Goal: Task Accomplishment & Management: Use online tool/utility

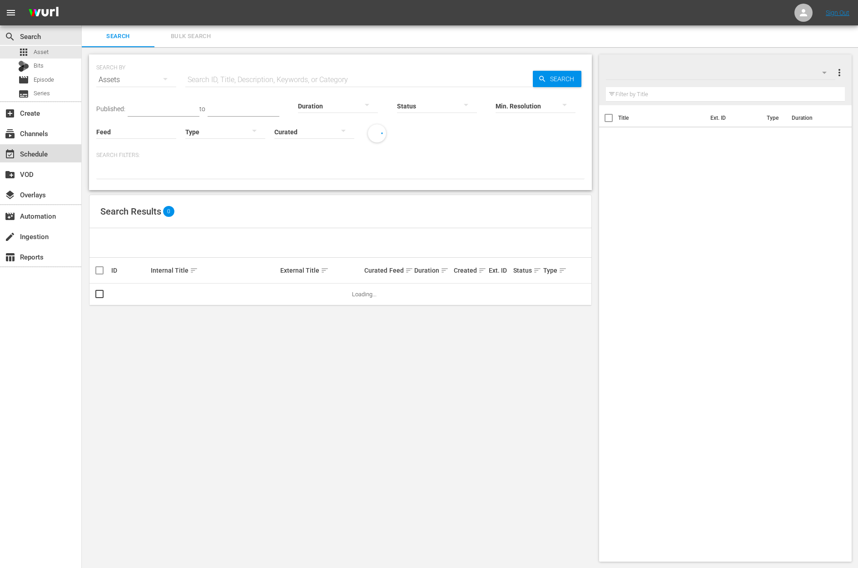
click at [62, 146] on div "event_available Schedule" at bounding box center [40, 153] width 81 height 18
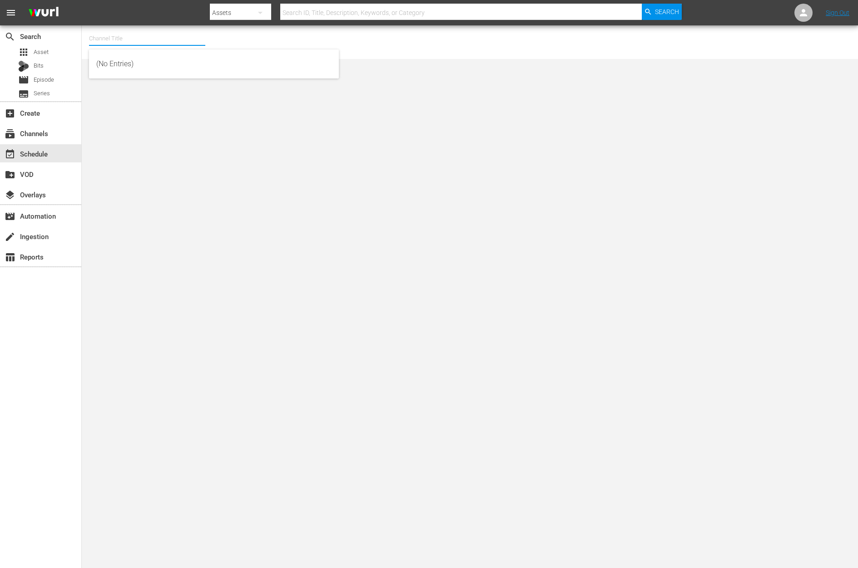
click at [129, 30] on input "text" at bounding box center [147, 39] width 116 height 22
click at [125, 35] on input "text" at bounding box center [147, 39] width 116 height 22
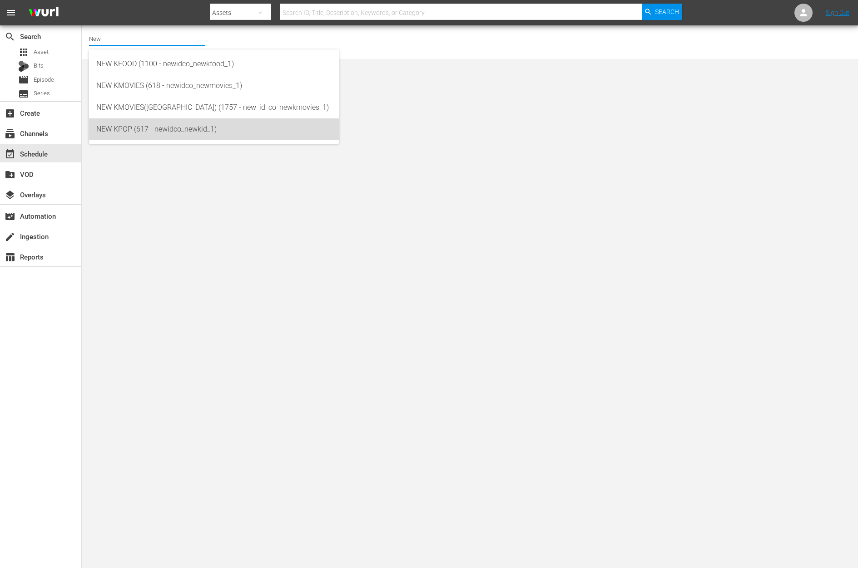
click at [127, 133] on div "NEW KPOP (617 - newidco_newkid_1)" at bounding box center [213, 129] width 235 height 22
type input "NEW KPOP (617 - newidco_newkid_1)"
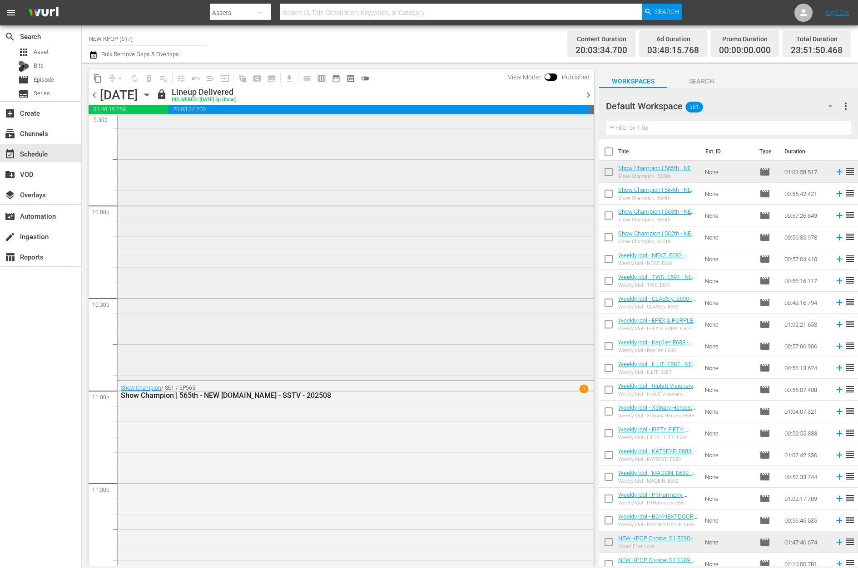
scroll to position [3996, 0]
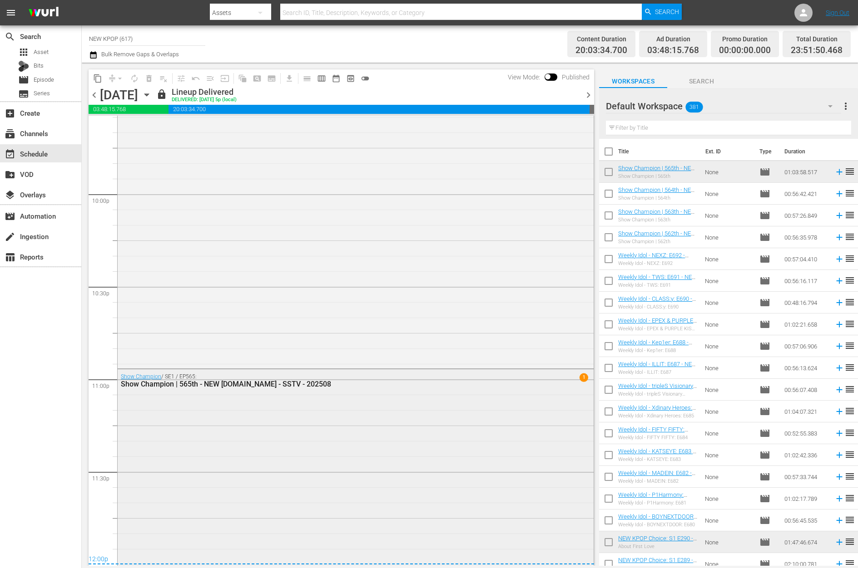
click at [480, 431] on div "Show Champion / SE1 / EP565: Show Champion | 565th - NEW K.ID - SSTV - 202508 1" at bounding box center [356, 467] width 476 height 195
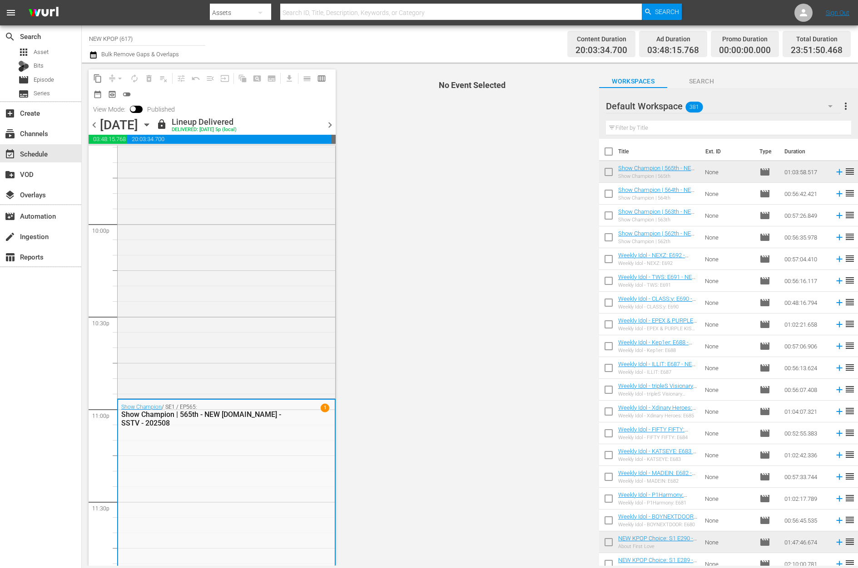
click at [332, 128] on span "chevron_right" at bounding box center [329, 124] width 11 height 11
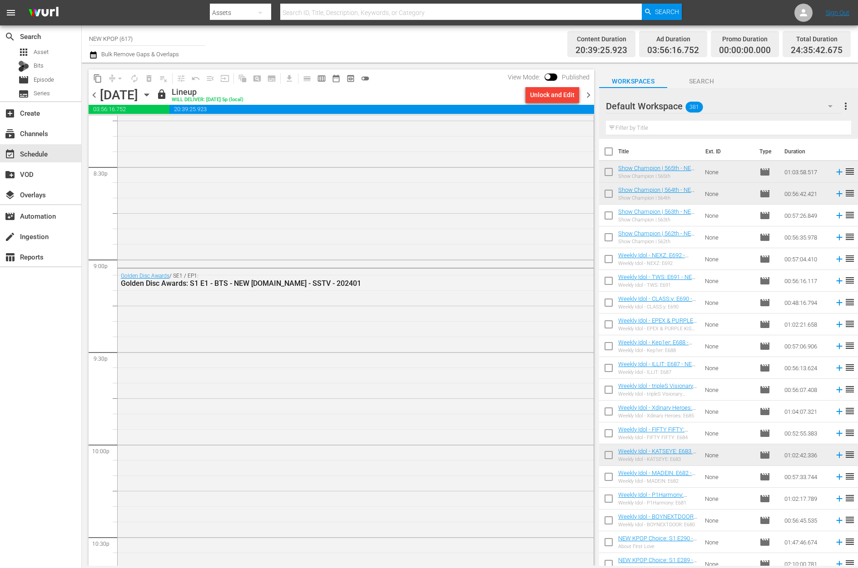
scroll to position [4106, 0]
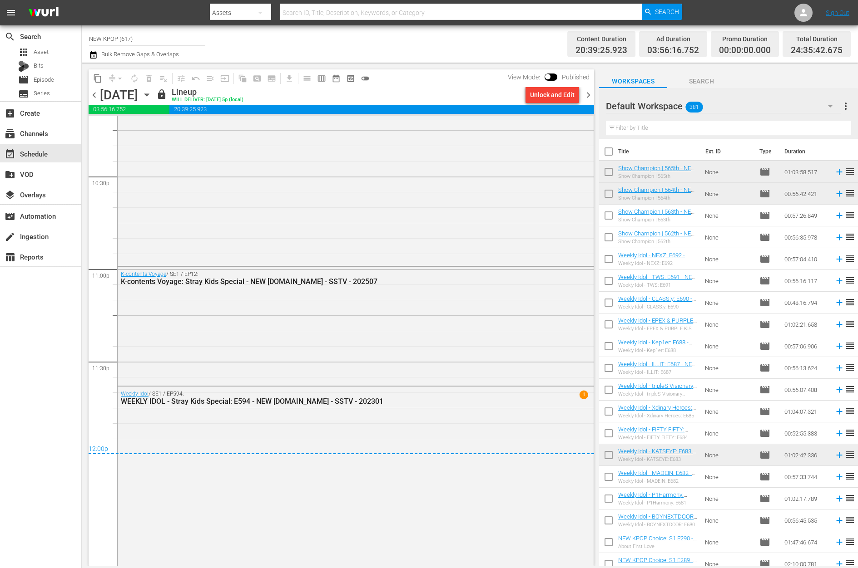
click at [592, 94] on span "chevron_right" at bounding box center [587, 94] width 11 height 11
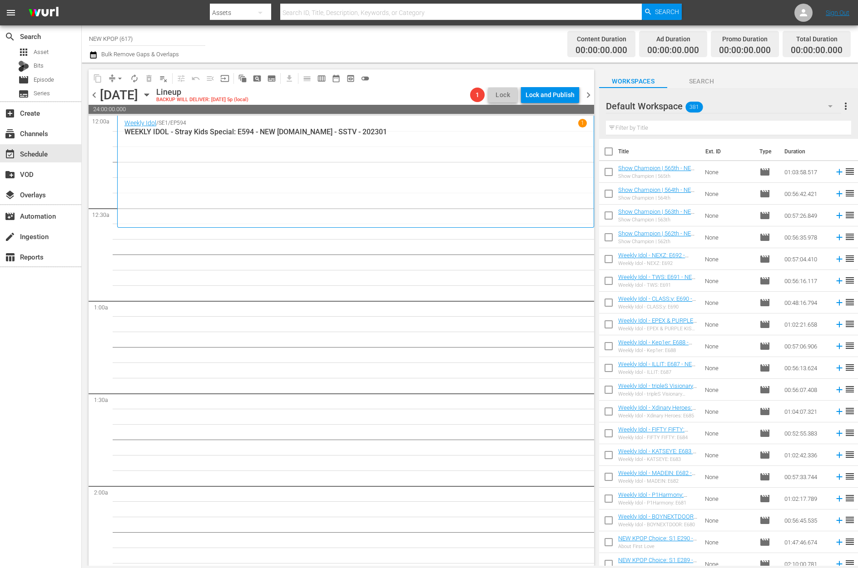
click at [699, 128] on input "text" at bounding box center [728, 128] width 245 height 15
click at [646, 127] on input "text" at bounding box center [728, 128] width 245 height 15
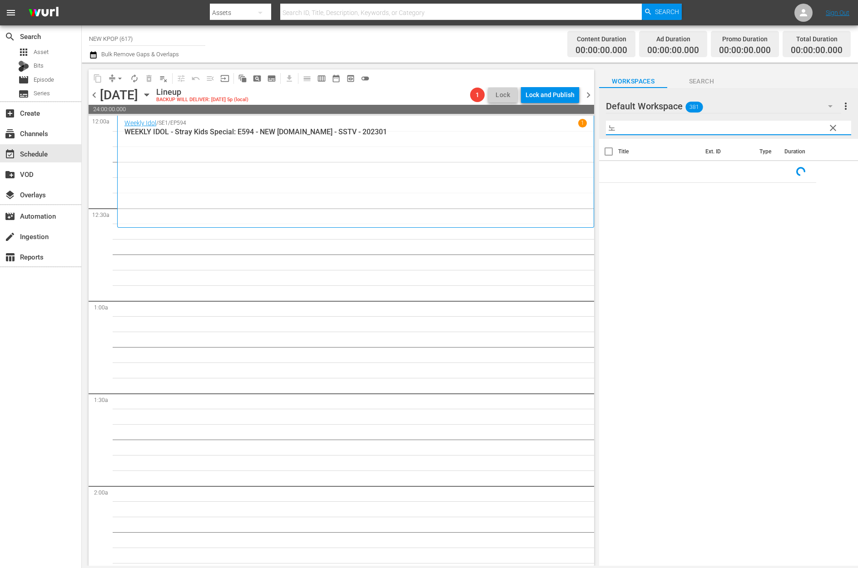
type input "ㄴ"
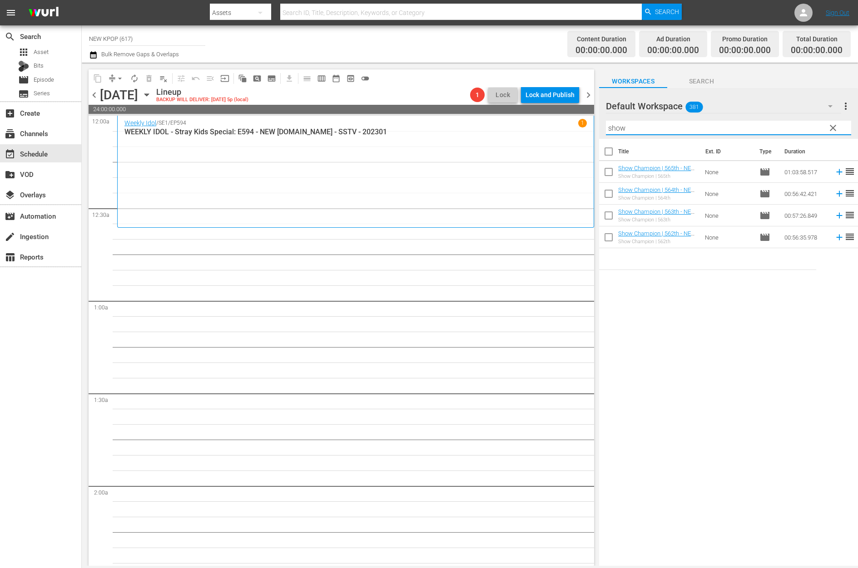
type input "show champion"
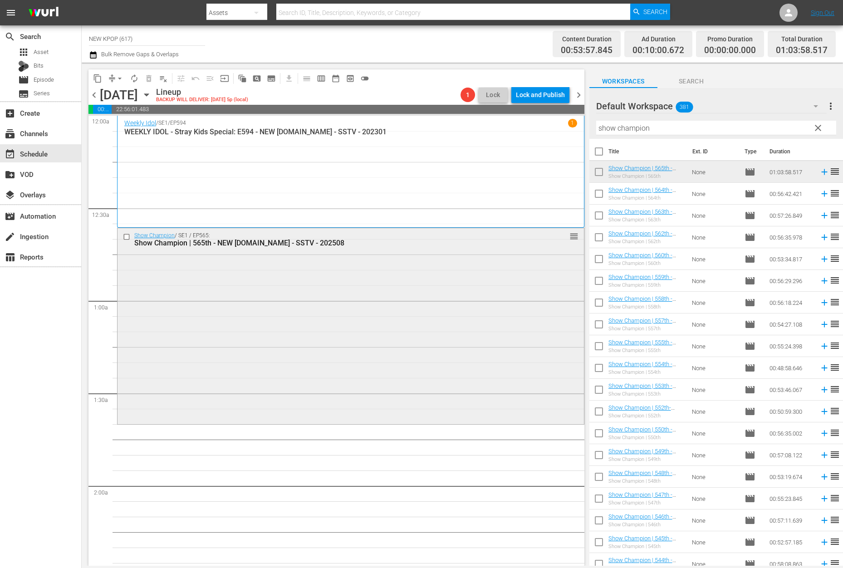
click at [454, 358] on div "Show Champion / SE1 / EP565: Show Champion | 565th - NEW K.ID - SSTV - 202508 r…" at bounding box center [351, 325] width 467 height 195
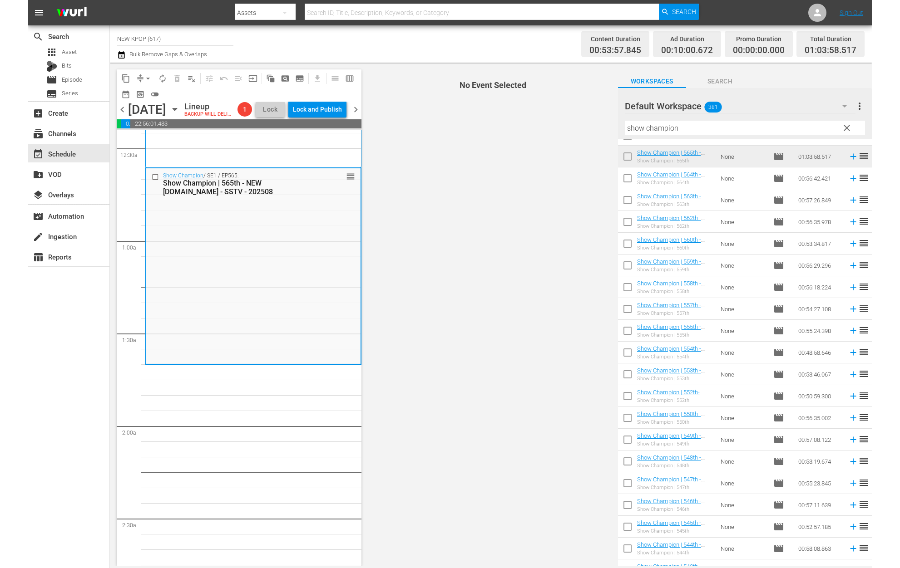
scroll to position [73, 0]
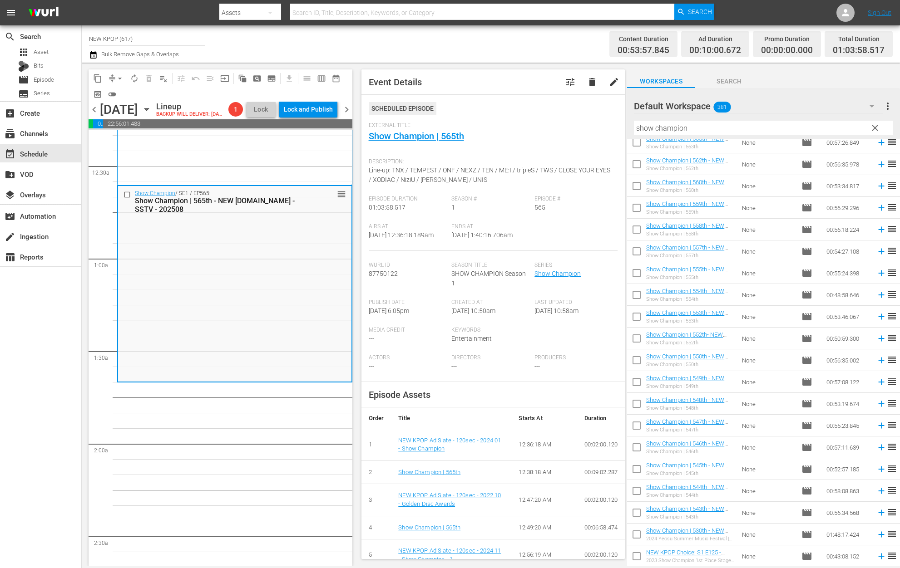
scroll to position [37, 0]
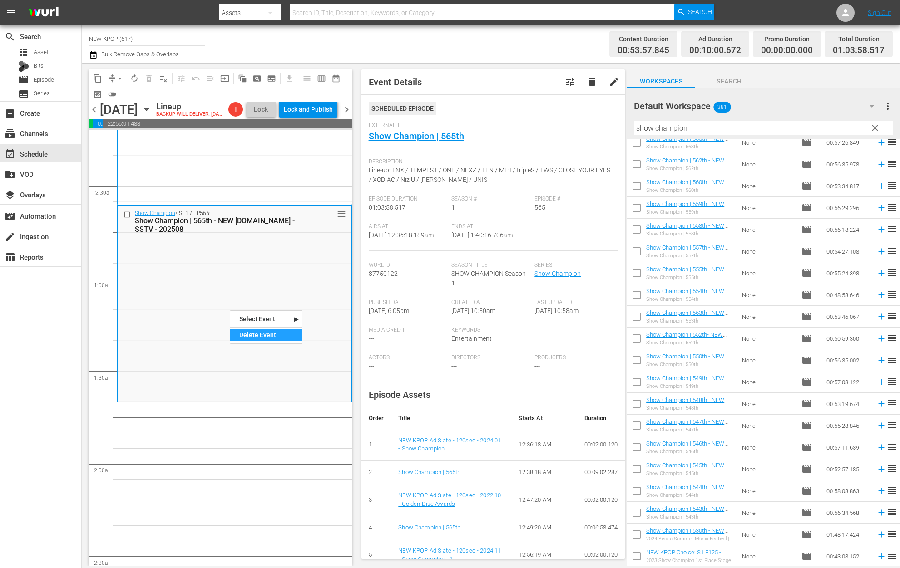
click at [256, 336] on div "Delete Event" at bounding box center [266, 335] width 72 height 12
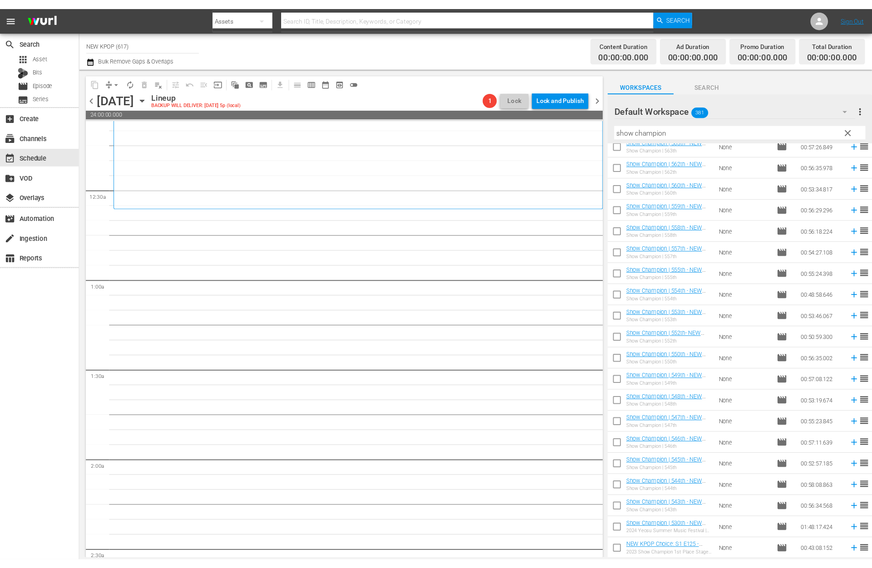
scroll to position [0, 0]
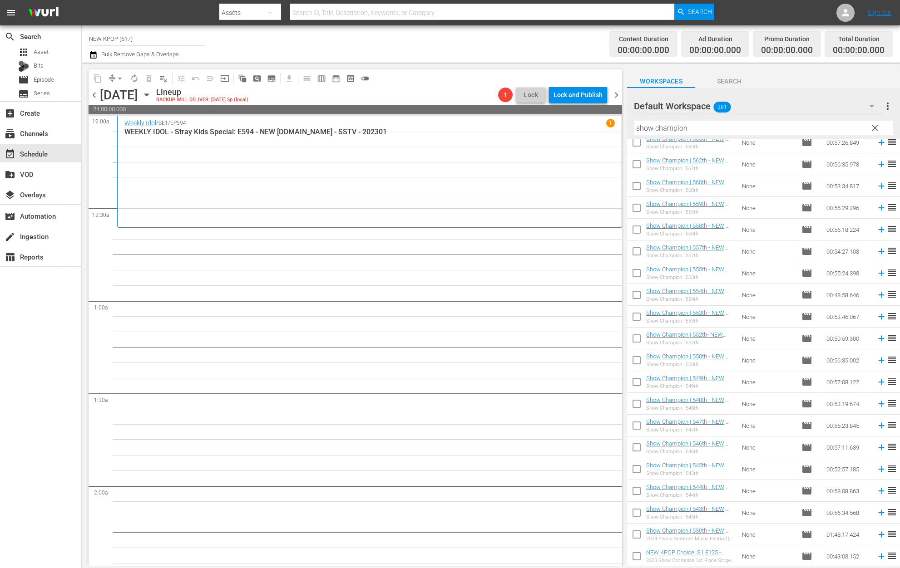
click at [415, 172] on div "Weekly Idol / SE1 / EP594 1 WEEKLY IDOL - Stray Kids Special: E594 - NEW K.ID -…" at bounding box center [369, 171] width 490 height 105
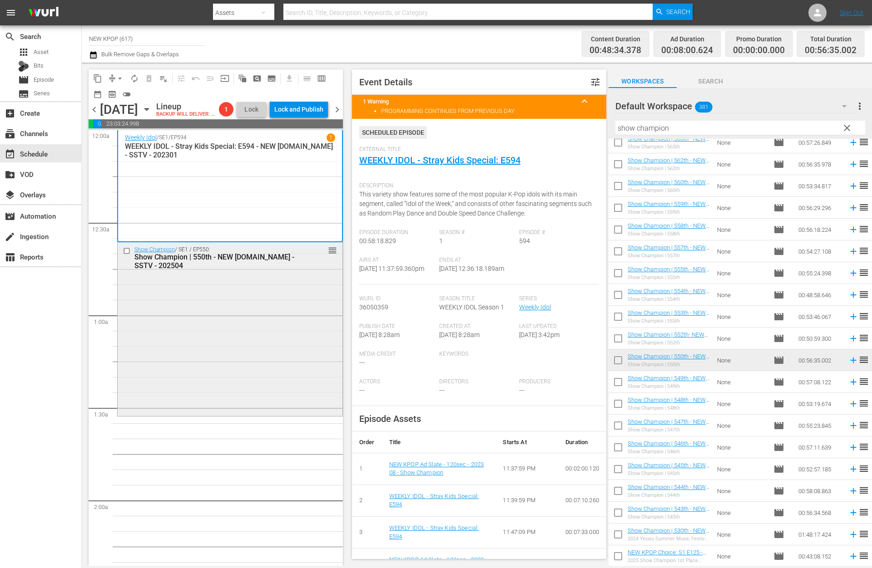
click at [262, 356] on div "Show Champion / SE1 / EP550: Show Champion | 550th - NEW K.ID - SSTV - 202504 r…" at bounding box center [230, 328] width 225 height 172
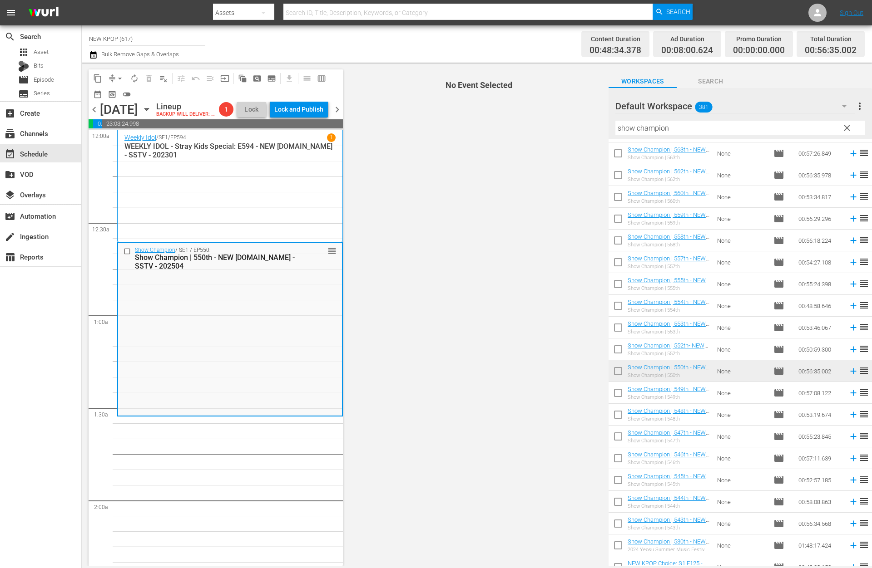
scroll to position [48, 0]
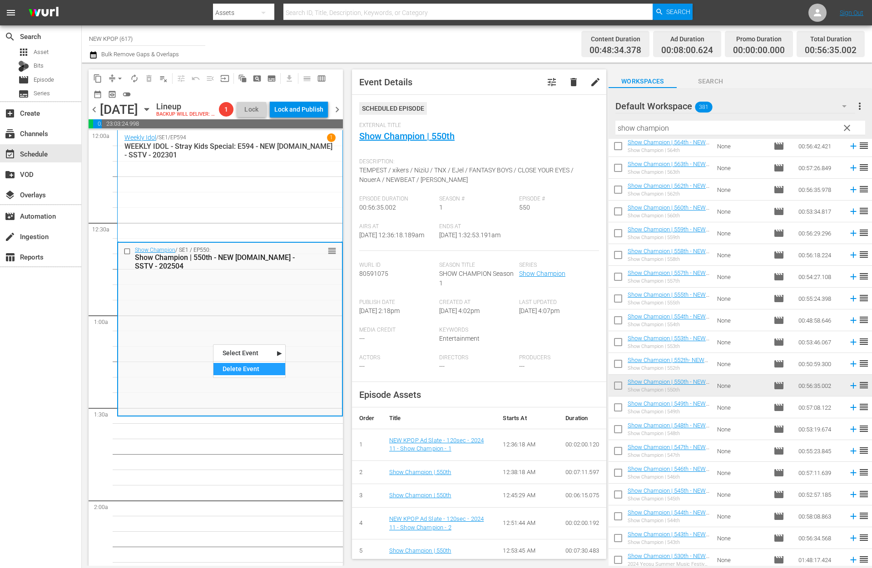
click at [223, 371] on div "Delete Event" at bounding box center [249, 369] width 72 height 12
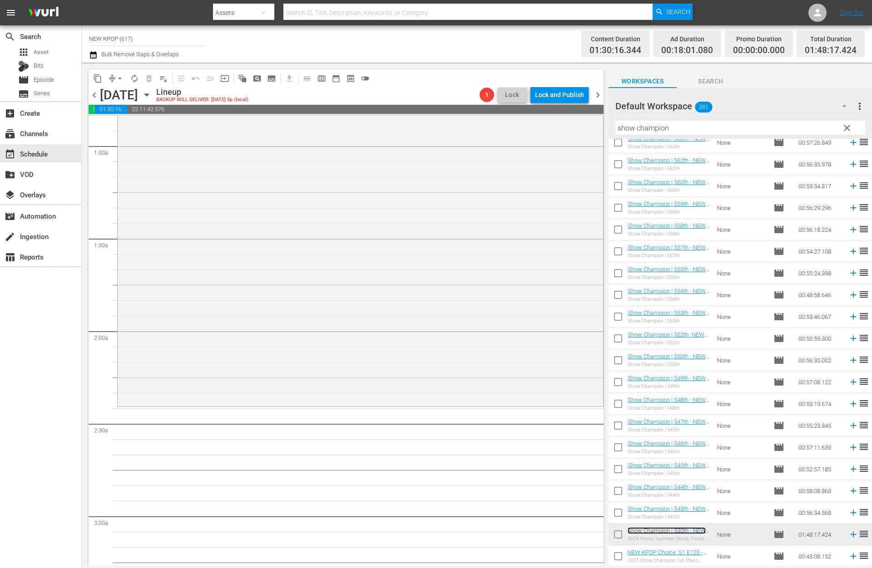
scroll to position [0, 0]
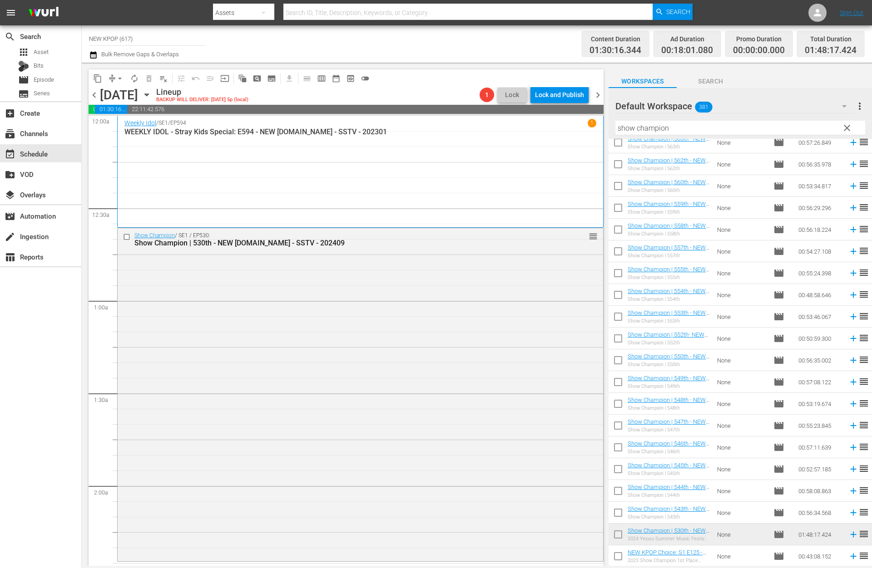
click at [245, 380] on div "Show Champion / SE1 / EP530: Show Champion | 530th - NEW K.ID - SSTV - 202409 r…" at bounding box center [360, 393] width 485 height 331
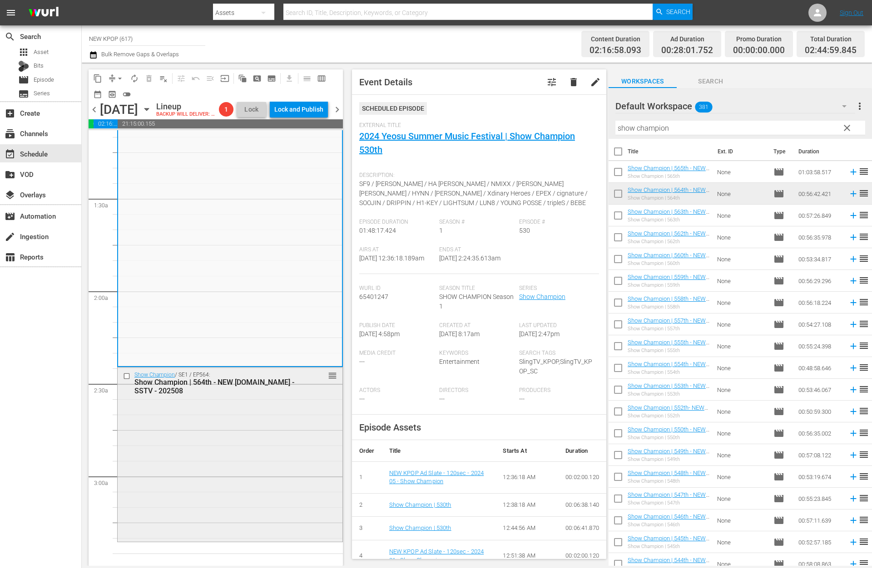
click at [245, 491] on div "Show Champion / SE1 / EP564: Show Champion | 564th - NEW K.ID - SSTV - 202508 r…" at bounding box center [230, 454] width 225 height 173
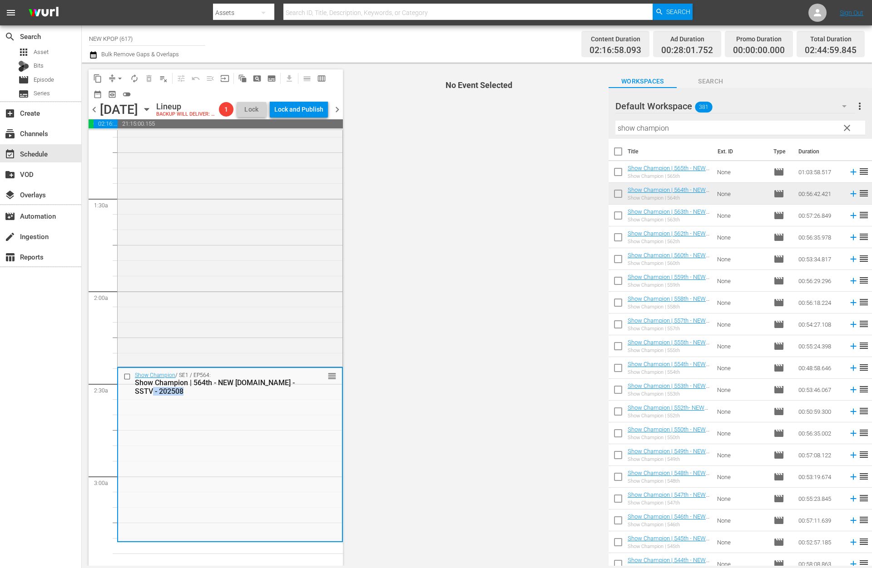
click at [245, 491] on div "Show Champion / SE1 / EP564: Show Champion | 564th - NEW K.ID - SSTV - 202508 r…" at bounding box center [230, 454] width 224 height 173
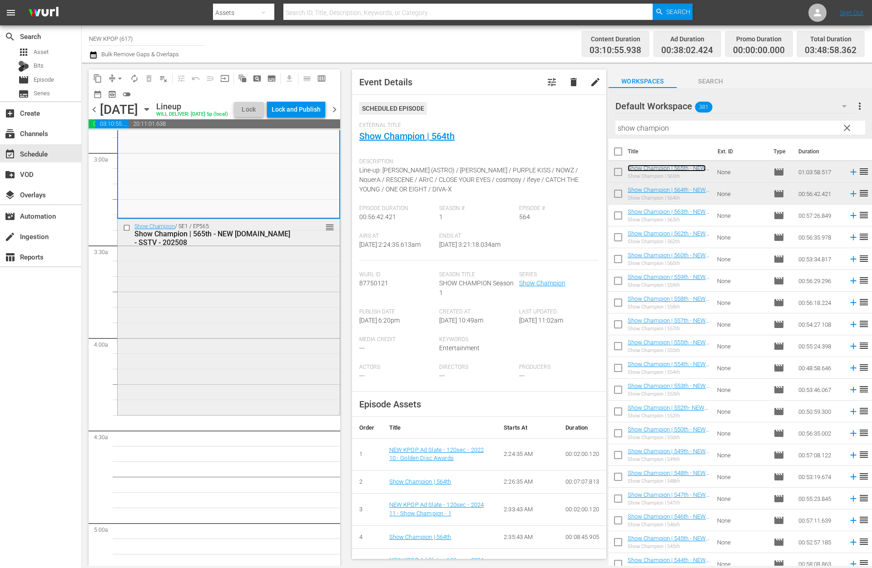
scroll to position [543, 0]
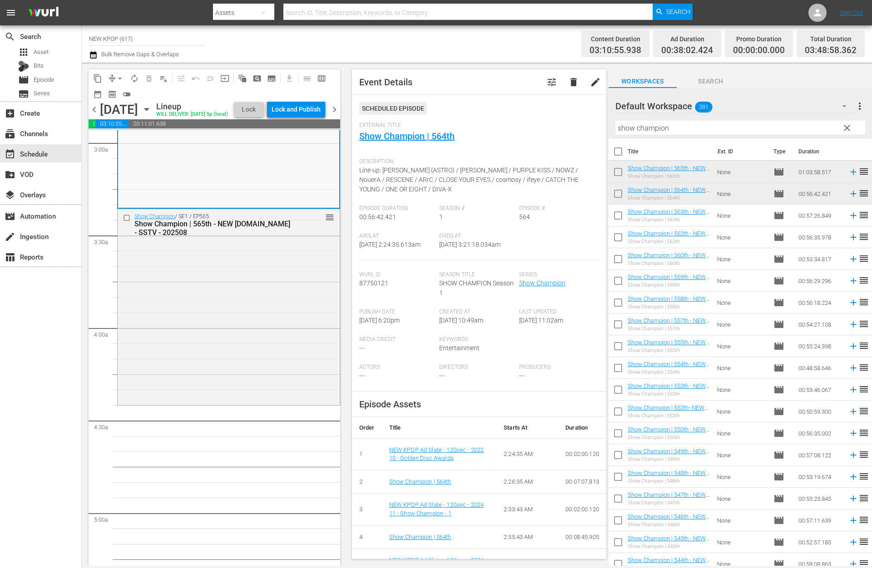
click at [195, 394] on div "Show Champion / SE1 / EP565: Show Champion | 565th - NEW K.ID - SSTV - 202508 r…" at bounding box center [229, 306] width 222 height 195
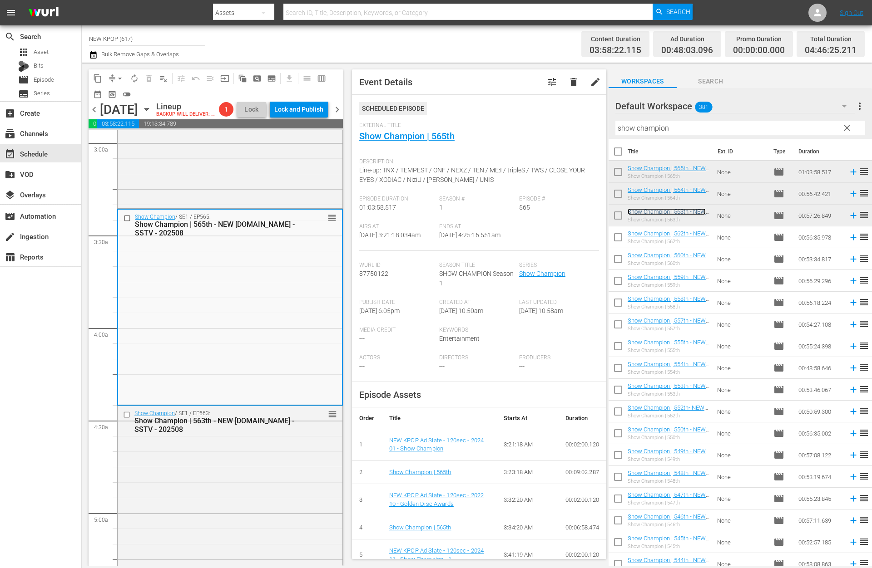
scroll to position [574, 0]
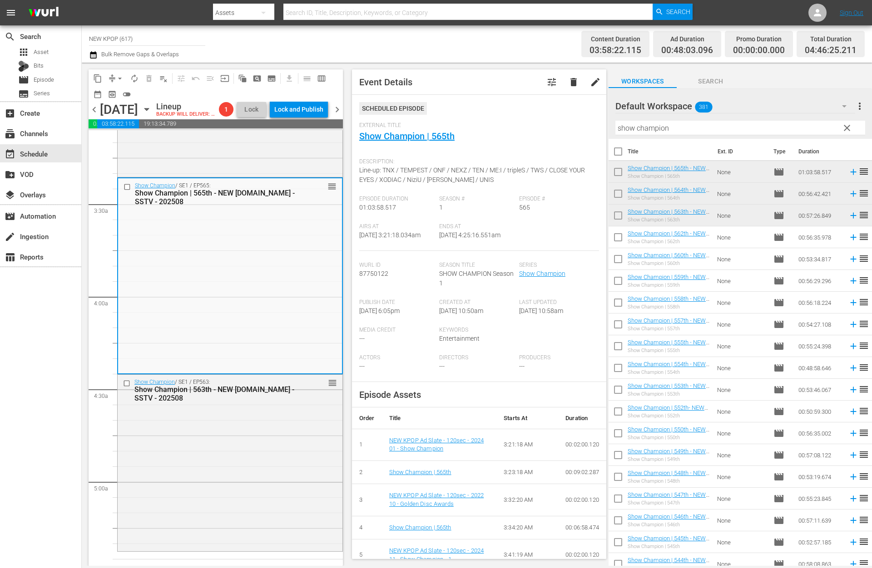
click at [194, 431] on div "Show Champion / SE1 / EP563: Show Champion | 563th - NEW K.ID - SSTV - 202508 r…" at bounding box center [230, 462] width 225 height 175
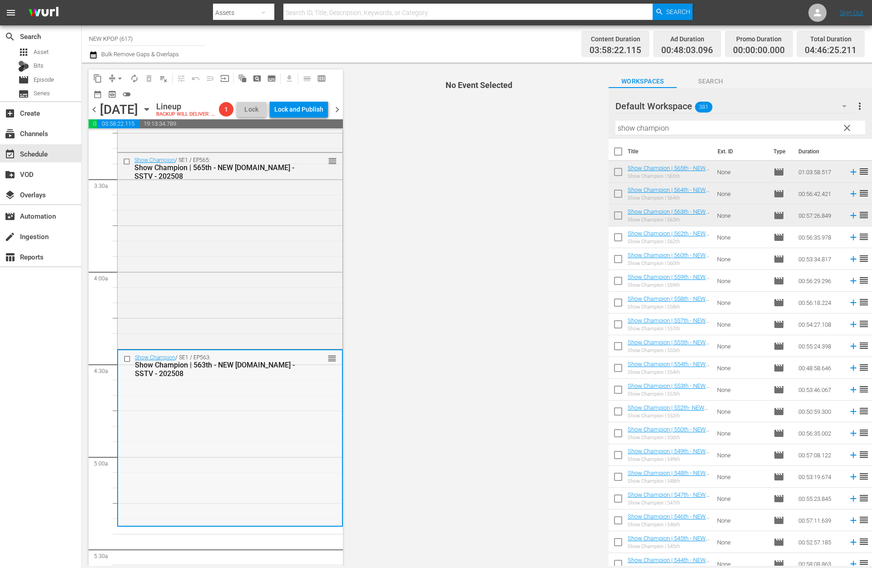
scroll to position [631, 0]
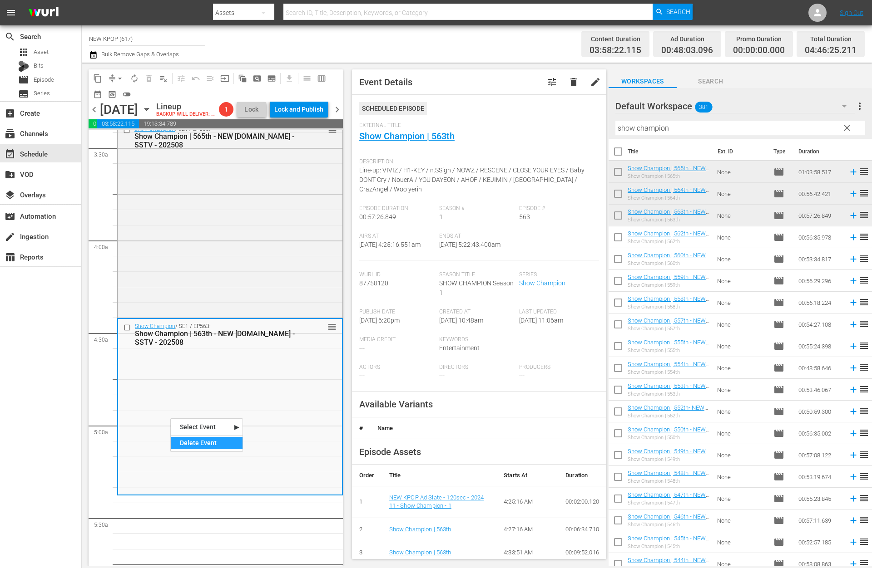
click at [205, 449] on div "Delete Event" at bounding box center [207, 443] width 72 height 12
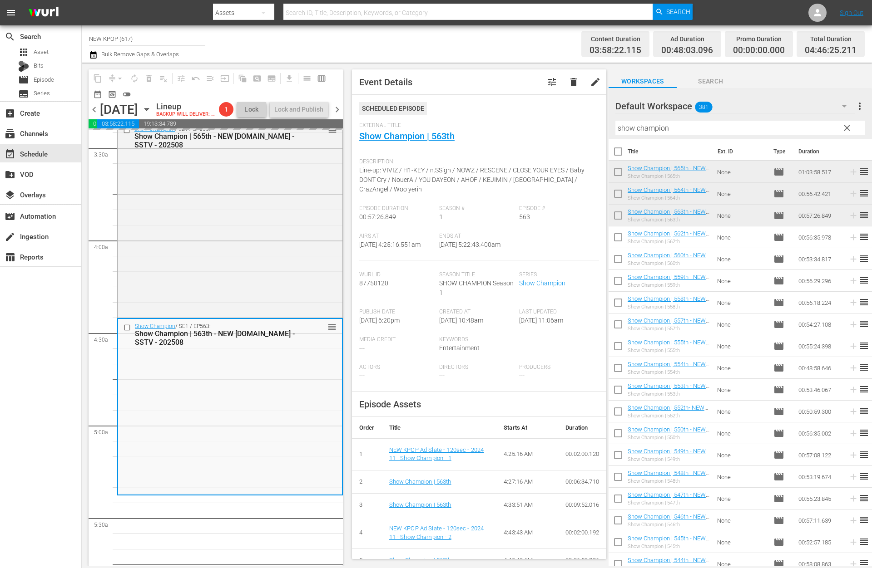
click at [848, 126] on span "clear" at bounding box center [846, 128] width 11 height 11
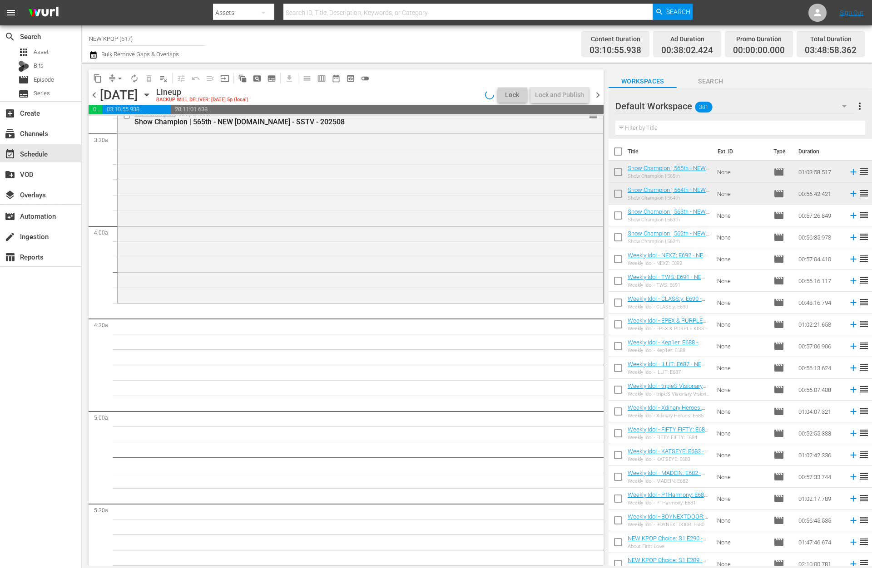
click at [658, 128] on input "text" at bounding box center [740, 128] width 250 height 15
click at [430, 256] on div "Show Champion / SE1 / EP565: Show Champion | 565th - NEW K.ID - SSTV - 202508 r…" at bounding box center [360, 204] width 485 height 195
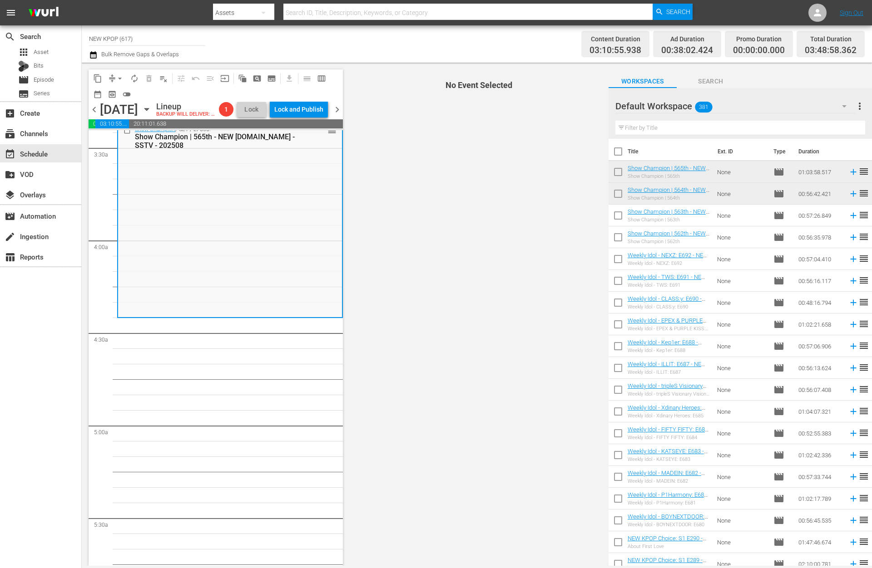
click at [688, 126] on input "text" at bounding box center [740, 128] width 250 height 15
type input "weekly"
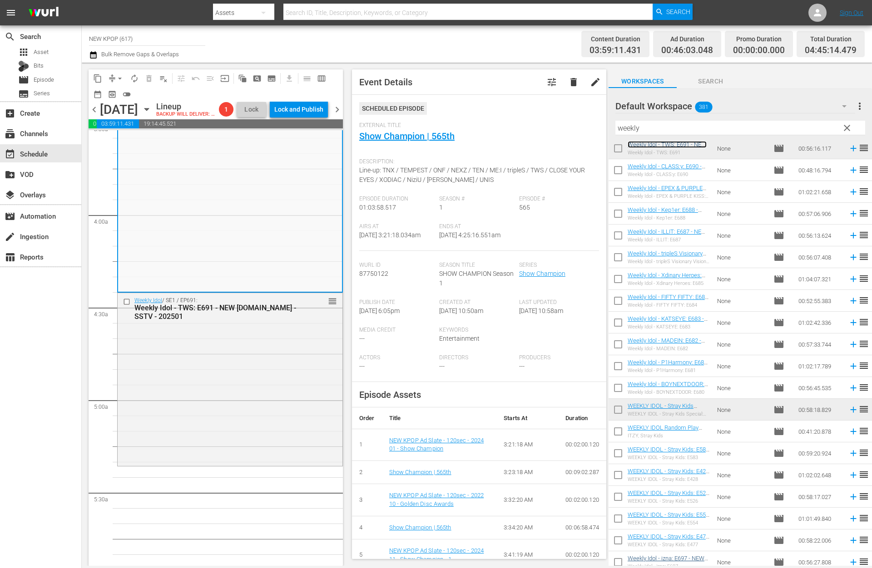
scroll to position [0, 0]
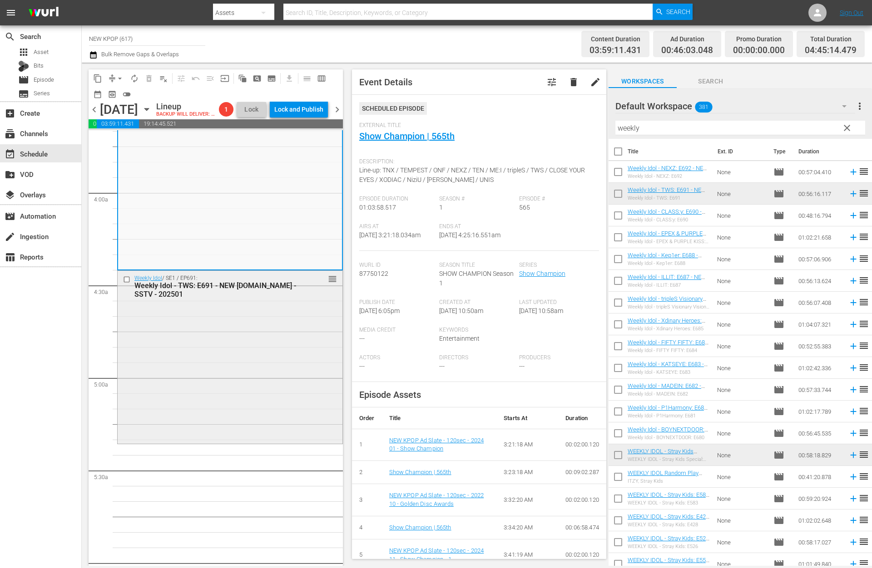
click at [224, 398] on div "Weekly Idol / SE1 / EP691: Weekly Idol - TWS: E691 - NEW K.ID - SSTV - 202501 r…" at bounding box center [230, 356] width 225 height 171
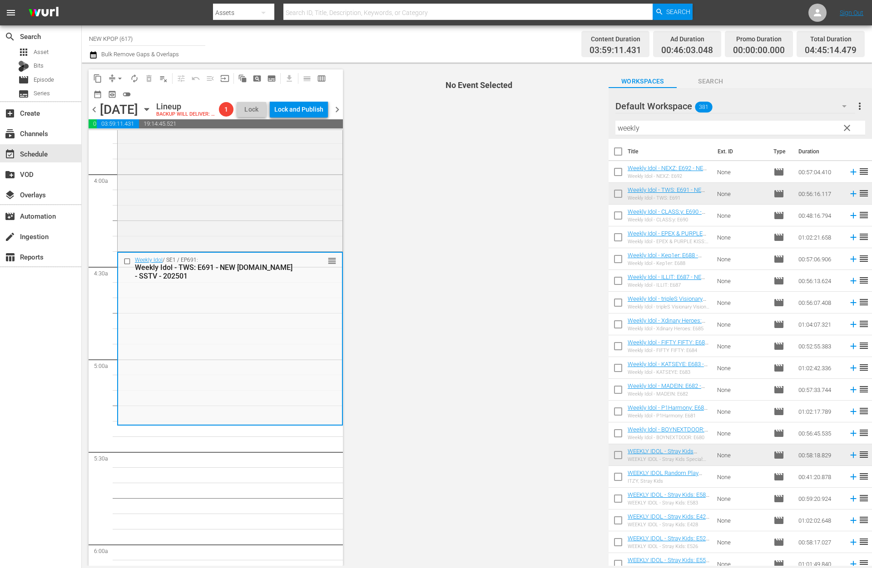
scroll to position [716, 0]
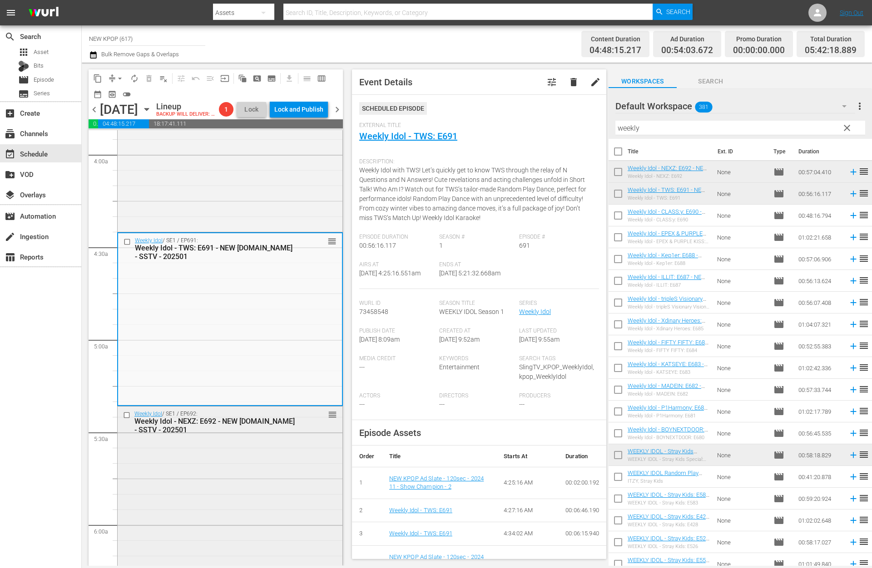
click at [166, 499] on div "Weekly Idol / SE1 / EP692: Weekly Idol - NEXZ: E692 - NEW K.ID - SSTV - 202501 …" at bounding box center [230, 493] width 225 height 173
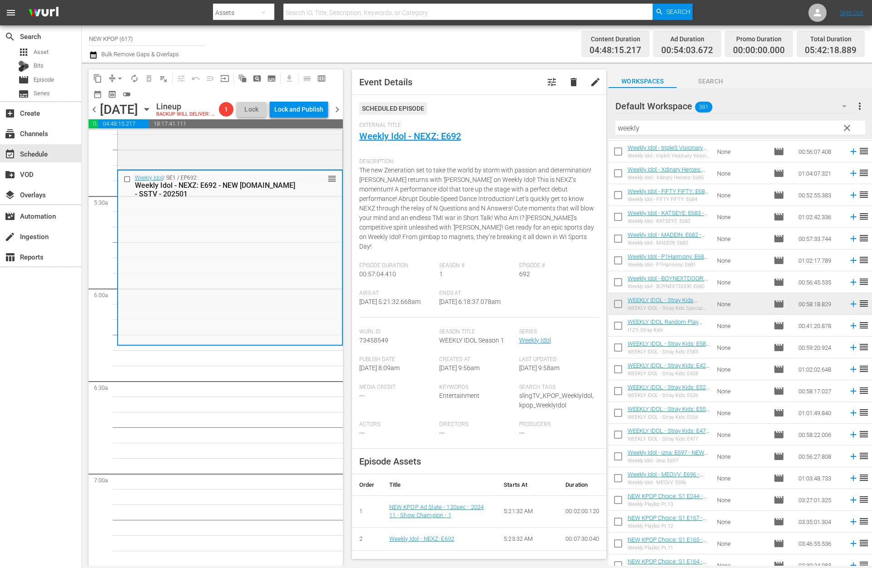
scroll to position [0, 0]
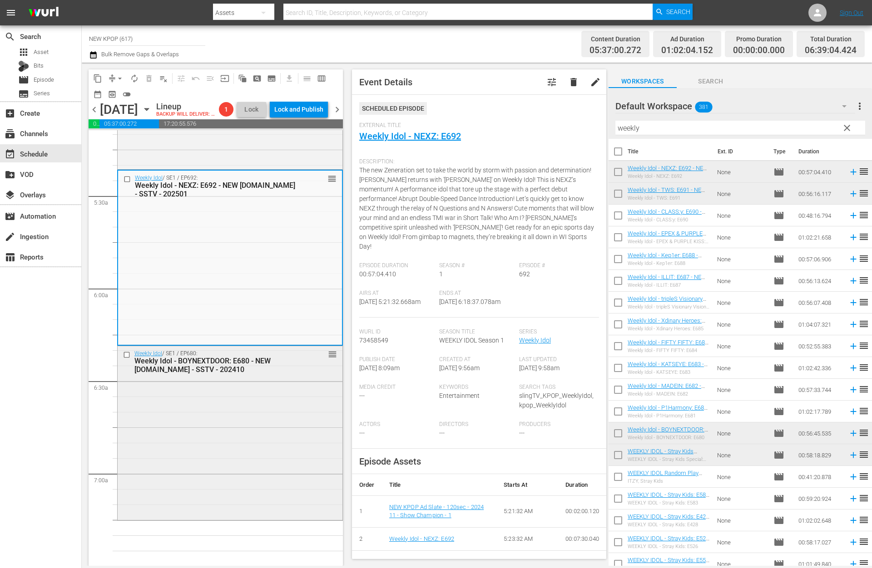
click at [250, 446] on div "Weekly Idol / SE1 / EP680: Weekly Idol - BOYNEXTDOOR: E680 - NEW K.ID - SSTV - …" at bounding box center [230, 432] width 225 height 173
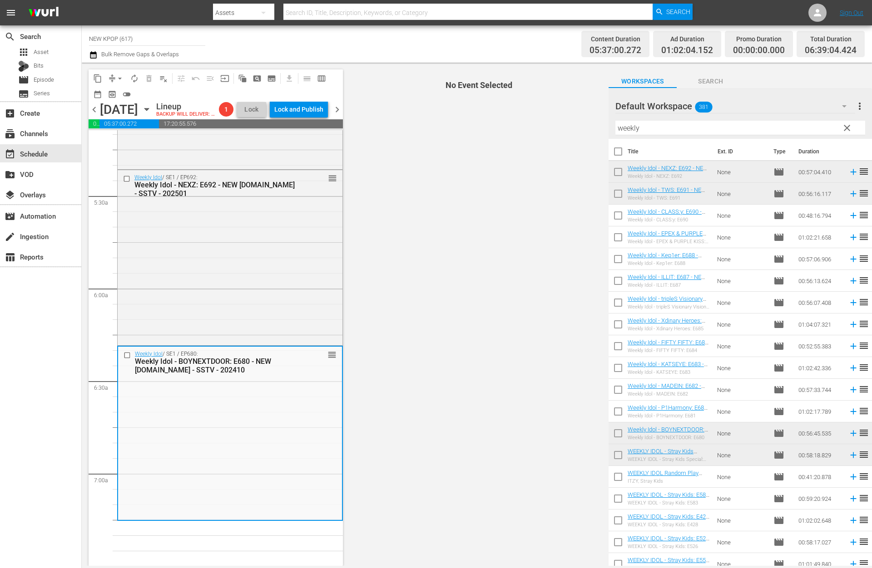
scroll to position [1127, 0]
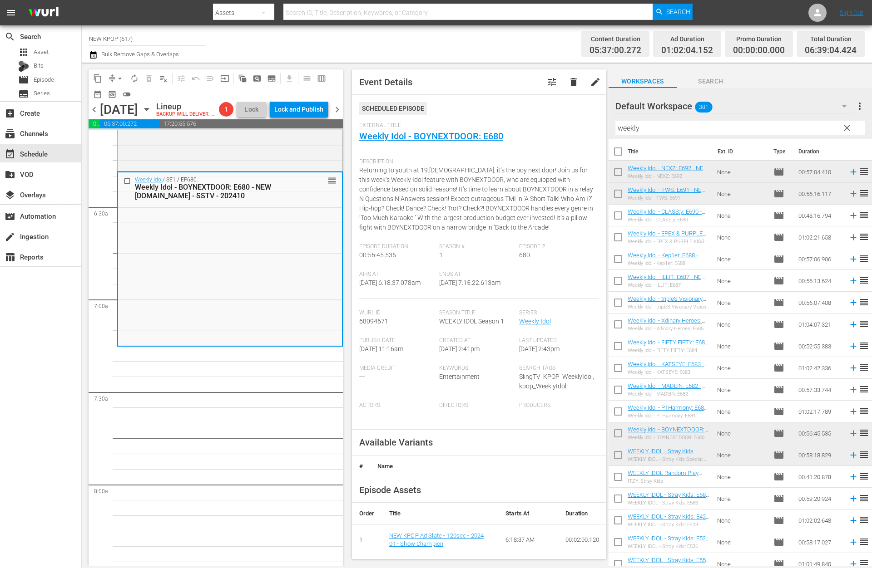
click at [843, 128] on span "clear" at bounding box center [846, 128] width 11 height 11
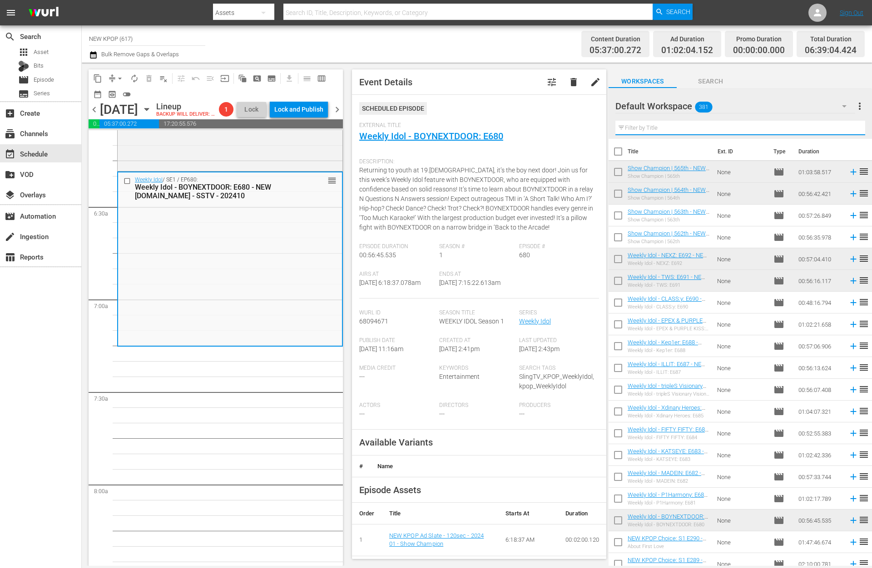
click at [843, 128] on input "text" at bounding box center [740, 128] width 250 height 15
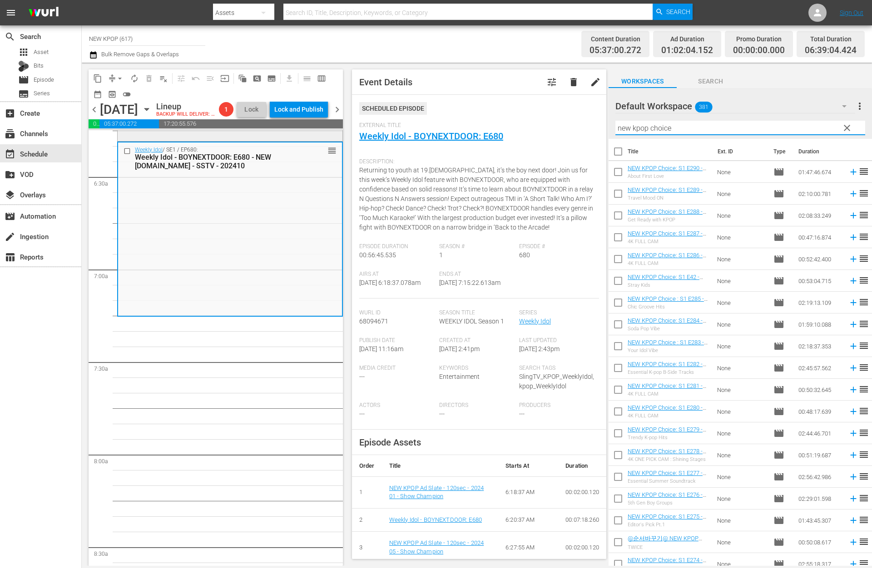
scroll to position [1189, 0]
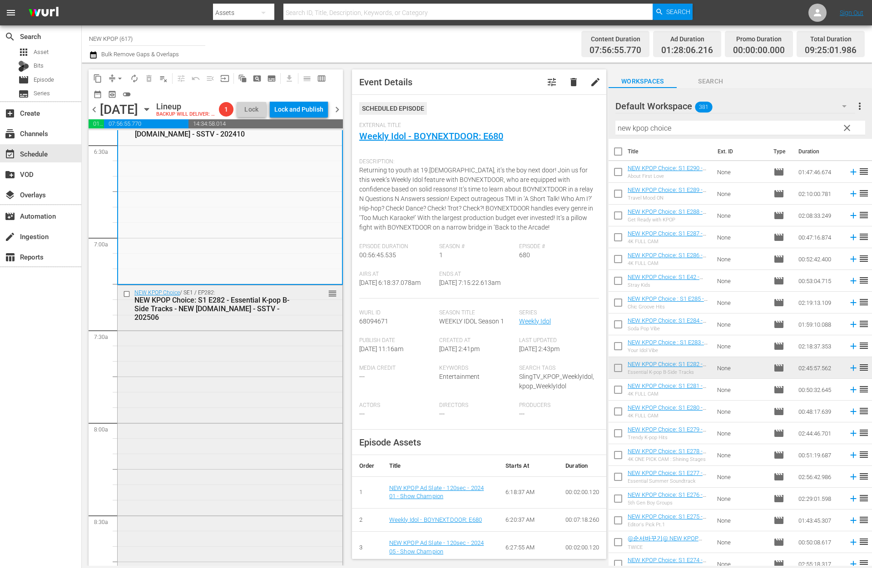
click at [161, 373] on div "NEW KPOP Choice / SE1 / EP282: NEW KPOP Choice: S1 E282 - Essential K-pop B-Sid…" at bounding box center [230, 541] width 225 height 510
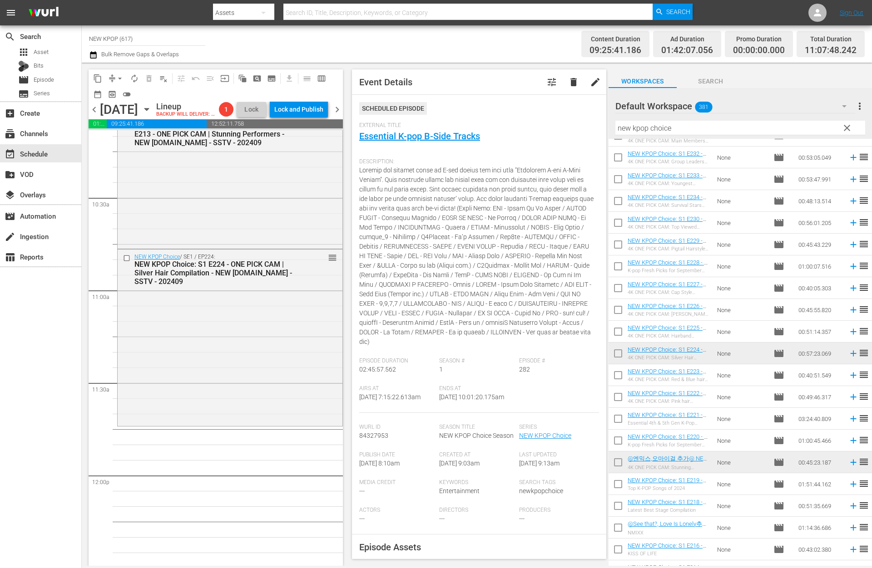
scroll to position [1916, 0]
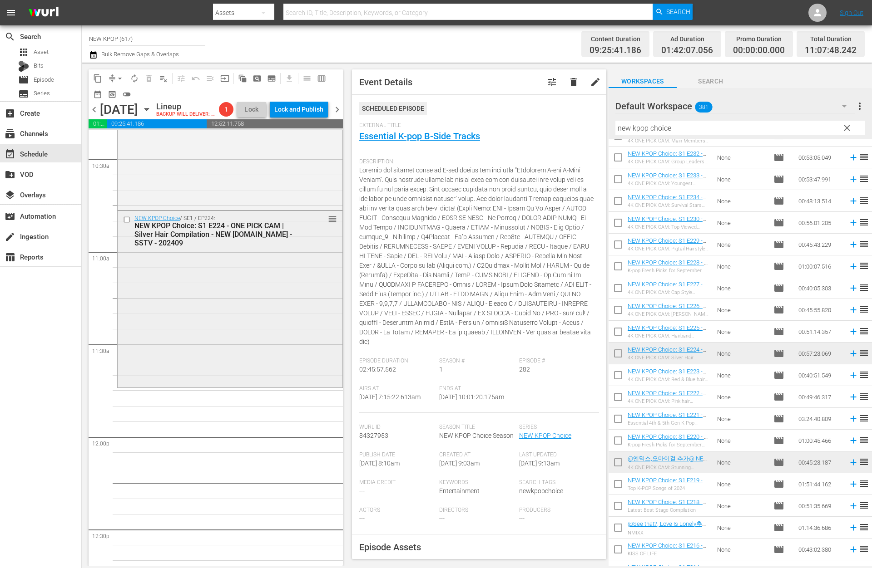
click at [255, 301] on div "NEW KPOP Choice / SE1 / EP224: NEW KPOP Choice: S1 E224 - ONE PICK CAM | Silver…" at bounding box center [230, 298] width 225 height 174
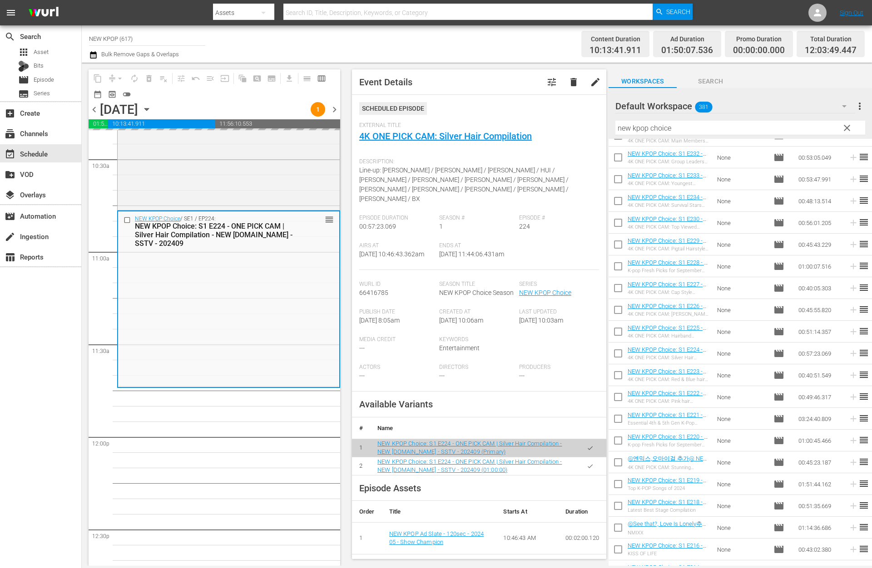
click at [167, 467] on div "NEW KPOP Choice / SE1 / EP282: NEW KPOP Choice: S1 E282 - Essential K-pop B-Sid…" at bounding box center [228, 437] width 223 height 4445
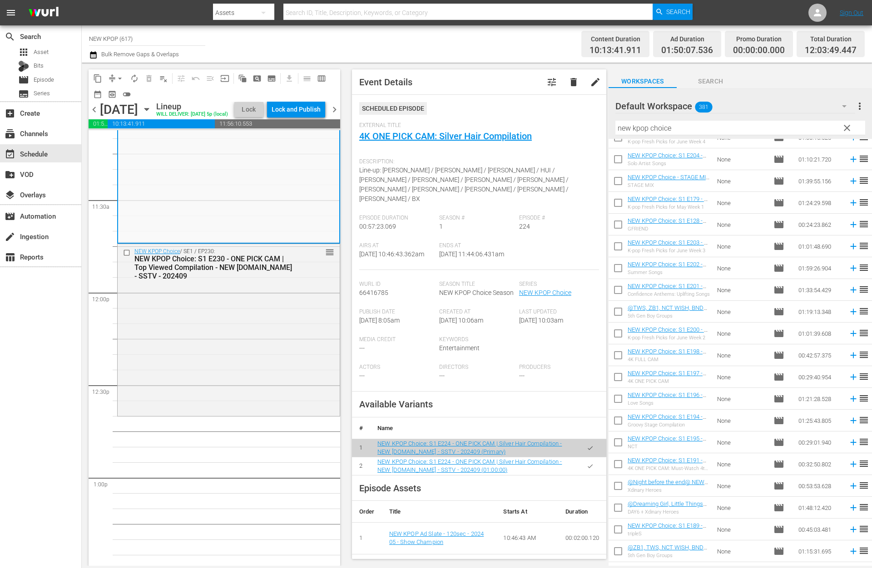
scroll to position [2057, 0]
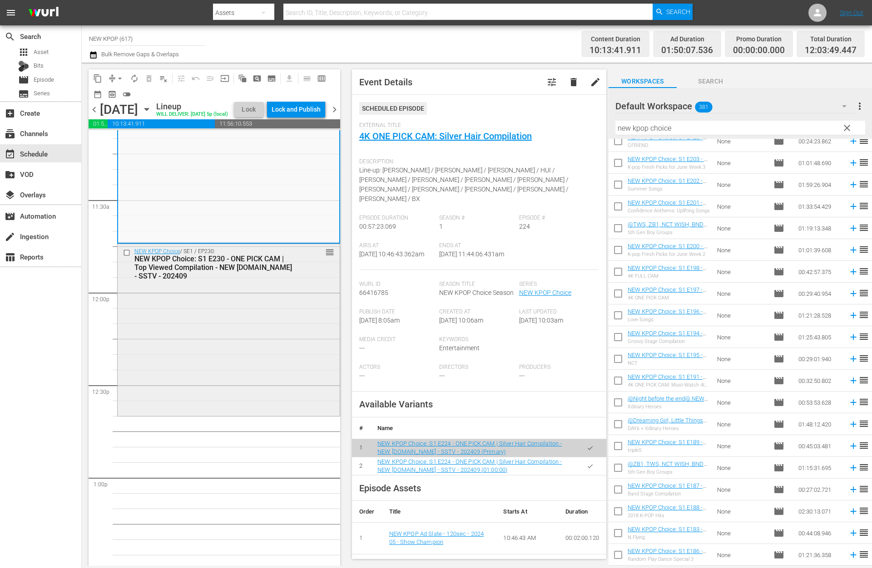
click at [291, 376] on div "NEW KPOP Choice / SE1 / EP230: NEW KPOP Choice: S1 E230 - ONE PICK CAM | Top Vi…" at bounding box center [229, 329] width 222 height 170
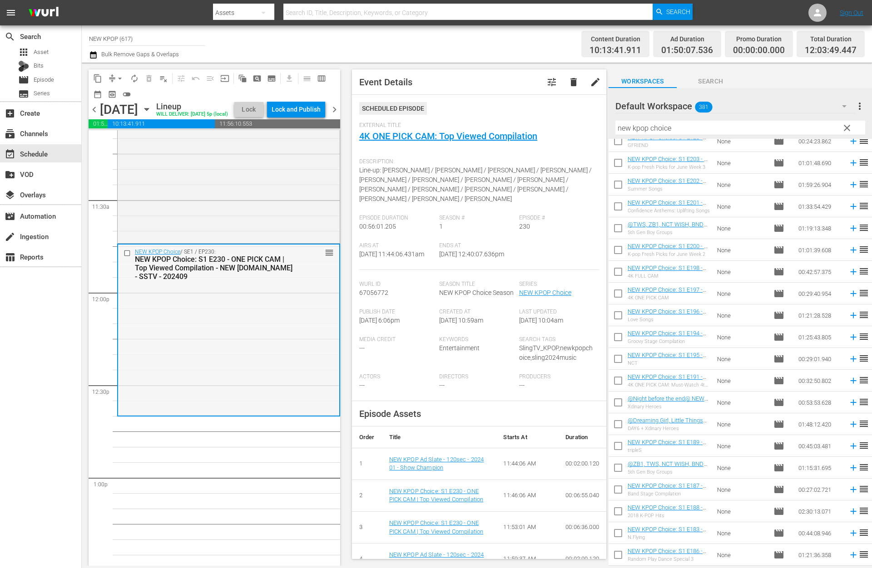
click at [255, 379] on div "NEW KPOP Choice / SE1 / EP230: NEW KPOP Choice: S1 E230 - ONE PICK CAM | Top Vi…" at bounding box center [228, 330] width 221 height 170
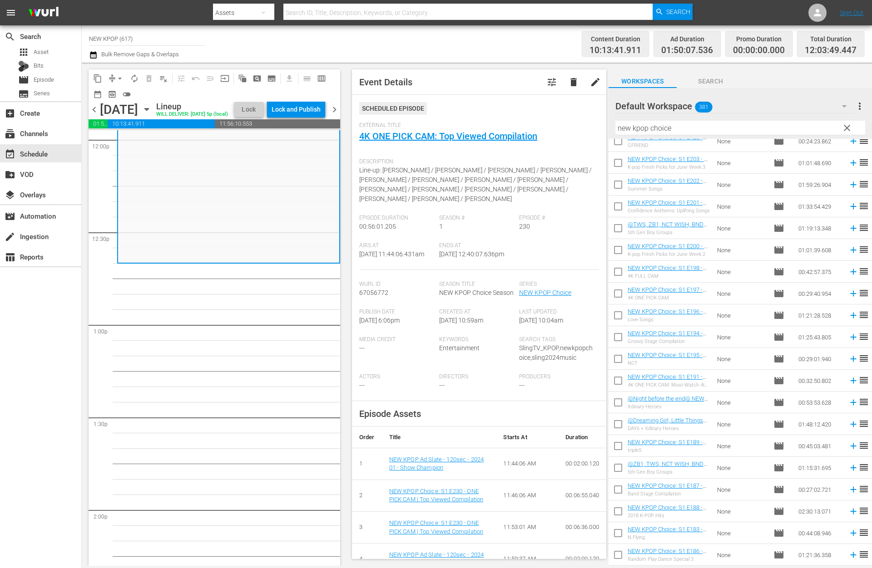
click at [253, 419] on div "NEW KPOP Choice / SE1 / EP282: NEW KPOP Choice: S1 E282 - Essential K-pop B-Sid…" at bounding box center [228, 139] width 223 height 4445
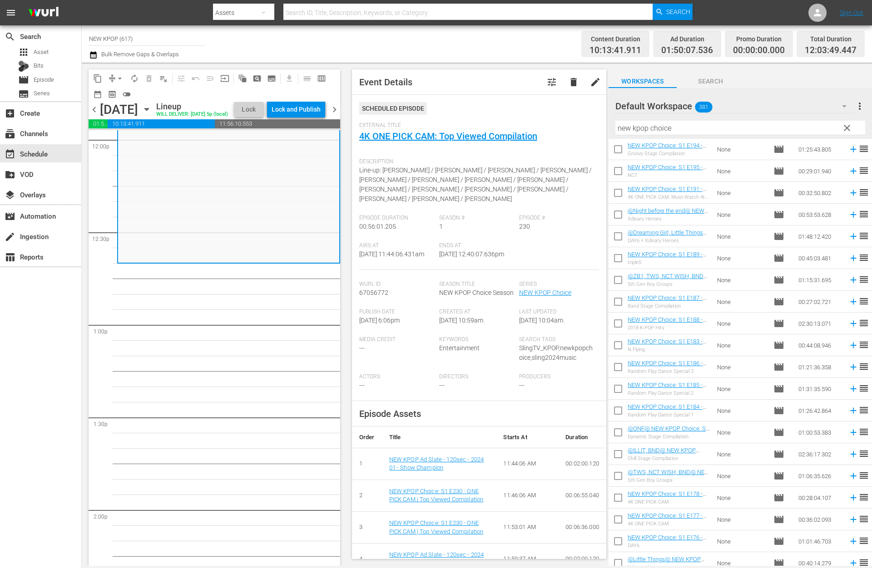
click at [208, 392] on div "NEW KPOP Choice / SE1 / EP282: NEW KPOP Choice: S1 E282 - Essential K-pop B-Sid…" at bounding box center [228, 139] width 223 height 4445
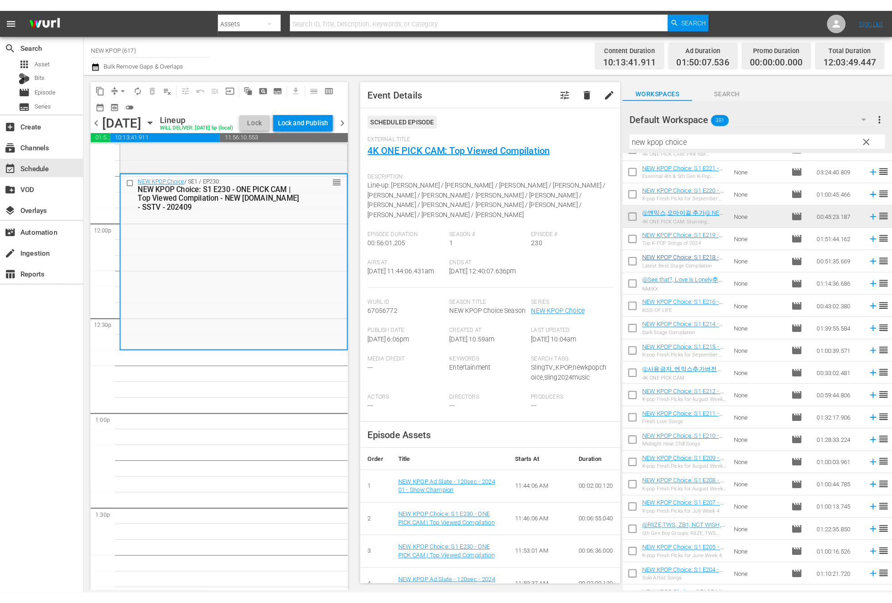
scroll to position [1569, 0]
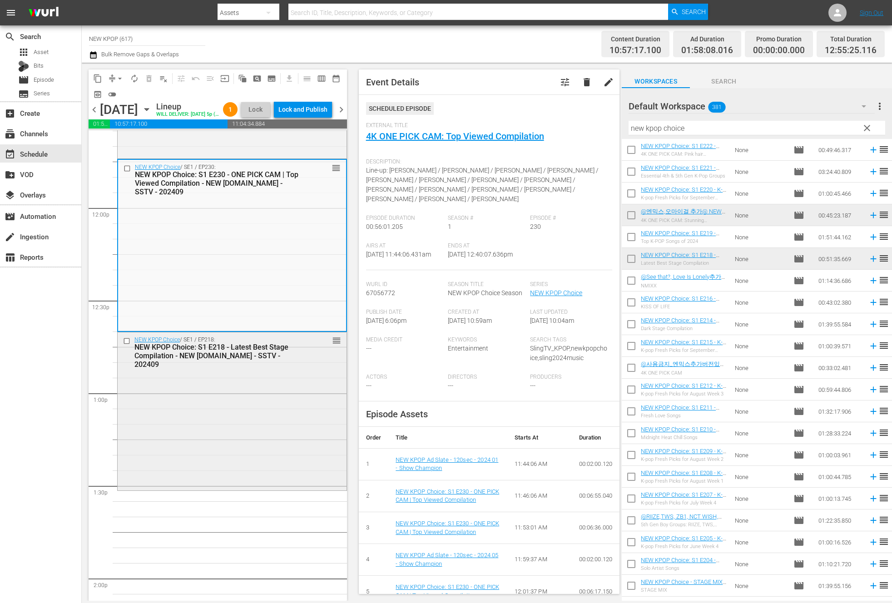
click at [166, 452] on div "NEW KPOP Choice / SE1 / EP218: NEW KPOP Choice: S1 E218 - Latest Best Stage Com…" at bounding box center [232, 410] width 229 height 157
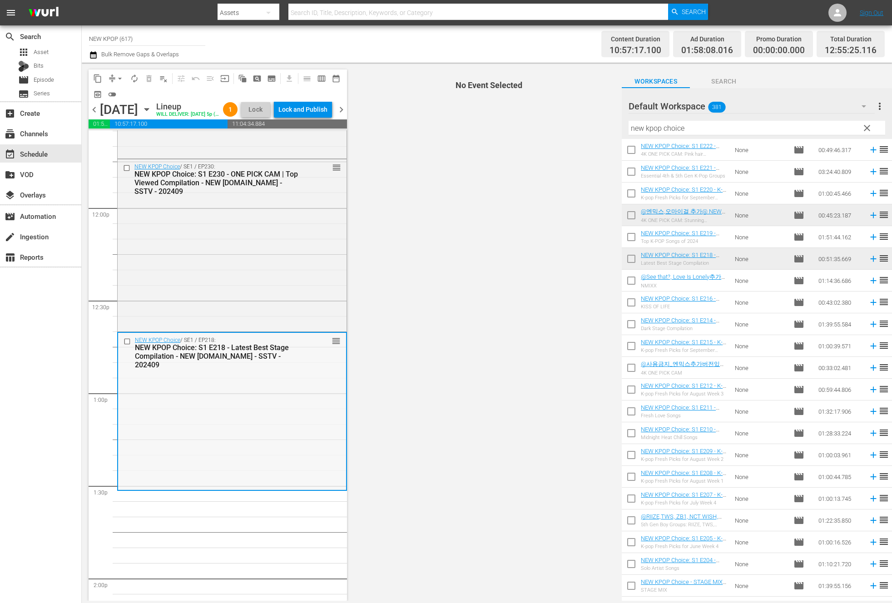
scroll to position [2288, 0]
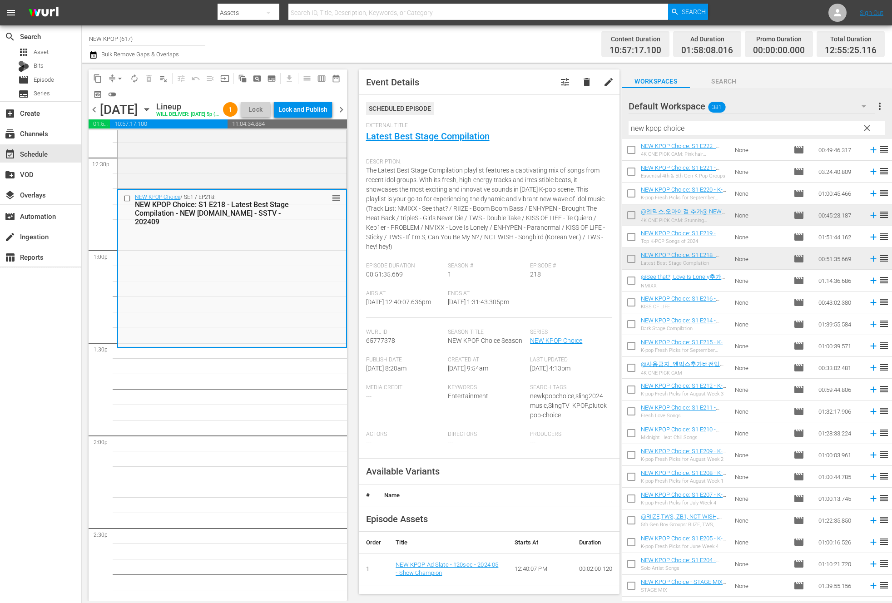
click at [523, 41] on div "Content Duration 10:57:17.100 Ad Duration 01:58:08.016 Promo Duration 00:00:00.…" at bounding box center [703, 44] width 361 height 33
click at [373, 338] on div "Delete Event" at bounding box center [377, 336] width 72 height 12
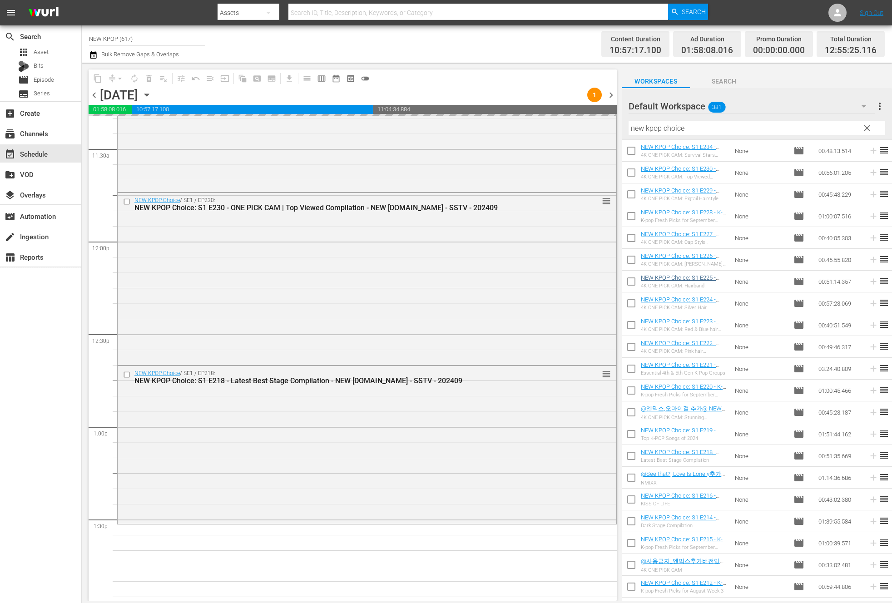
scroll to position [1363, 0]
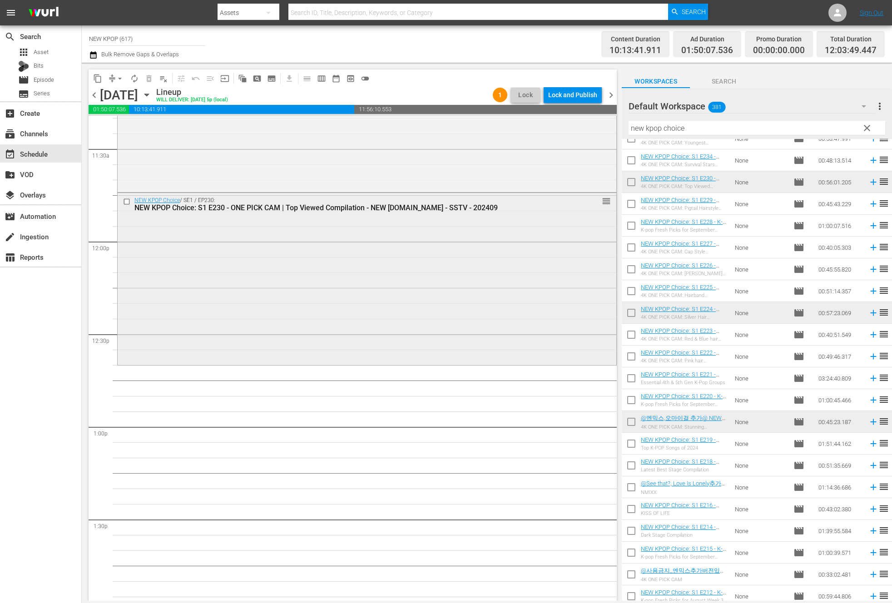
click at [570, 268] on div "NEW KPOP Choice / SE1 / EP230: NEW KPOP Choice: S1 E230 - ONE PICK CAM | Top Vi…" at bounding box center [367, 278] width 498 height 170
click at [621, 133] on span "No Event Selected" at bounding box center [624, 95] width 7 height 78
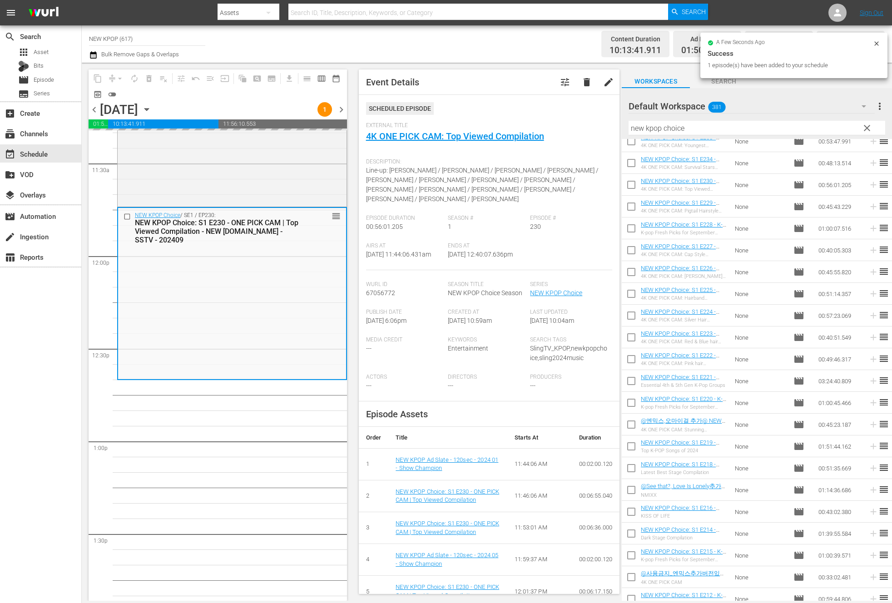
scroll to position [2125, 0]
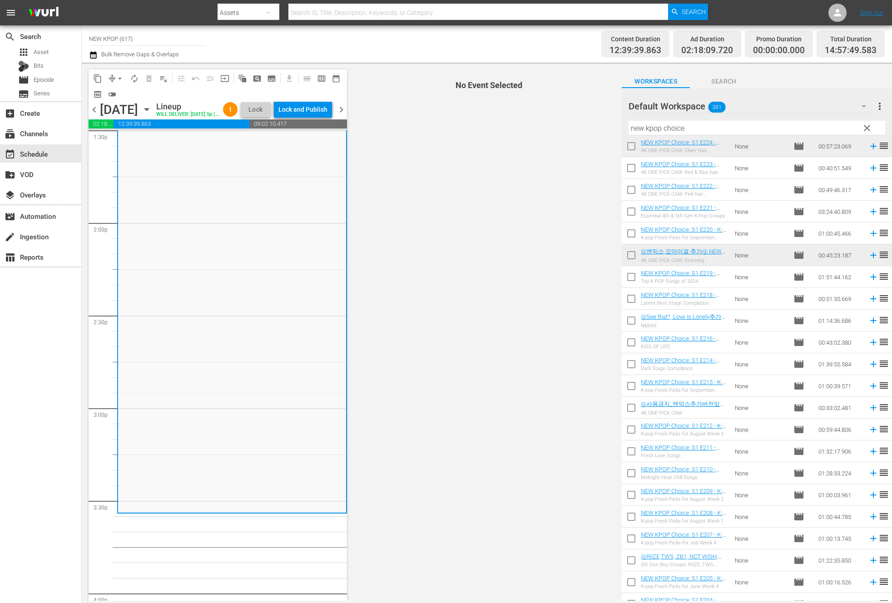
scroll to position [1632, 0]
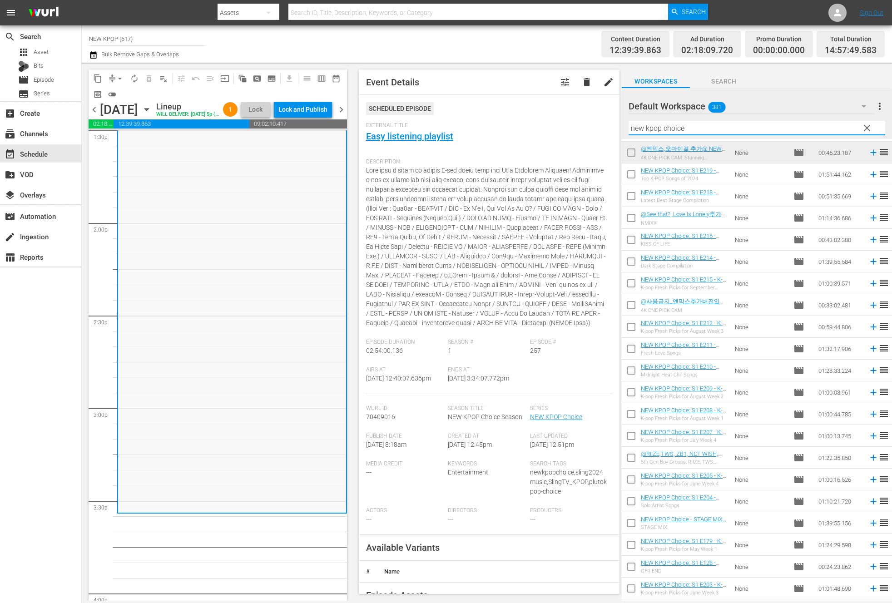
drag, startPoint x: 680, startPoint y: 131, endPoint x: 631, endPoint y: 132, distance: 49.0
click at [631, 132] on input "new kpop choice" at bounding box center [756, 128] width 256 height 15
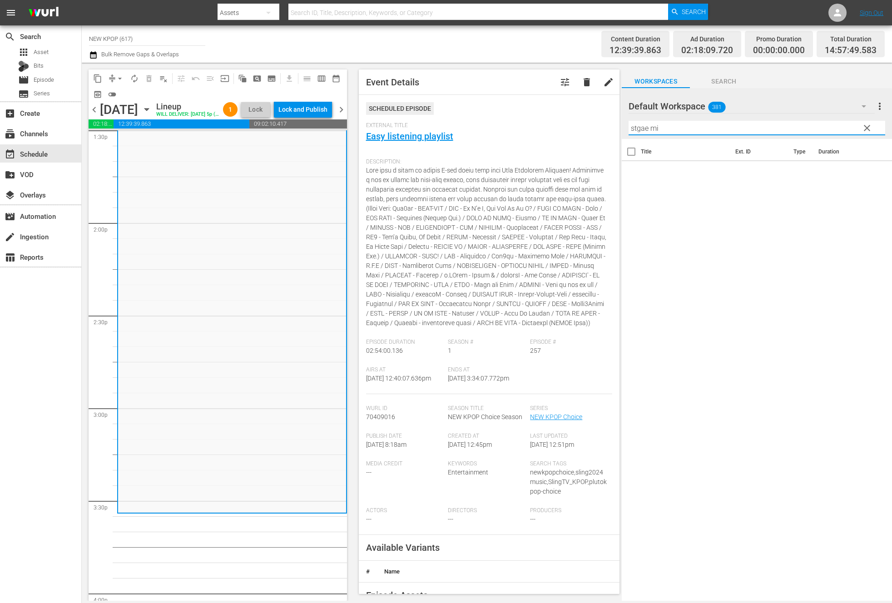
scroll to position [0, 0]
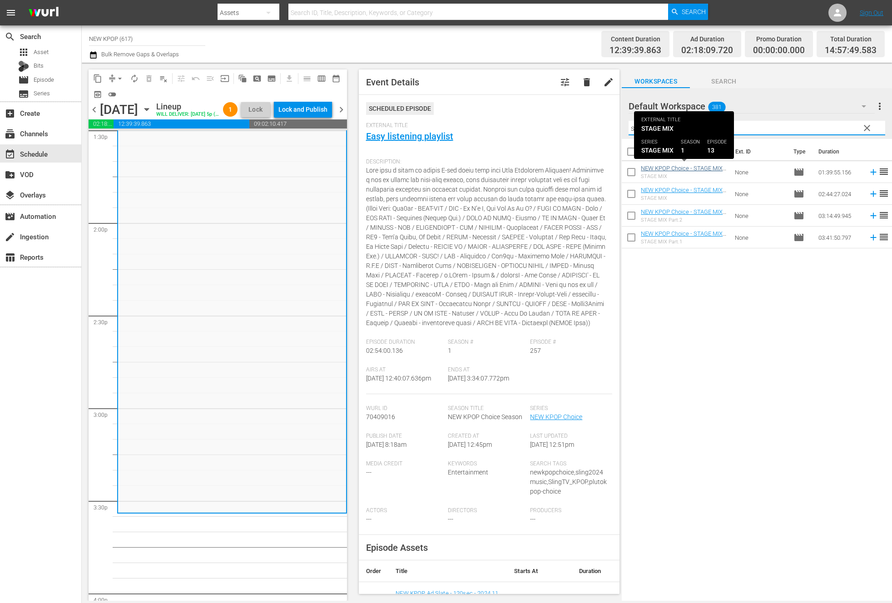
type input "stage mix"
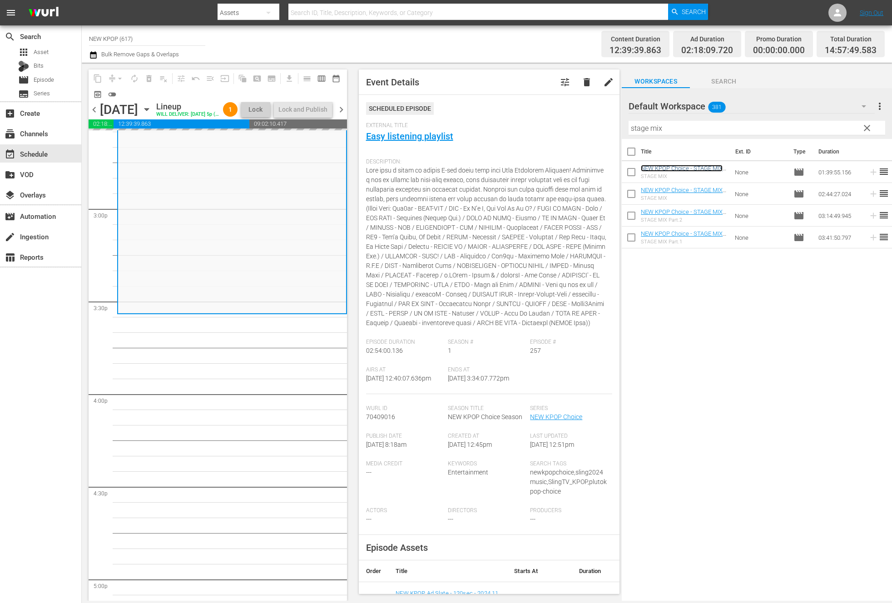
scroll to position [2715, 0]
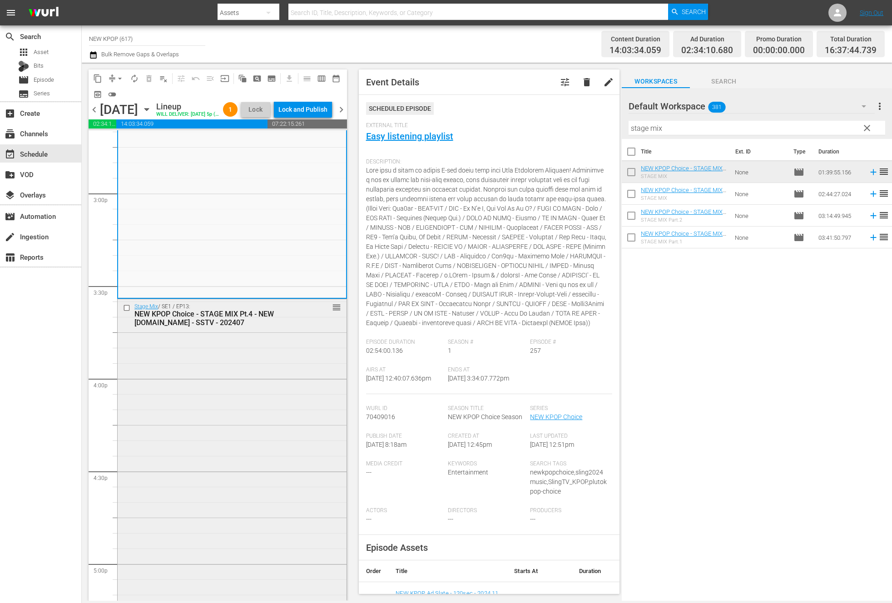
click at [273, 462] on div "Stage Mix / SE1 / EP13: NEW KPOP Choice - STAGE MIX Pt.4 - NEW K.ID - SSTV - 20…" at bounding box center [232, 452] width 229 height 306
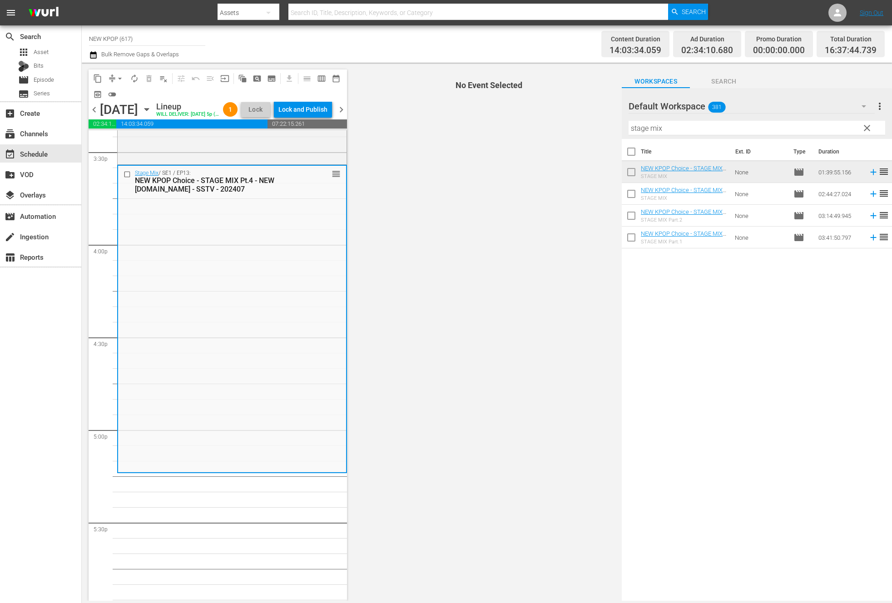
scroll to position [2853, 0]
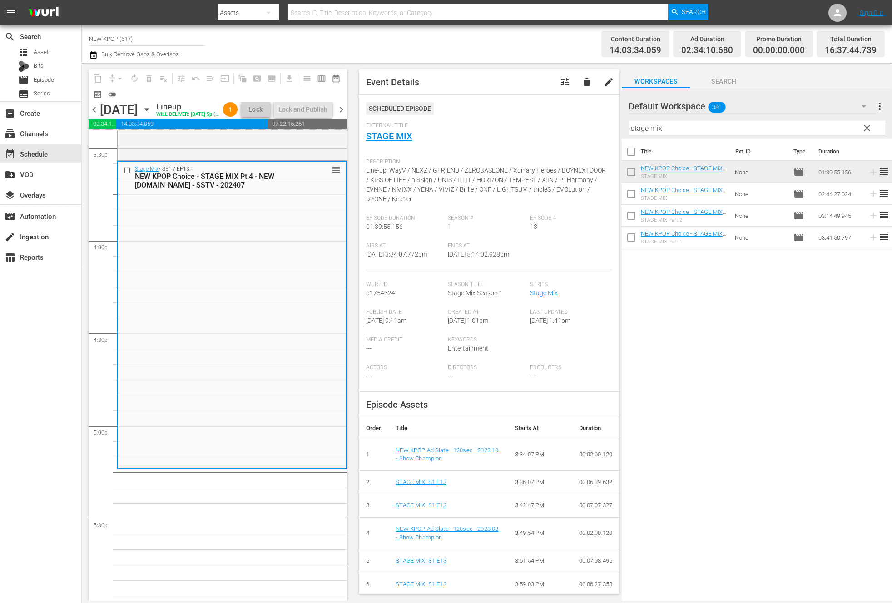
drag, startPoint x: 666, startPoint y: 190, endPoint x: 328, endPoint y: 3, distance: 386.9
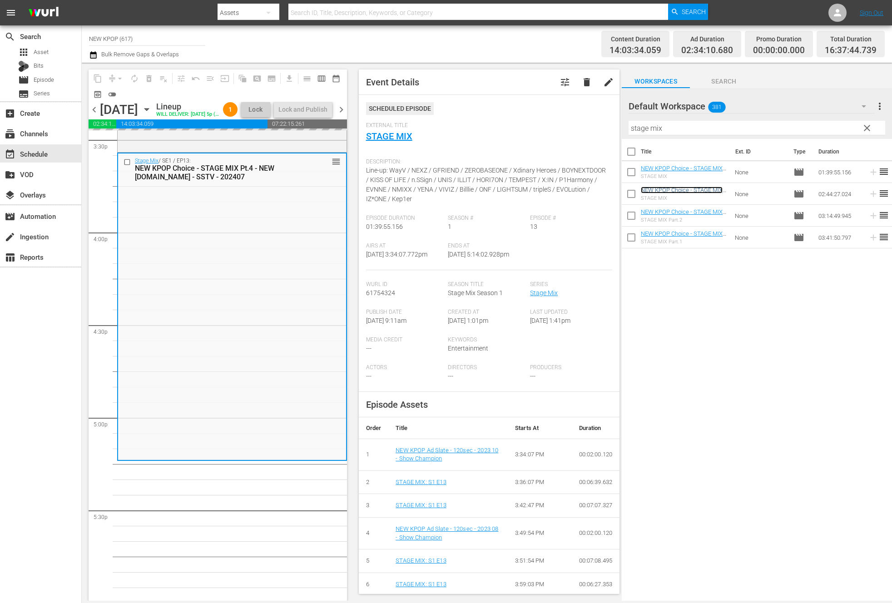
scroll to position [2933, 0]
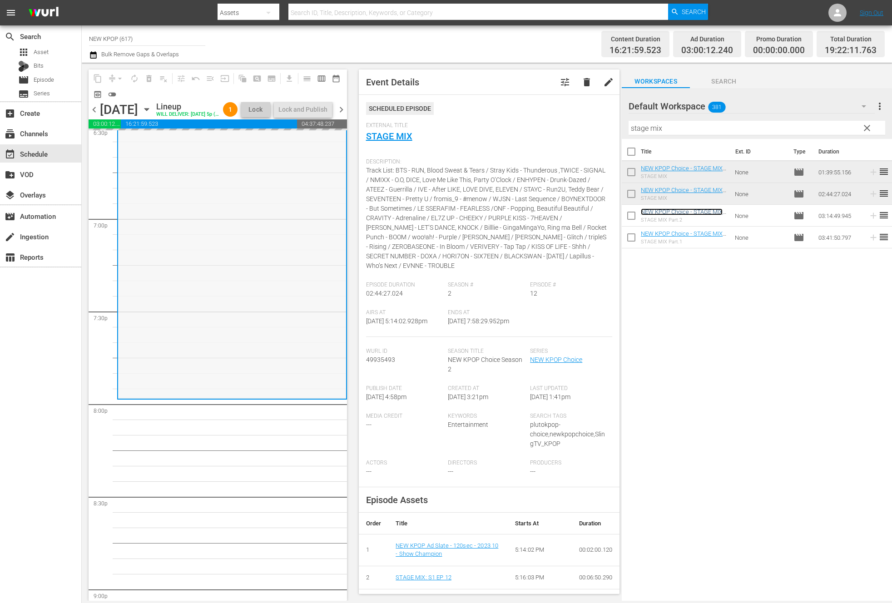
scroll to position [3532, 0]
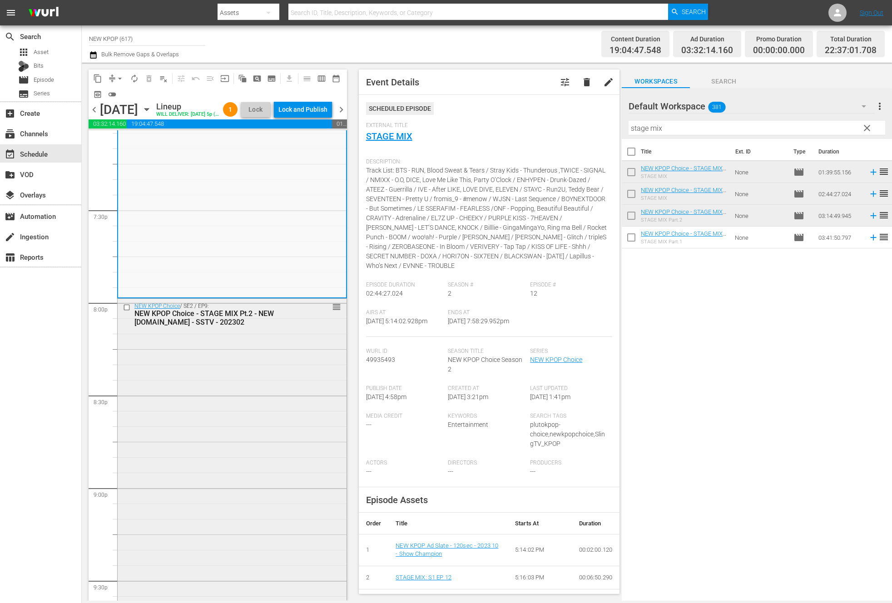
click at [192, 344] on div "NEW KPOP Choice / SE2 / EP9: NEW KPOP Choice - STAGE MIX Pt.2 - NEW K.ID - SSTV…" at bounding box center [232, 598] width 229 height 599
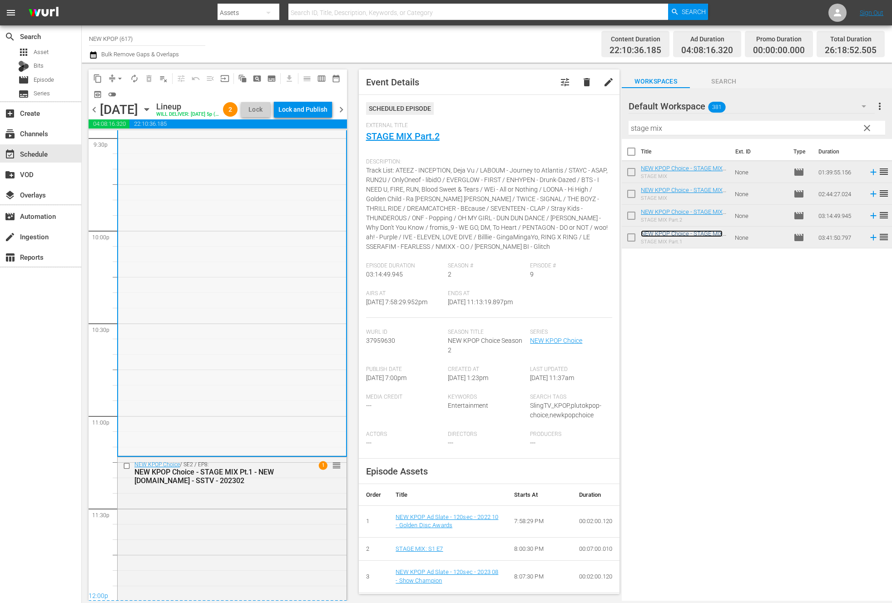
scroll to position [3989, 0]
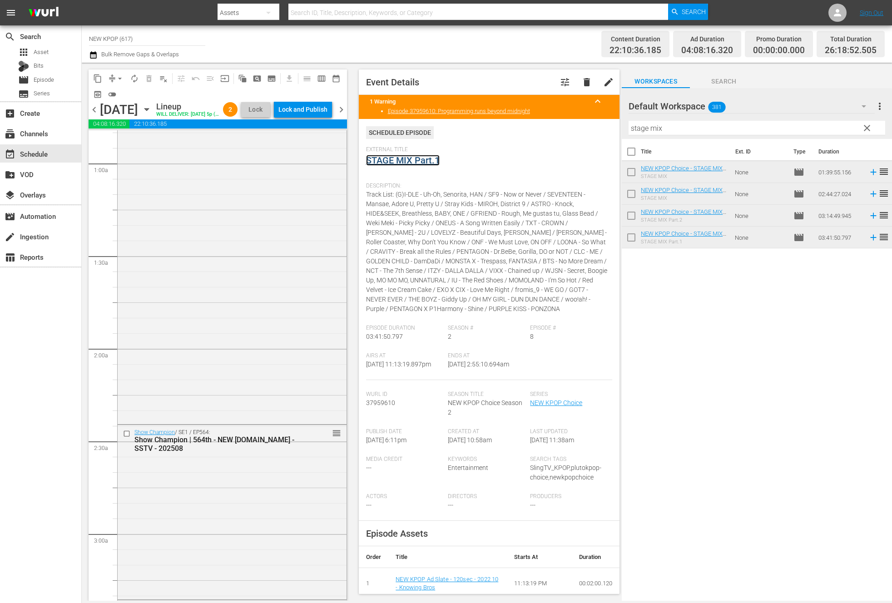
scroll to position [72, 0]
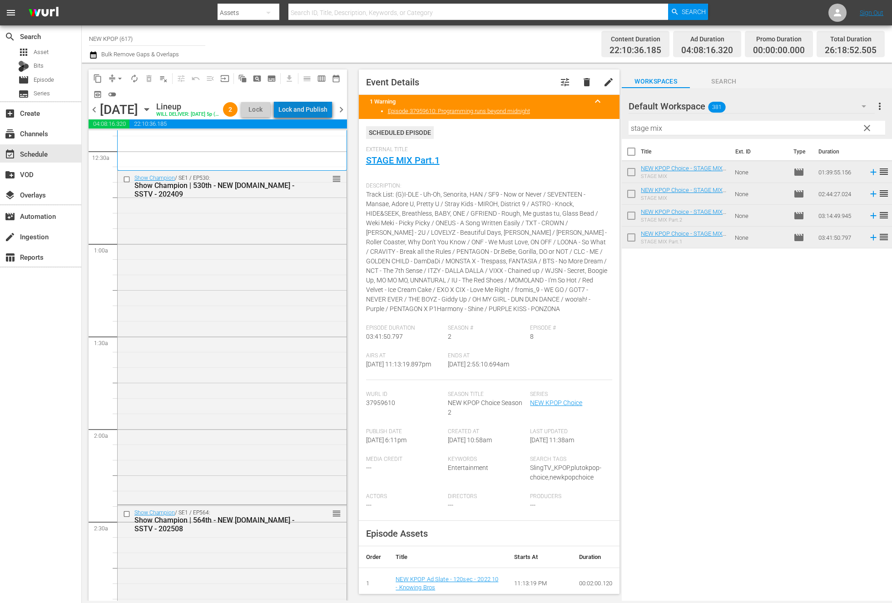
click at [326, 113] on div "Lock and Publish" at bounding box center [302, 109] width 49 height 16
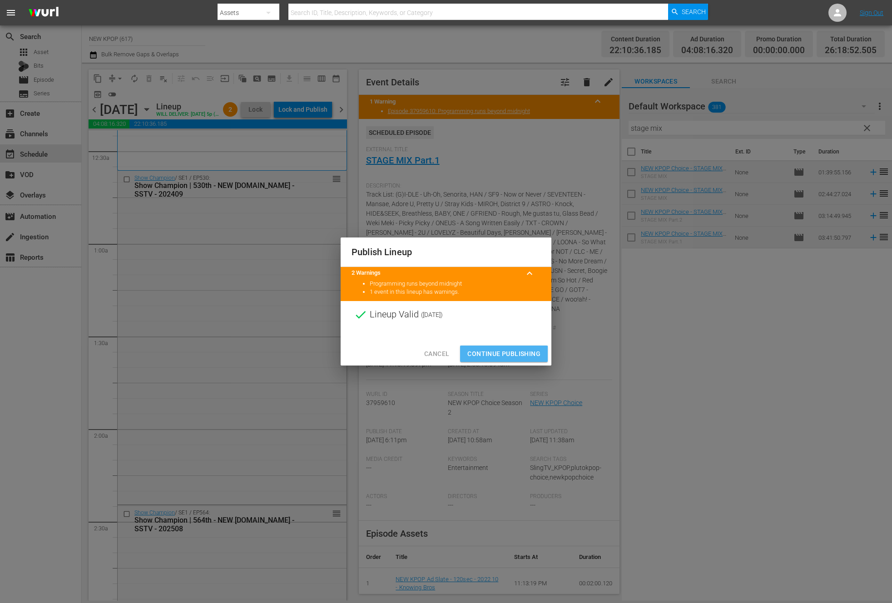
click at [483, 360] on button "Continue Publishing" at bounding box center [504, 353] width 88 height 17
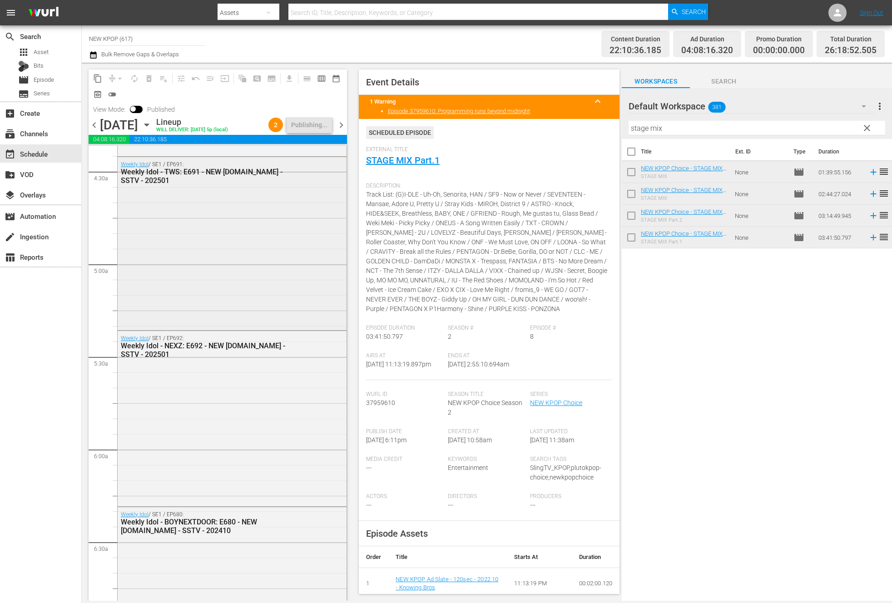
scroll to position [601, 0]
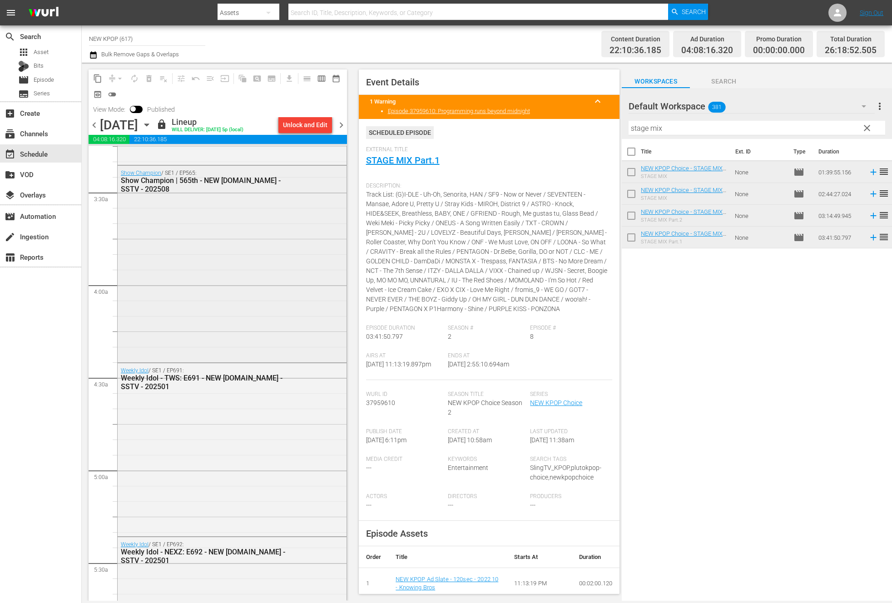
click at [243, 222] on div "Show Champion / SE1 / EP565: Show Champion | 565th - NEW K.ID - SSTV - 202508" at bounding box center [232, 263] width 229 height 195
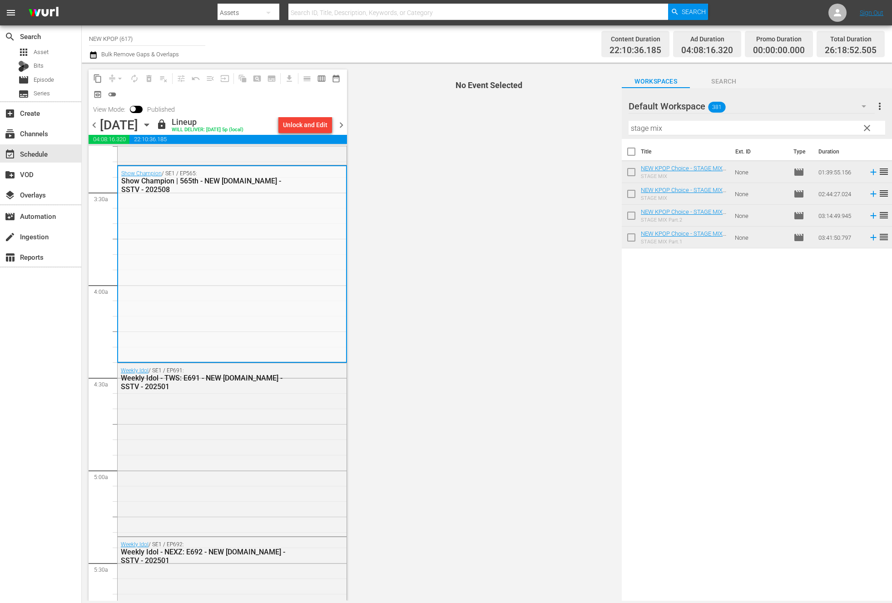
click at [338, 129] on span "chevron_right" at bounding box center [340, 124] width 11 height 11
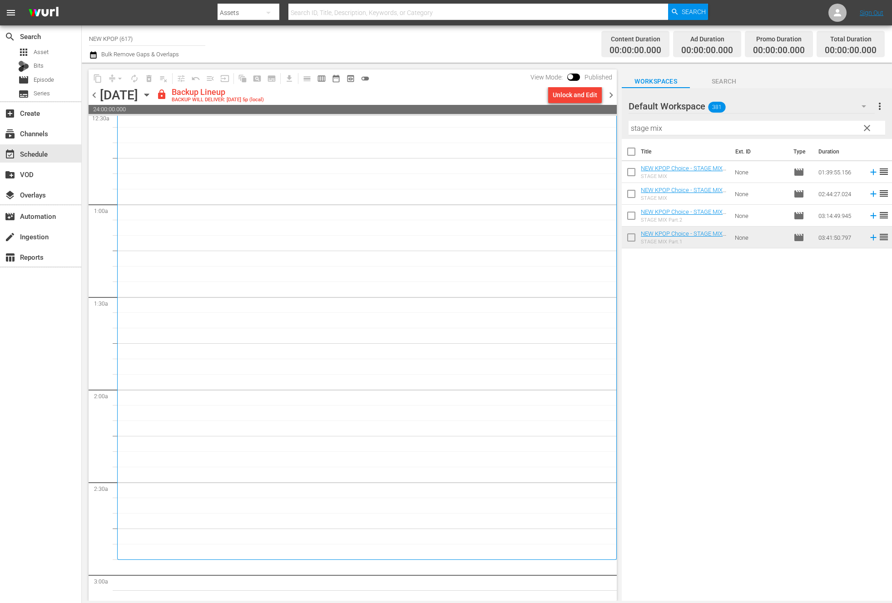
scroll to position [98, 0]
click at [579, 92] on div "Unlock and Edit" at bounding box center [574, 95] width 44 height 16
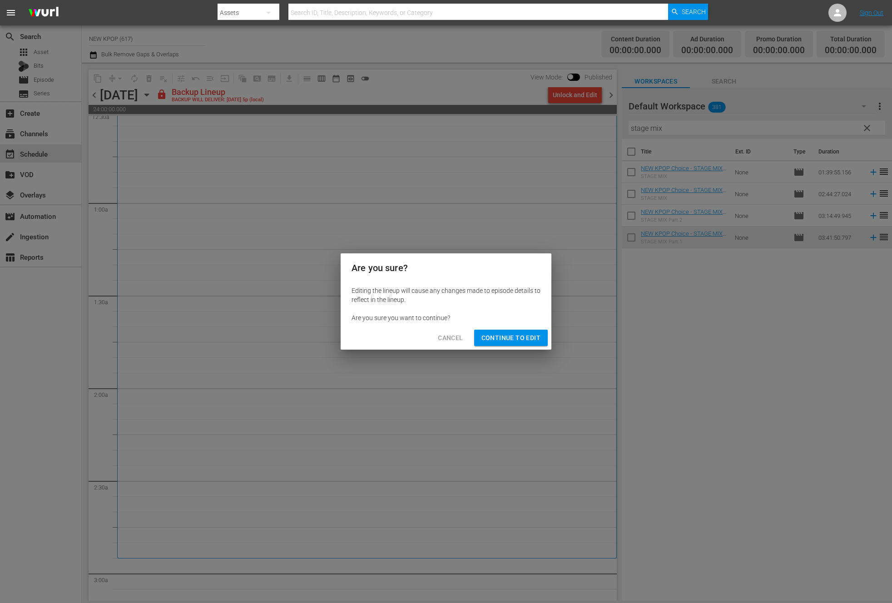
click at [503, 322] on div "Editing the lineup will cause any changes made to episode details to reflect in…" at bounding box center [445, 304] width 211 height 44
click at [505, 330] on button "Continue to Edit" at bounding box center [511, 338] width 74 height 17
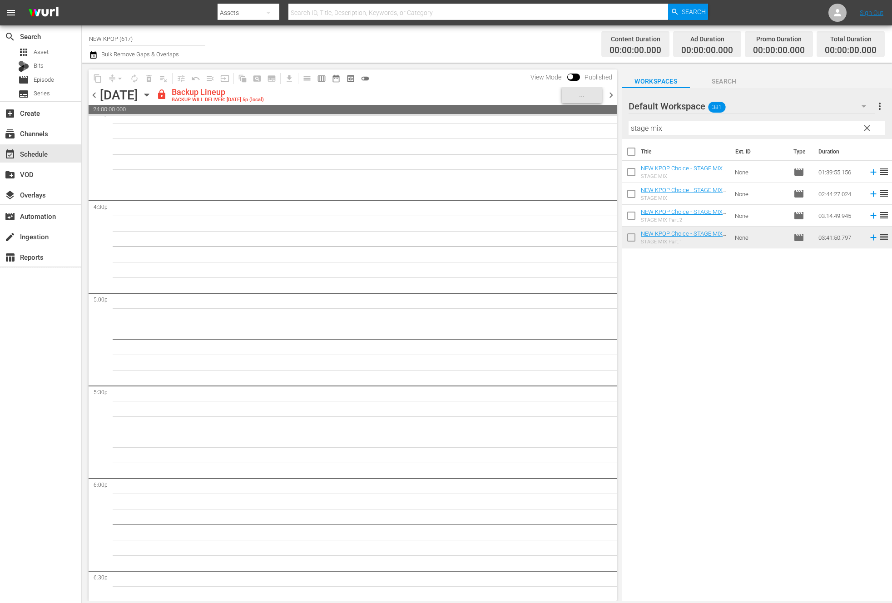
scroll to position [3049, 0]
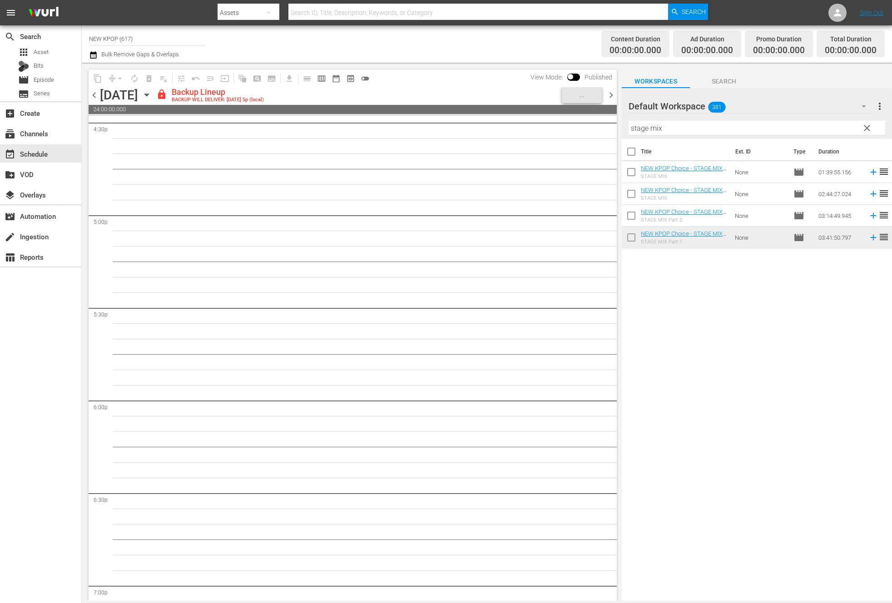
click at [630, 156] on input "checkbox" at bounding box center [630, 153] width 19 height 19
checkbox input "true"
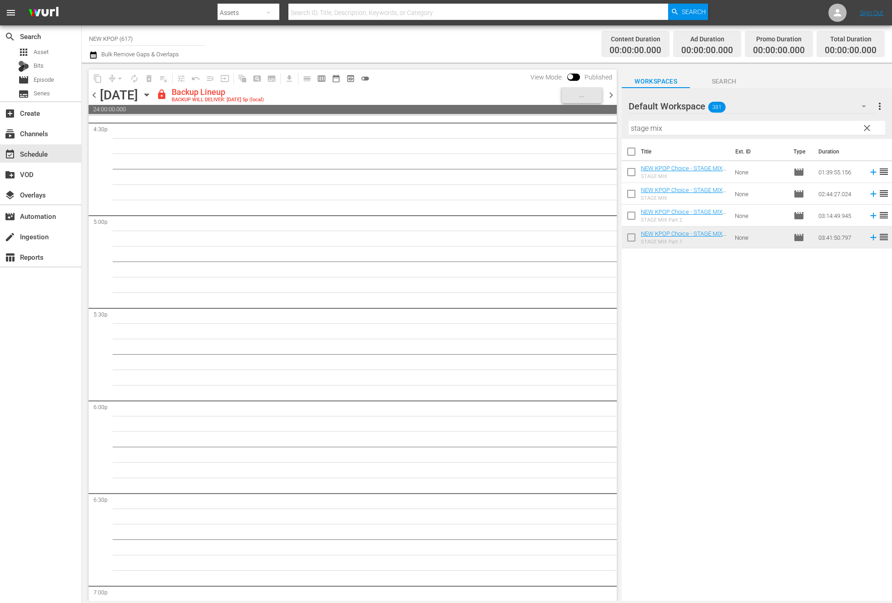
checkbox input "true"
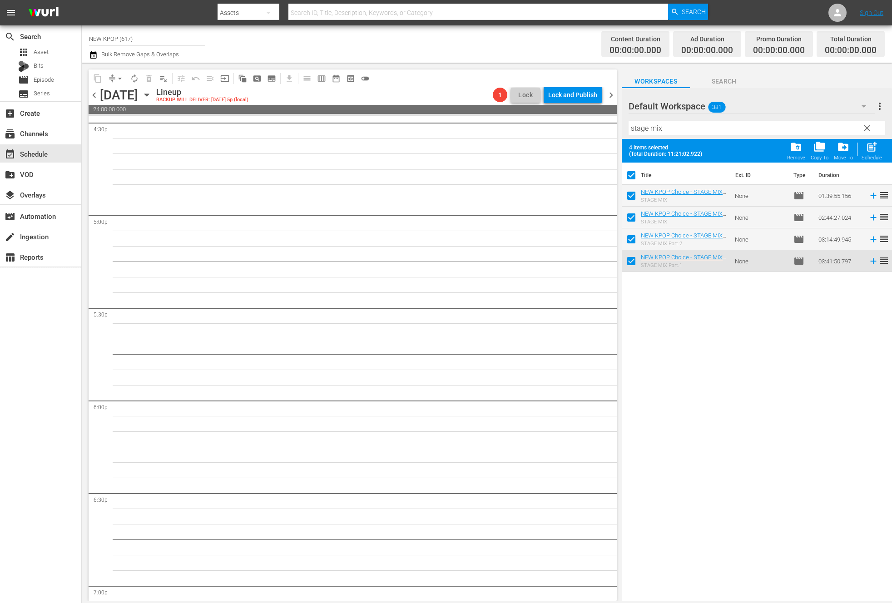
click at [630, 156] on span "(Total Duration: 11:21:02.922)" at bounding box center [667, 154] width 77 height 6
click at [632, 173] on input "checkbox" at bounding box center [630, 177] width 19 height 19
checkbox input "false"
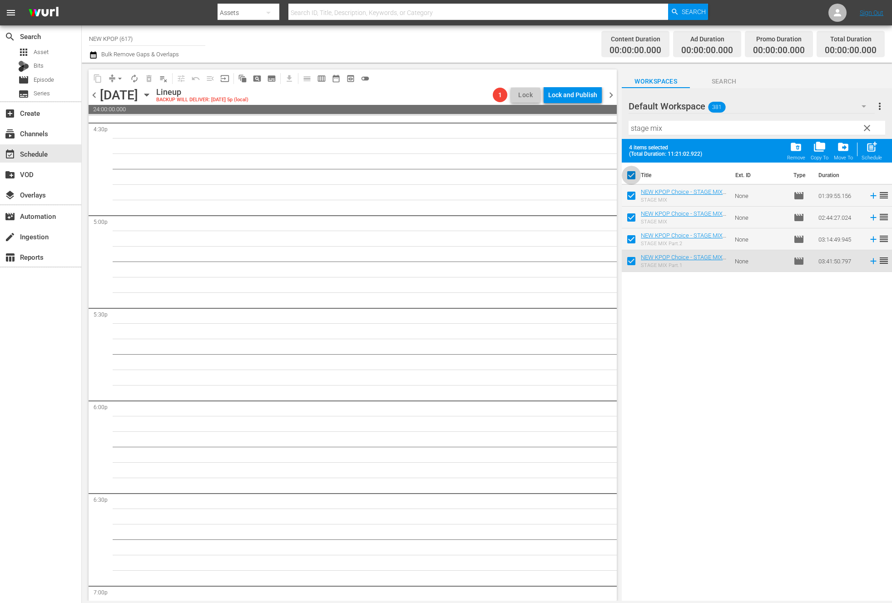
checkbox input "false"
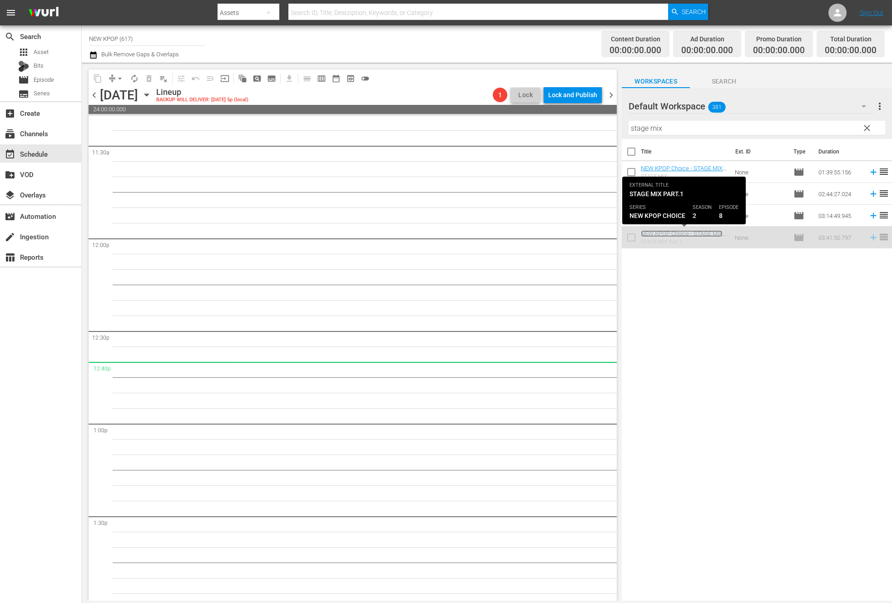
scroll to position [2328, 0]
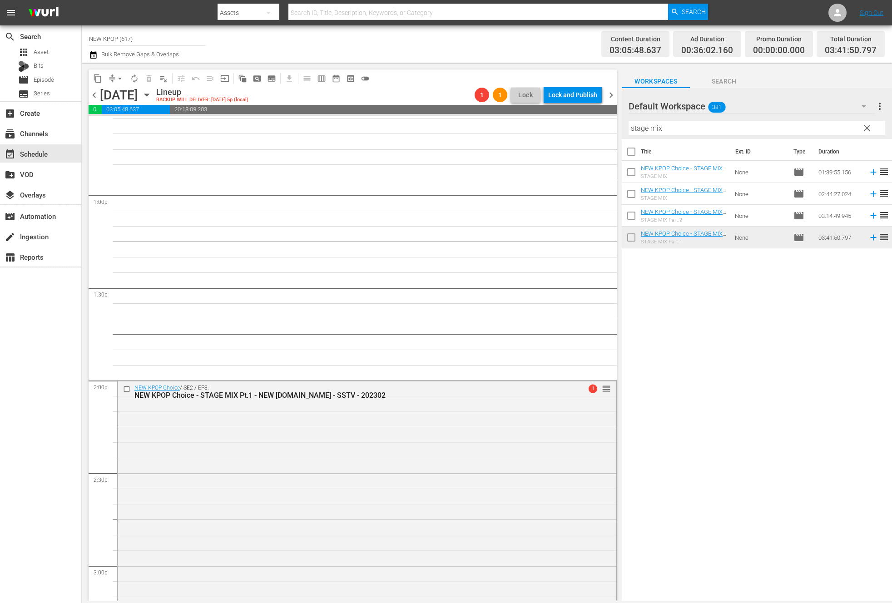
click at [392, 343] on div "NEW KPOP Choice / SE2 / EP8: NEW KPOP Choice - STAGE MIX Pt.1 - NEW K.ID - SSTV…" at bounding box center [366, 9] width 499 height 4445
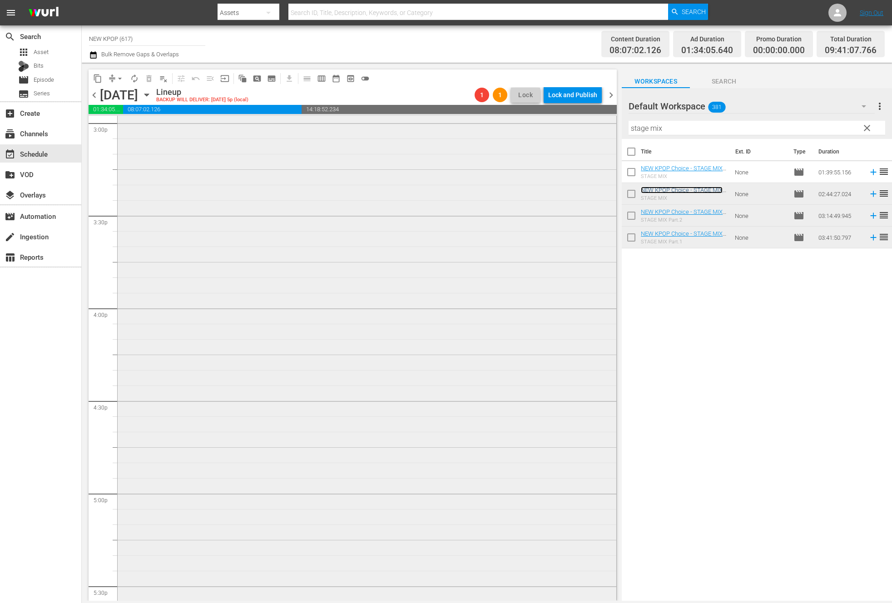
scroll to position [2474, 0]
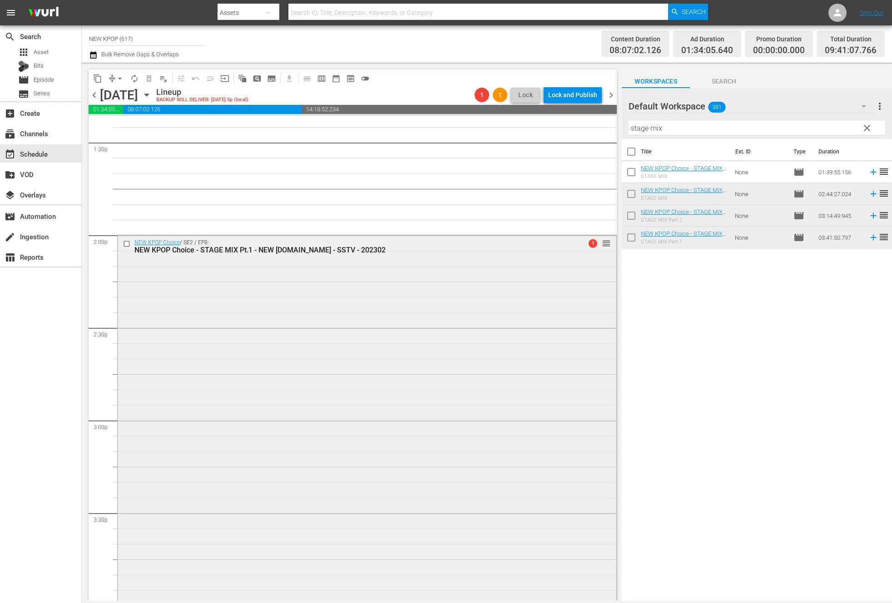
click at [518, 344] on div "NEW KPOP Choice / SE2 / EP8: NEW KPOP Choice - STAGE MIX Pt.1 - NEW K.ID - SSTV…" at bounding box center [367, 576] width 498 height 682
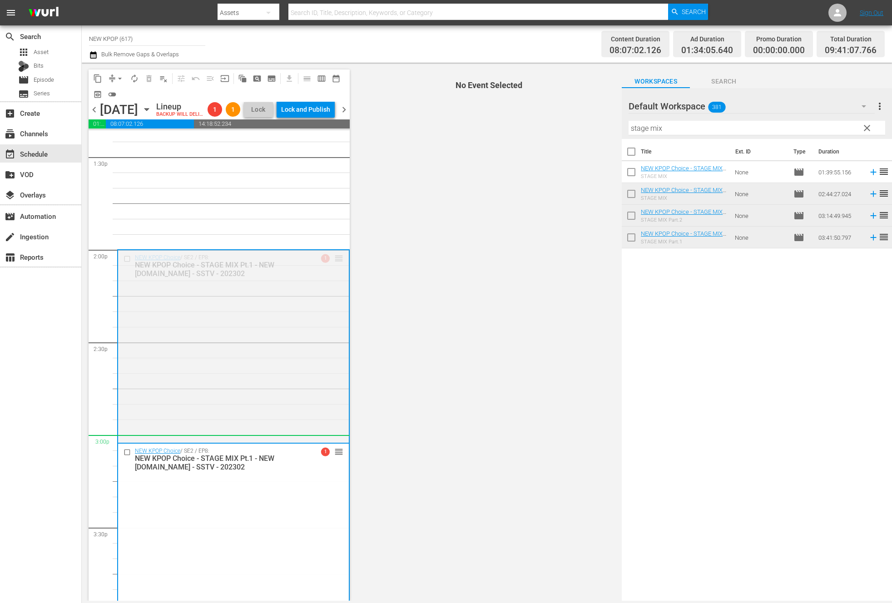
drag, startPoint x: 339, startPoint y: 274, endPoint x: 259, endPoint y: 456, distance: 198.4
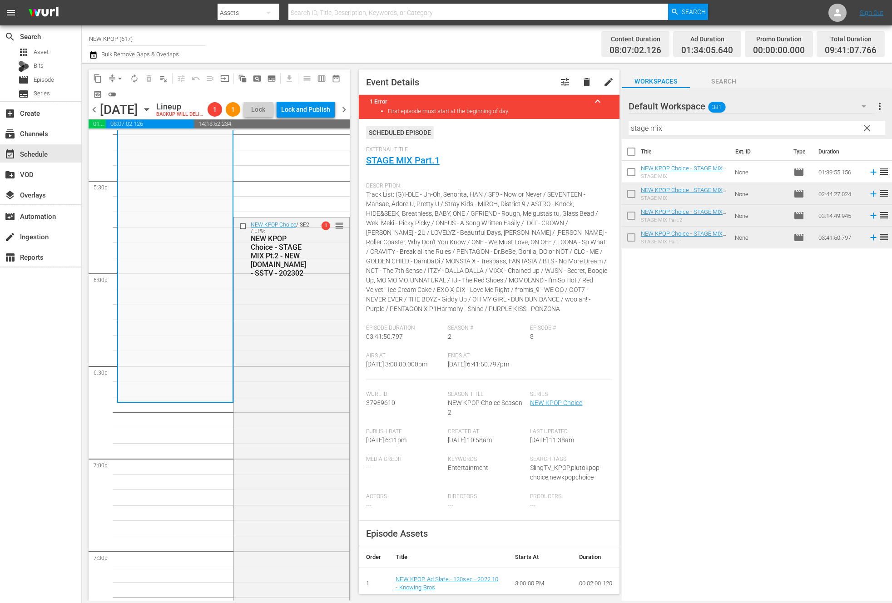
scroll to position [3193, 0]
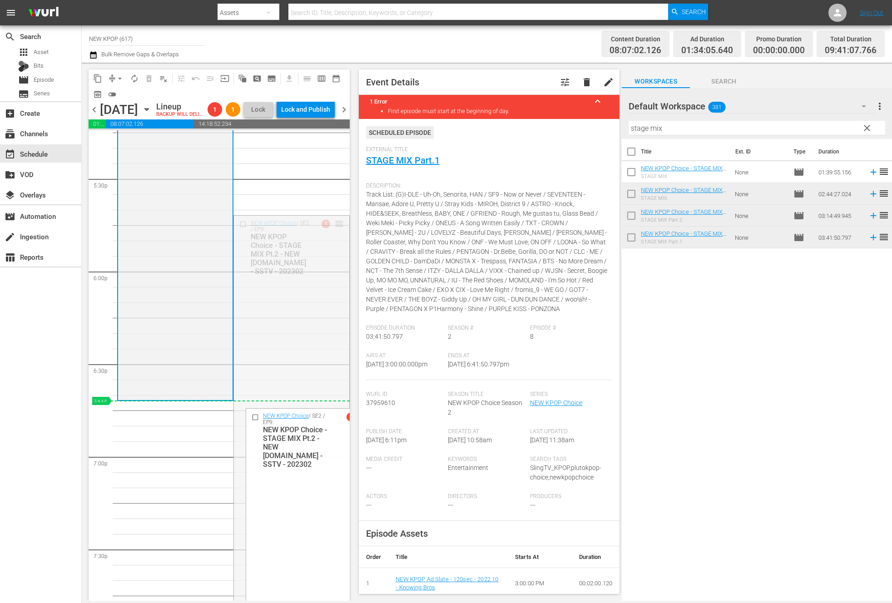
drag, startPoint x: 340, startPoint y: 240, endPoint x: 203, endPoint y: 417, distance: 223.7
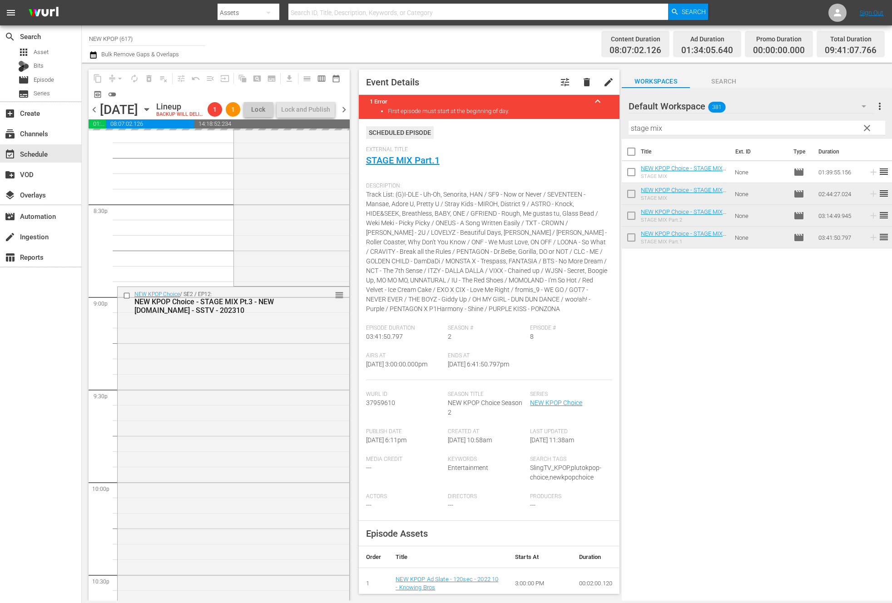
scroll to position [3824, 0]
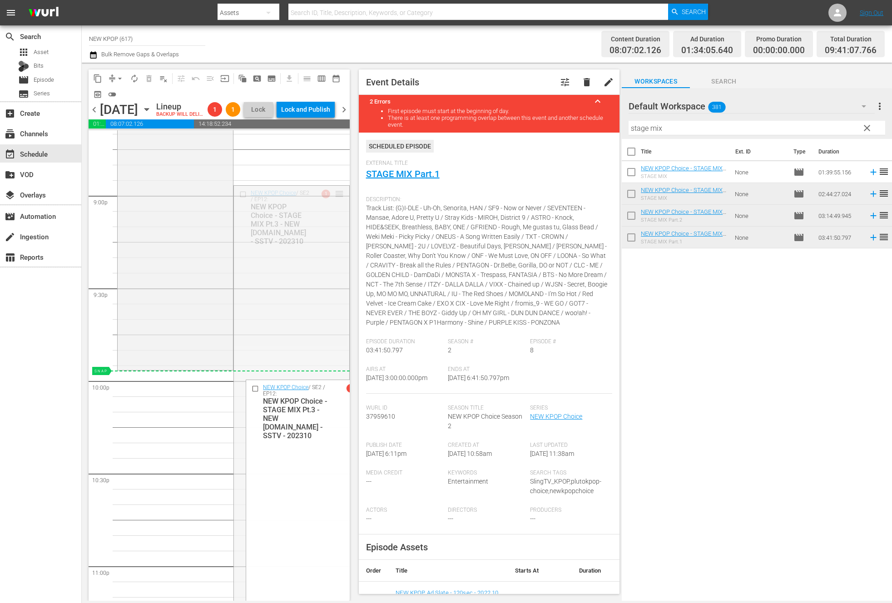
drag, startPoint x: 337, startPoint y: 208, endPoint x: 241, endPoint y: 386, distance: 202.1
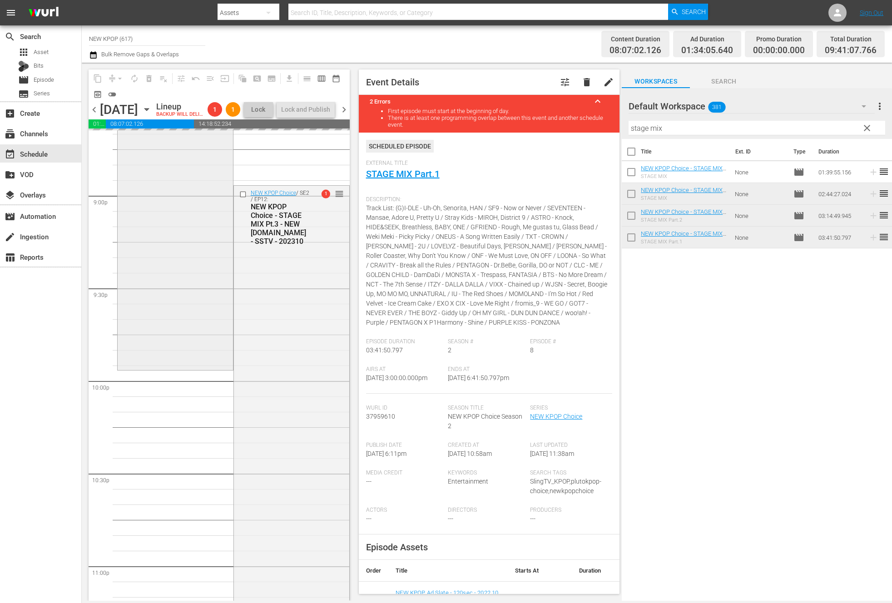
scroll to position [3989, 0]
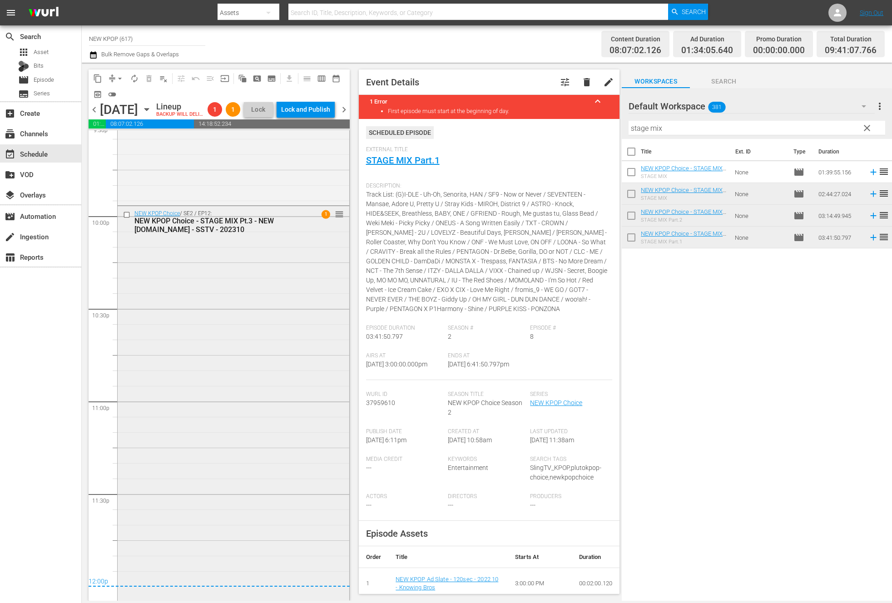
click at [231, 399] on div "NEW KPOP Choice / SE2 / EP12: NEW KPOP Choice - STAGE MIX Pt.3 - NEW K.ID - SST…" at bounding box center [234, 458] width 232 height 505
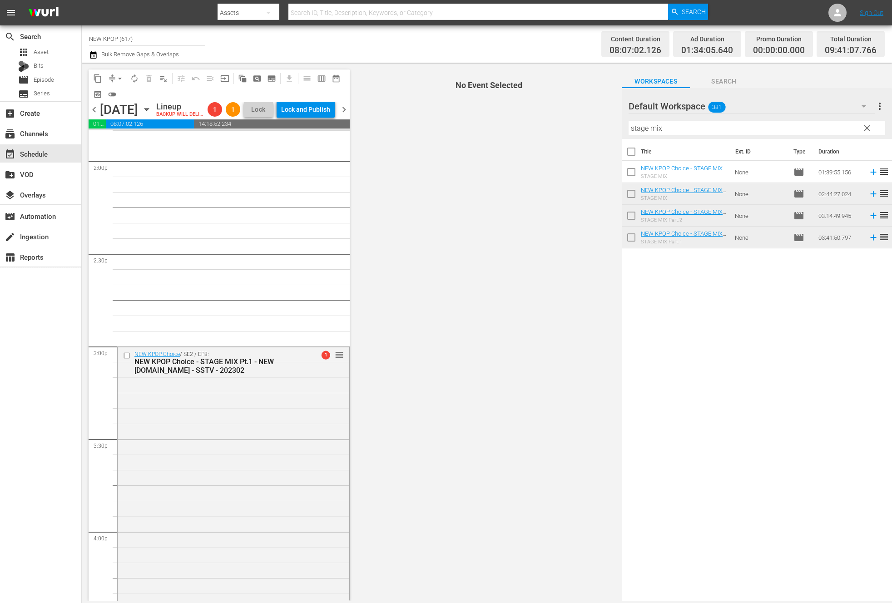
scroll to position [2709, 0]
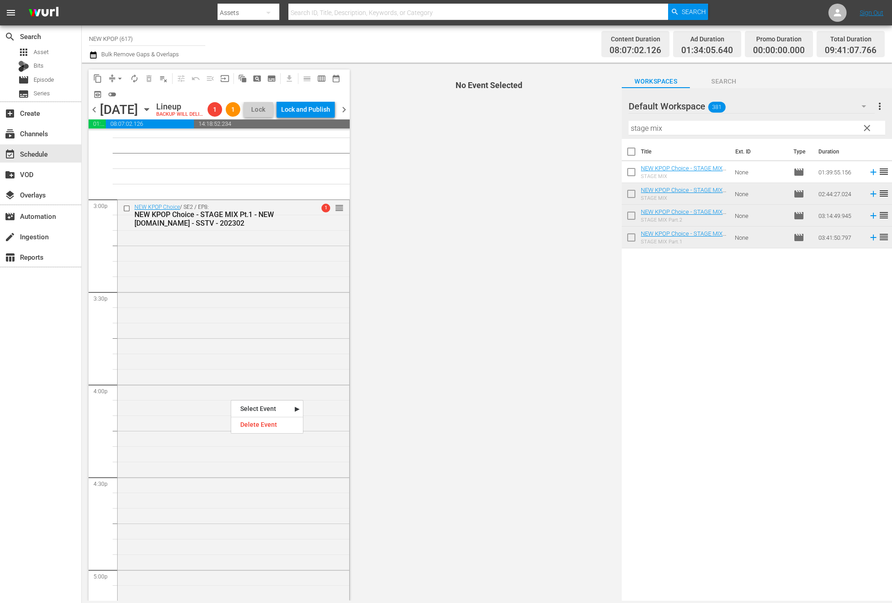
click at [231, 399] on div "NEW KPOP Choice / SE2 / EP8: NEW KPOP Choice - STAGE MIX Pt.1 - NEW K.ID - SSTV…" at bounding box center [234, 541] width 232 height 682
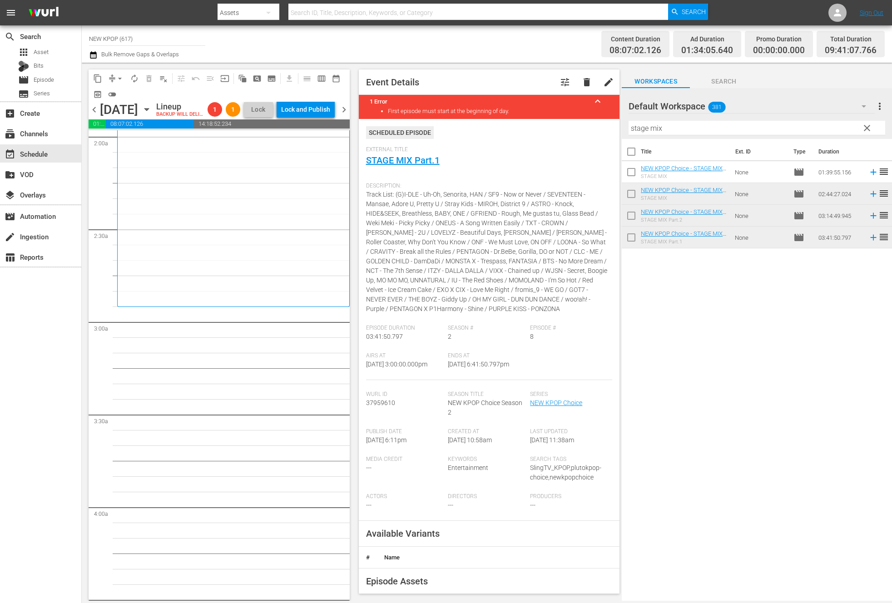
scroll to position [5, 0]
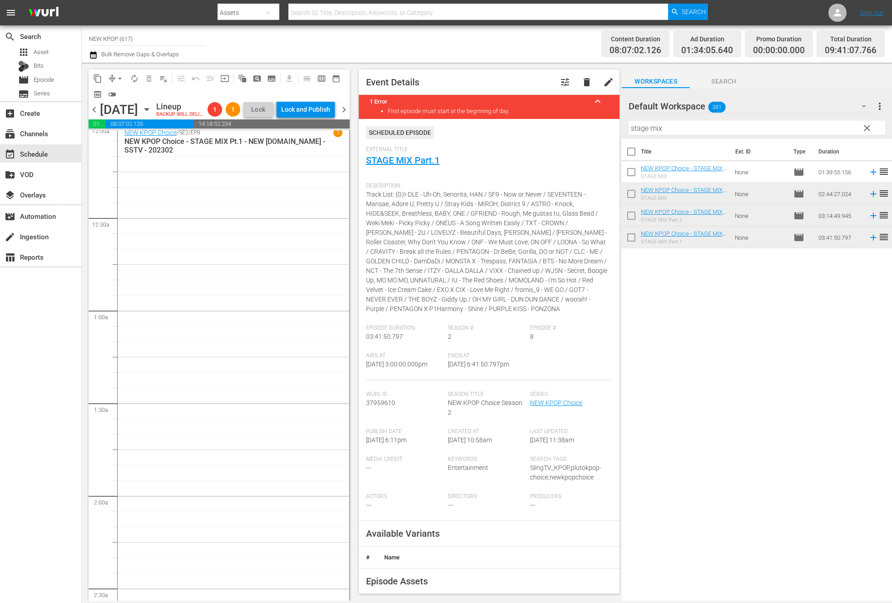
click at [226, 352] on div "NEW KPOP Choice / SE2 / EP8 1 NEW KPOP Choice - STAGE MIX Pt.1 - NEW K.ID - SST…" at bounding box center [233, 395] width 218 height 534
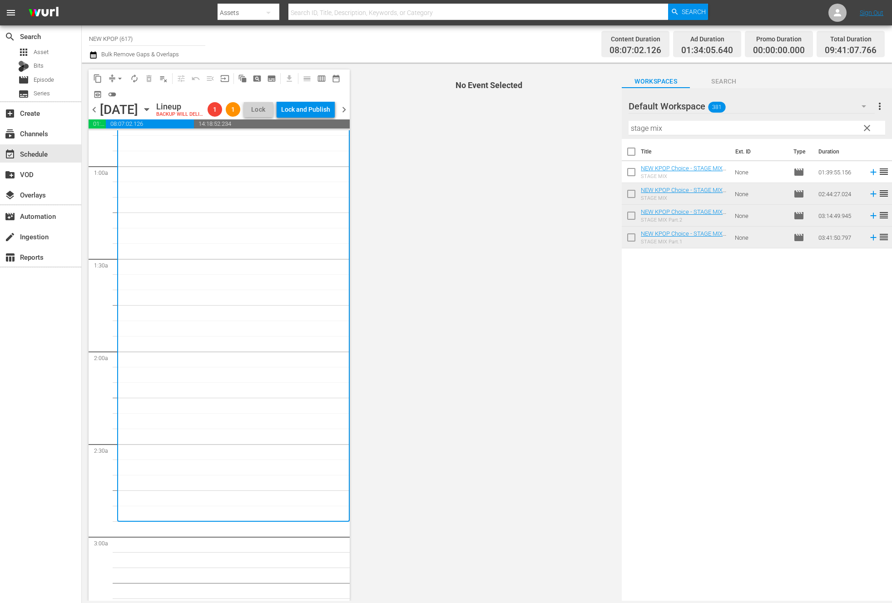
scroll to position [184, 0]
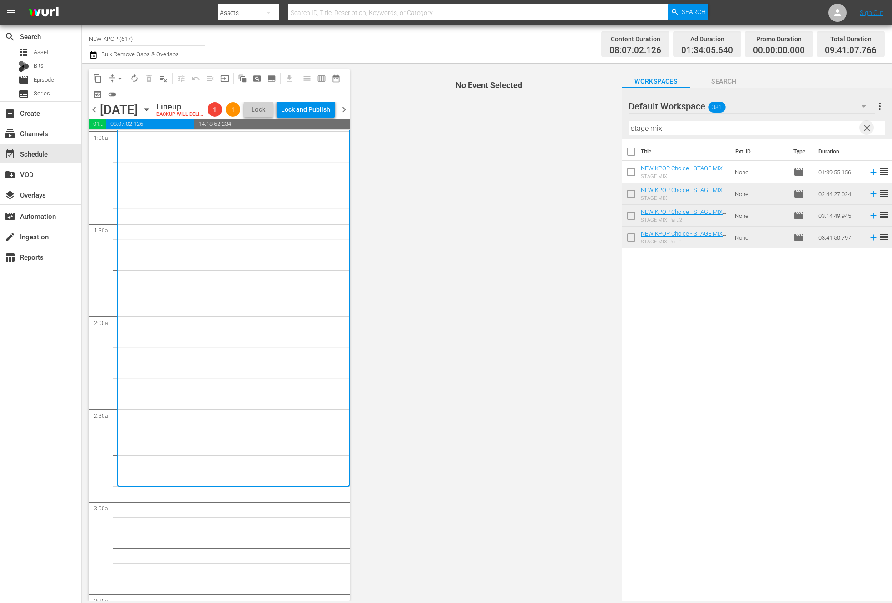
click at [857, 128] on span "clear" at bounding box center [866, 128] width 11 height 11
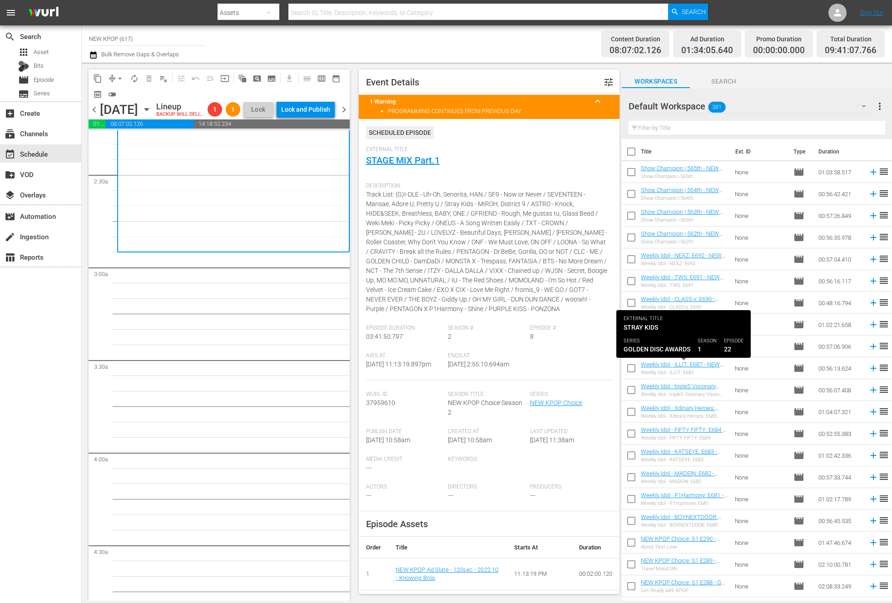
scroll to position [346, 0]
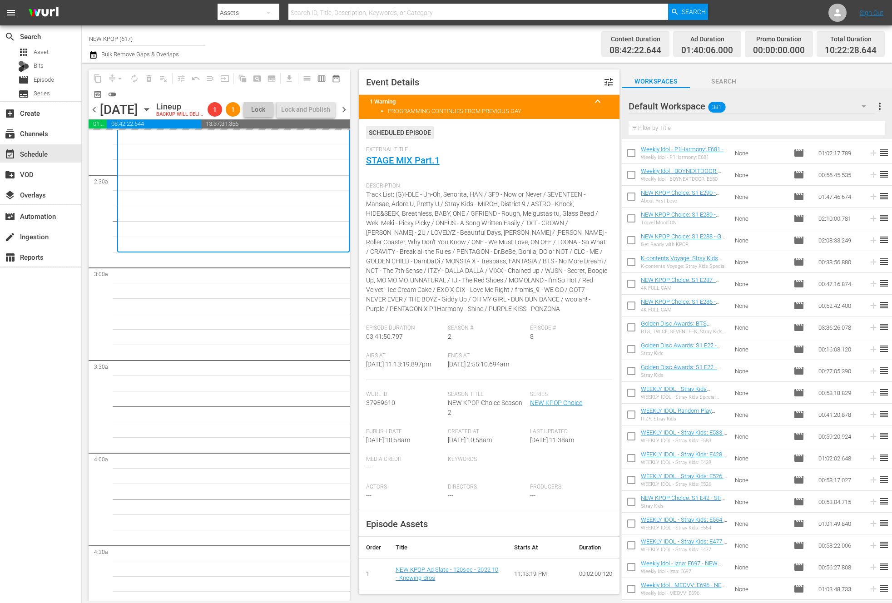
click at [690, 129] on input "text" at bounding box center [756, 128] width 256 height 15
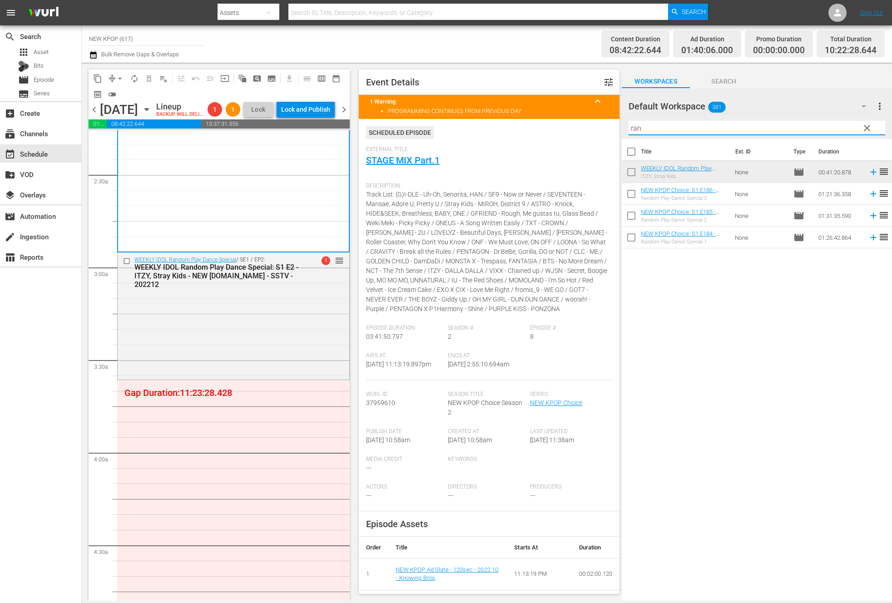
scroll to position [0, 0]
type input "random"
click at [178, 308] on div "WEEKLY IDOL Random Play Dance Special / SE1 / EP2: WEEKLY IDOL Random Play Danc…" at bounding box center [234, 314] width 232 height 125
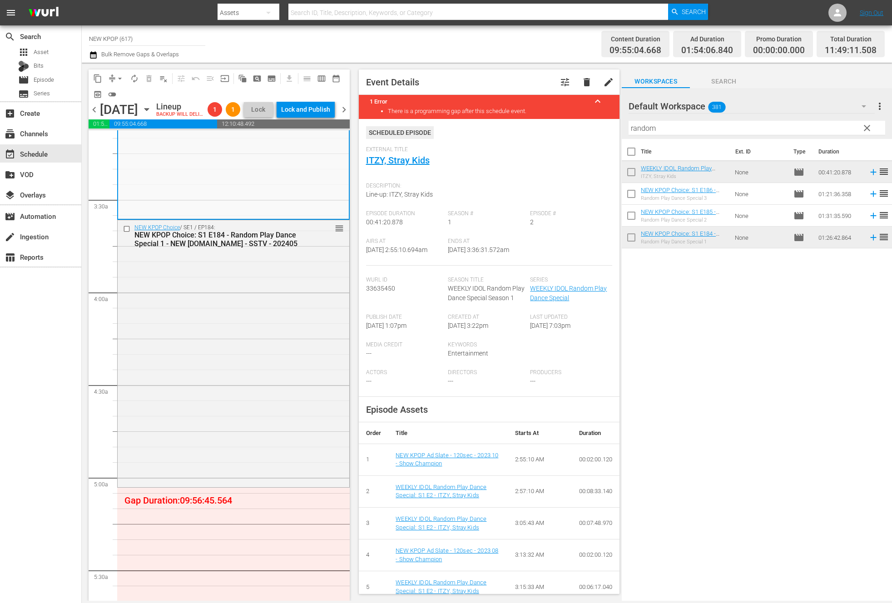
scroll to position [608, 0]
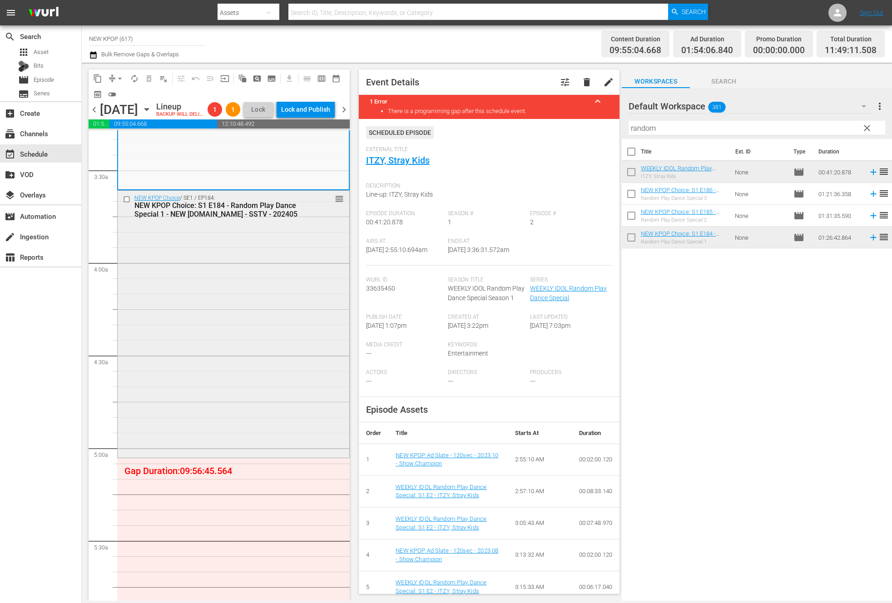
click at [150, 361] on div "NEW KPOP Choice / SE1 / EP184: NEW KPOP Choice: S1 E184 - Random Play Dance Spe…" at bounding box center [234, 323] width 232 height 265
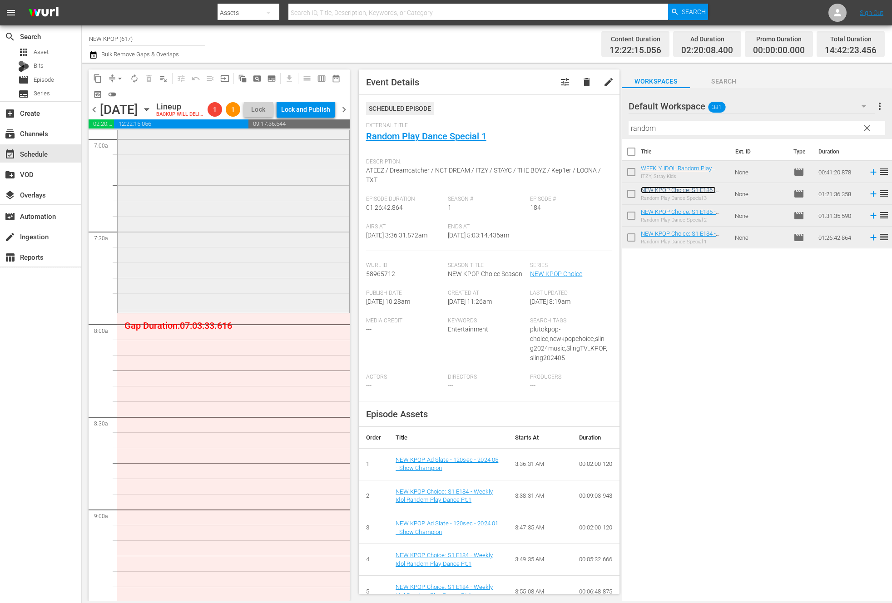
scroll to position [1144, 0]
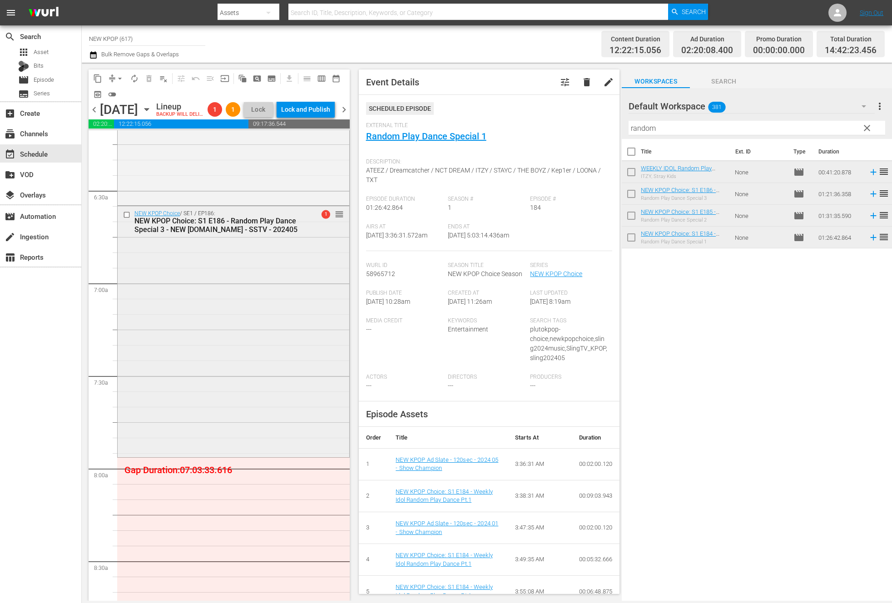
click at [259, 306] on div "NEW KPOP Choice / SE1 / EP186: NEW KPOP Choice: S1 E186 - Random Play Dance Spe…" at bounding box center [234, 330] width 232 height 249
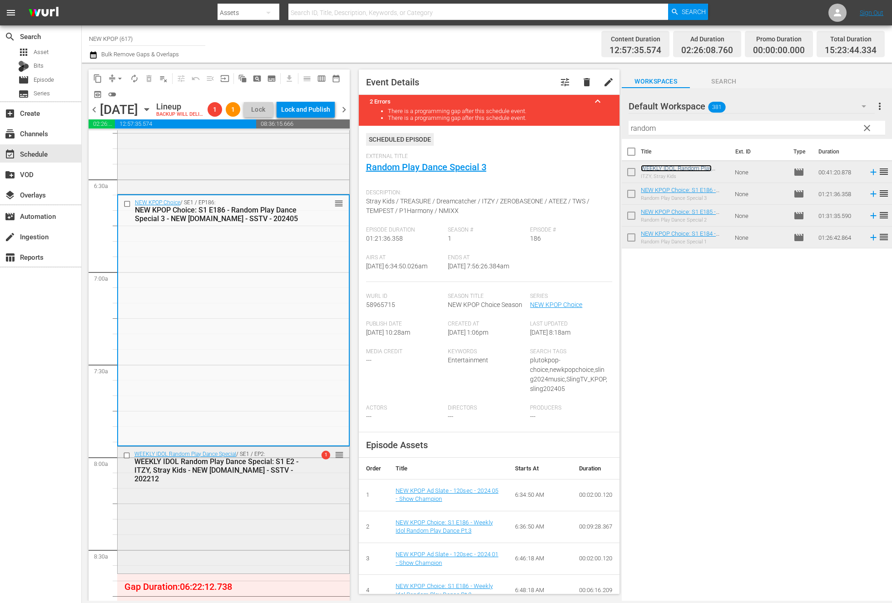
scroll to position [1187, 0]
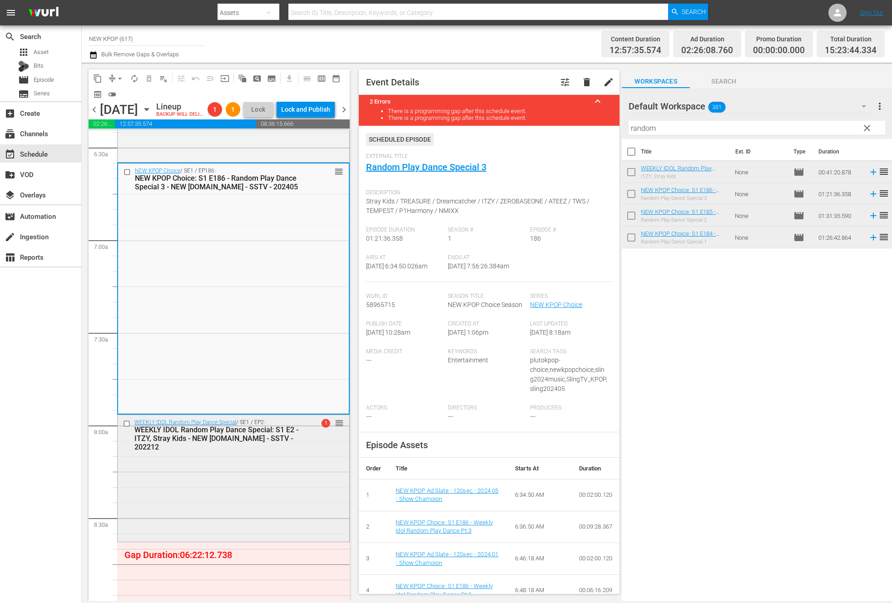
click at [150, 534] on div "WEEKLY IDOL Random Play Dance Special / SE1 / EP2: WEEKLY IDOL Random Play Danc…" at bounding box center [234, 477] width 232 height 125
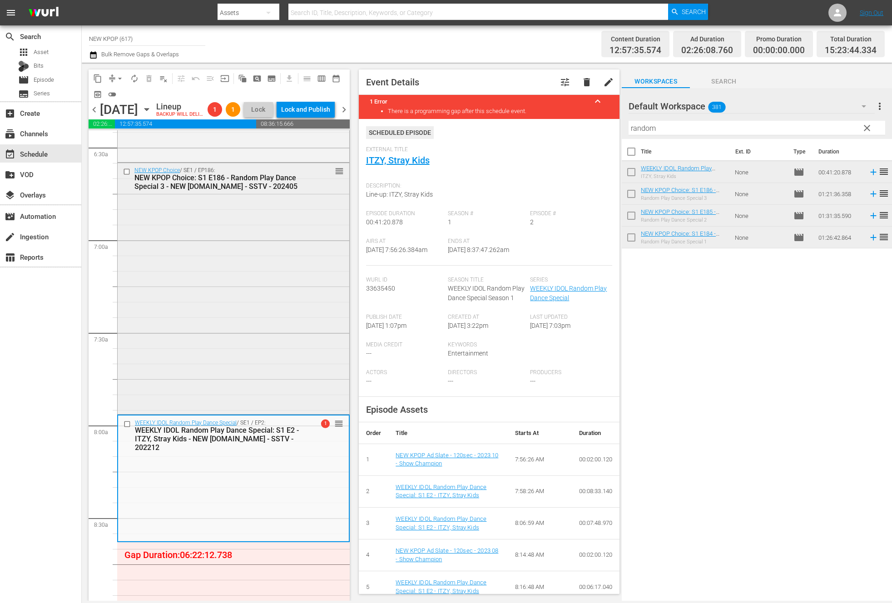
scroll to position [1366, 0]
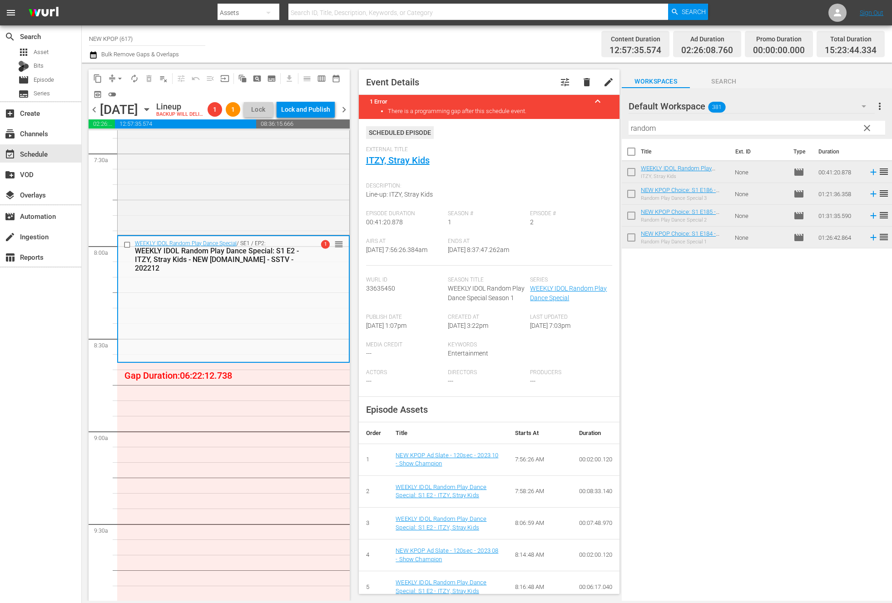
click at [857, 129] on span "clear" at bounding box center [866, 128] width 11 height 11
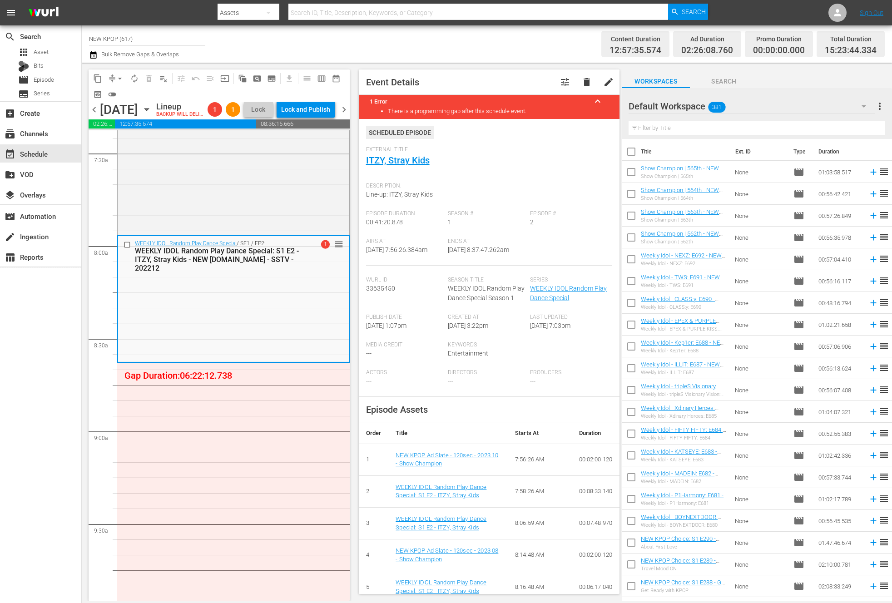
click at [857, 535] on td "reorder" at bounding box center [885, 543] width 14 height 22
click at [682, 127] on input "text" at bounding box center [756, 128] width 256 height 15
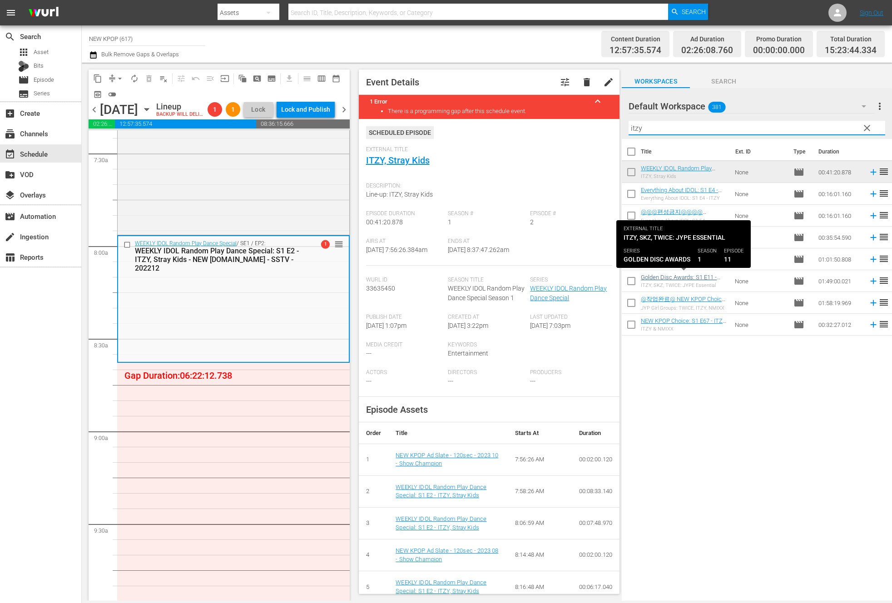
type input "itzy"
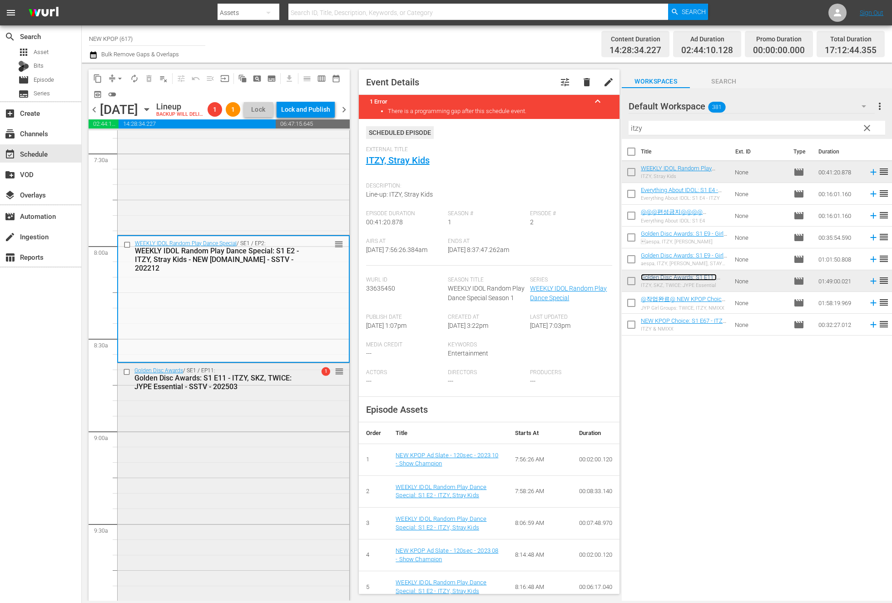
scroll to position [1804, 0]
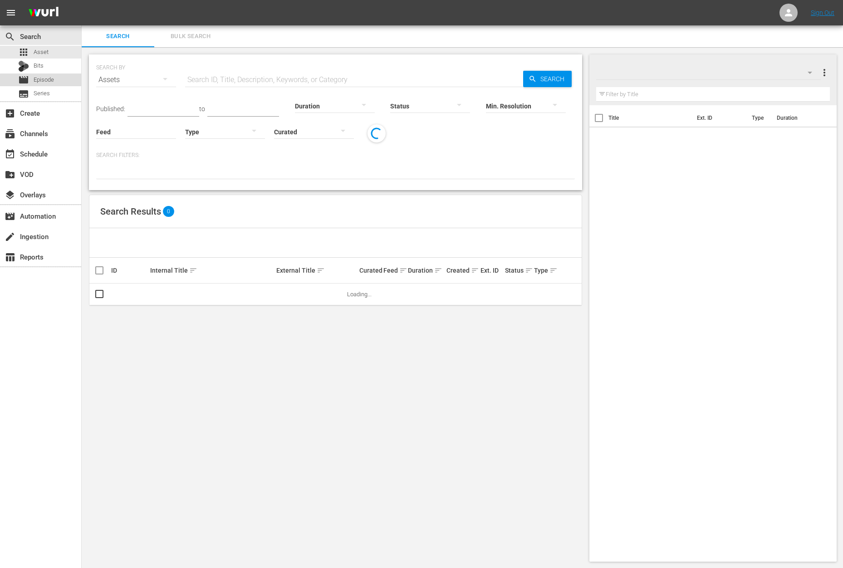
click at [60, 82] on div "movie Episode" at bounding box center [40, 80] width 81 height 13
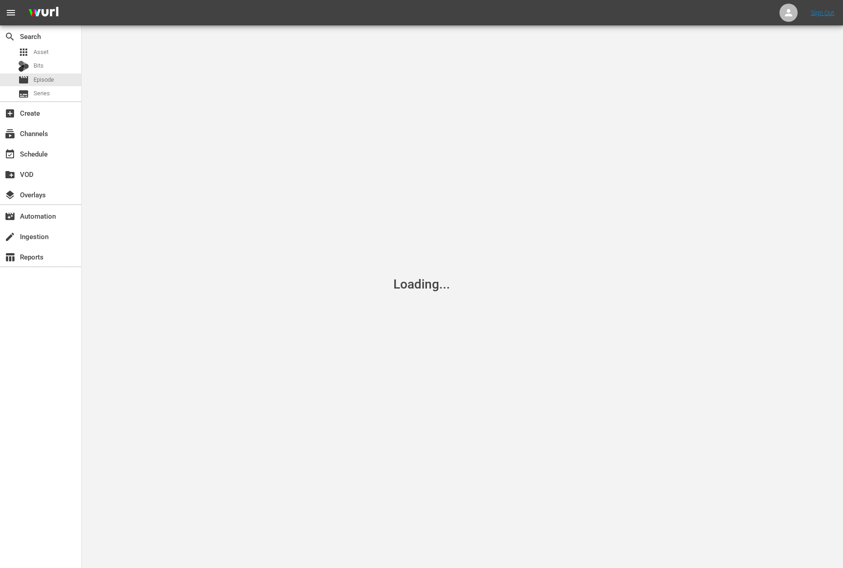
click at [59, 81] on div "movie Episode" at bounding box center [40, 80] width 81 height 13
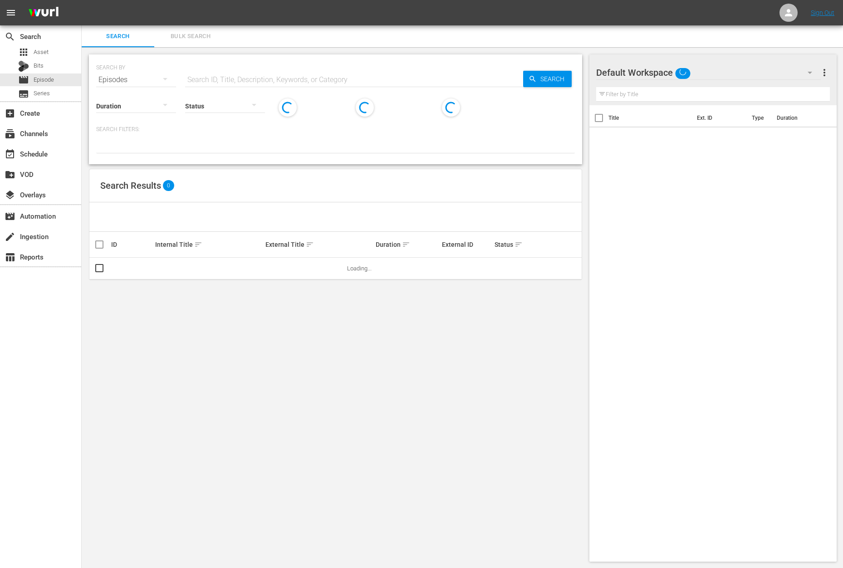
click at [211, 79] on input "text" at bounding box center [354, 80] width 338 height 22
type input "ㄴ"
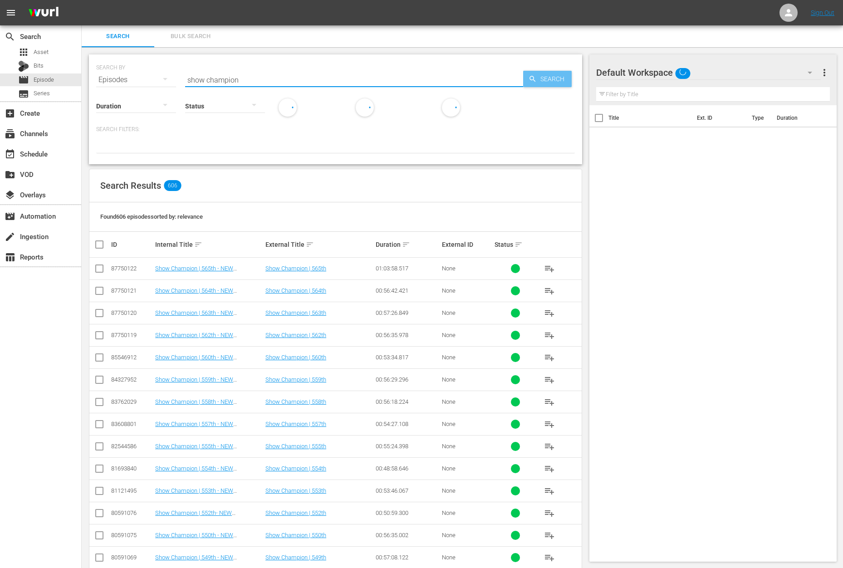
type input "show champion"
click at [541, 83] on span "Search" at bounding box center [554, 79] width 35 height 16
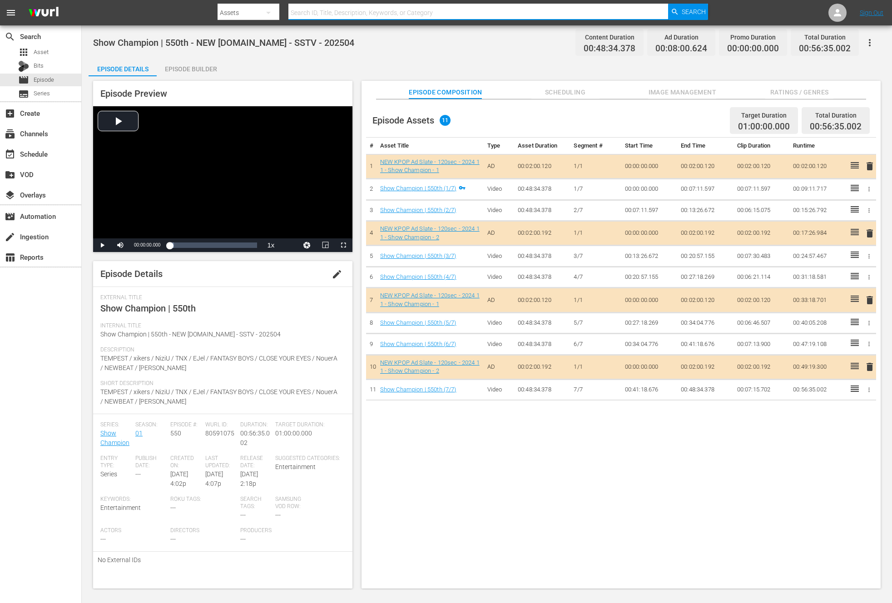
click at [347, 12] on input "text" at bounding box center [478, 13] width 380 height 22
click at [221, 15] on div "Assets" at bounding box center [248, 12] width 62 height 25
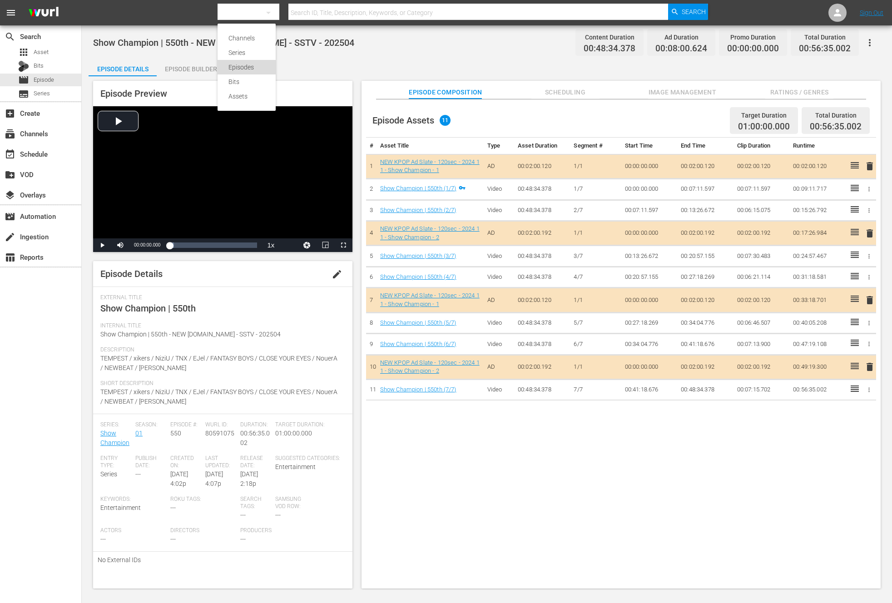
click at [235, 63] on div "Episodes" at bounding box center [246, 67] width 36 height 15
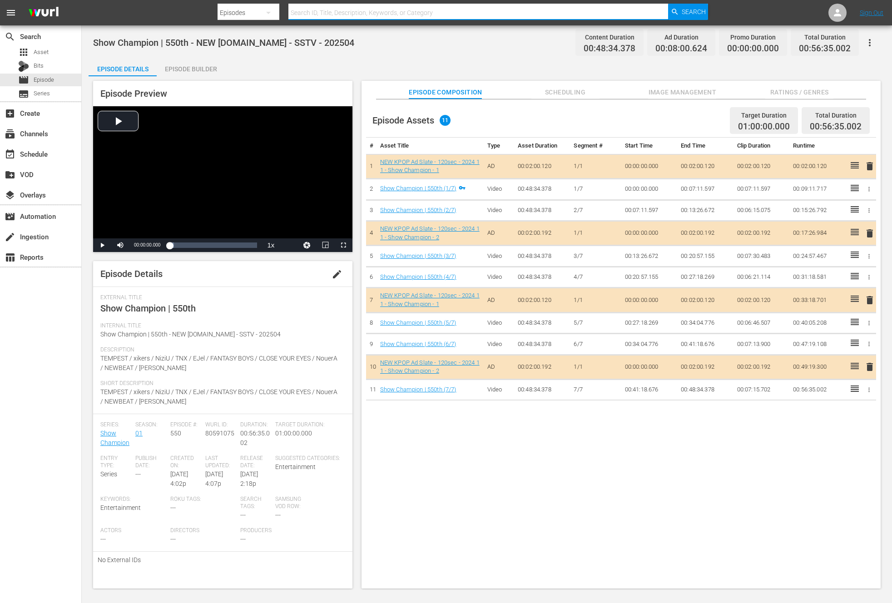
click at [332, 14] on input "text" at bounding box center [478, 13] width 380 height 22
type input "ㅑ"
type input "Itzy"
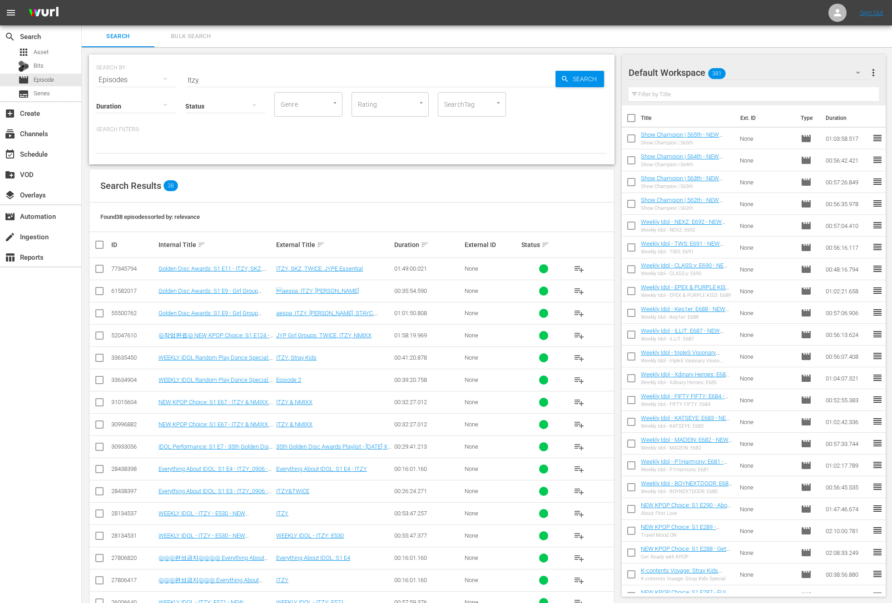
click at [217, 79] on input "Itzy" at bounding box center [370, 80] width 370 height 22
type input "weekly idol Itzy"
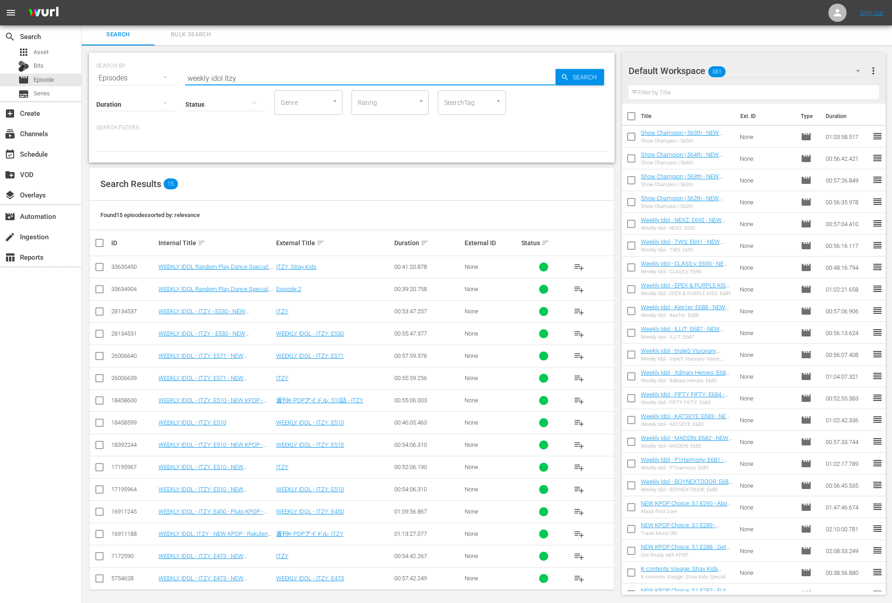
scroll to position [5, 0]
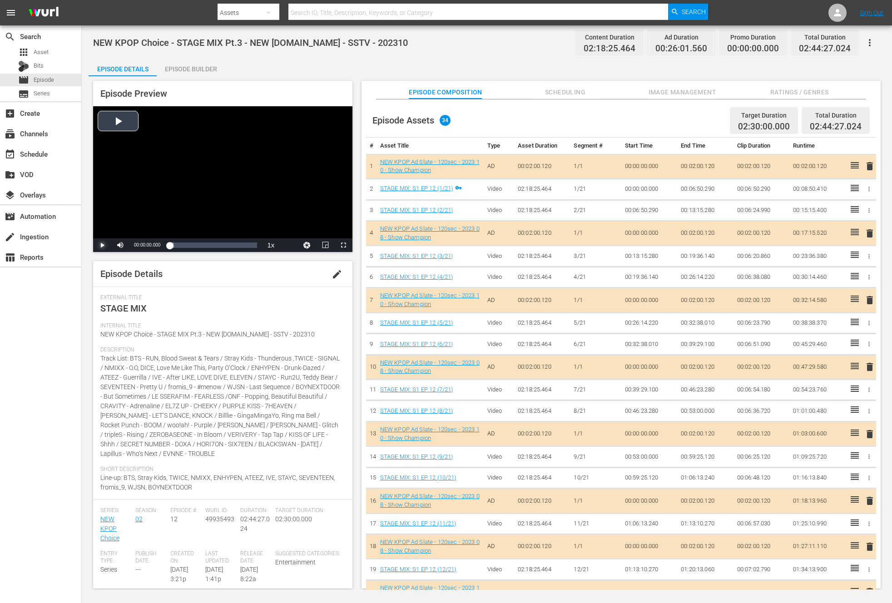
click at [102, 245] on span "Video Player" at bounding box center [102, 245] width 0 height 0
click at [343, 245] on span "Video Player" at bounding box center [343, 245] width 0 height 0
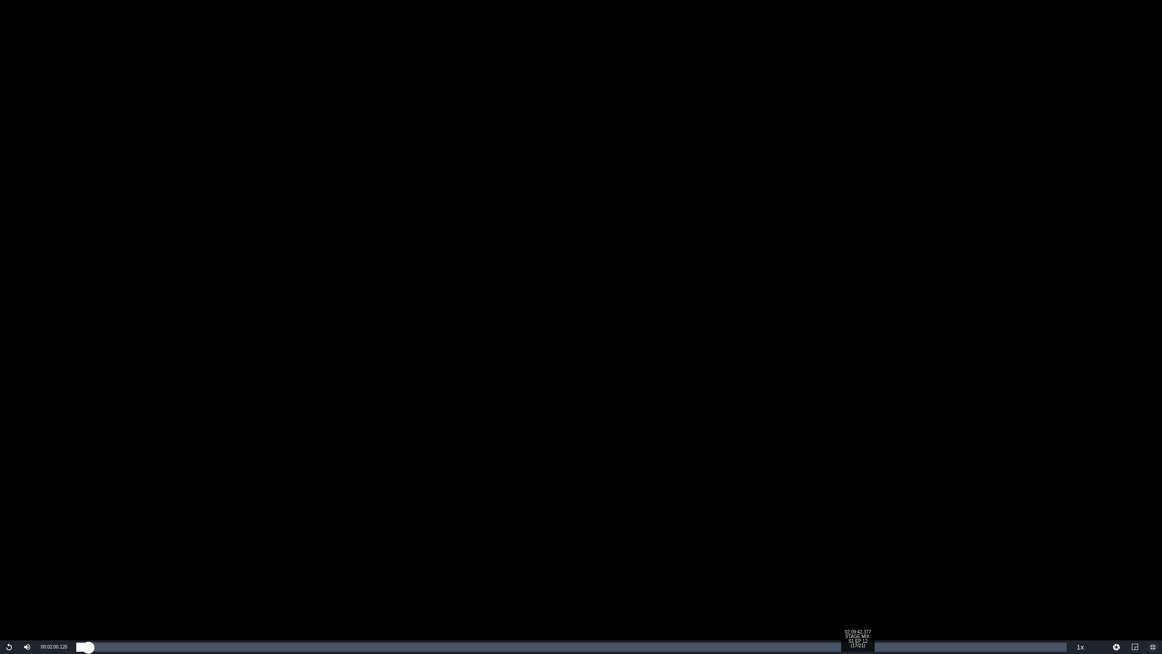
click at [858, 602] on div "Loaded : 0.00% 02:09:42.377 STAGE MIX: S1 EP 12 (17/21) 00:00:00.000" at bounding box center [571, 646] width 991 height 9
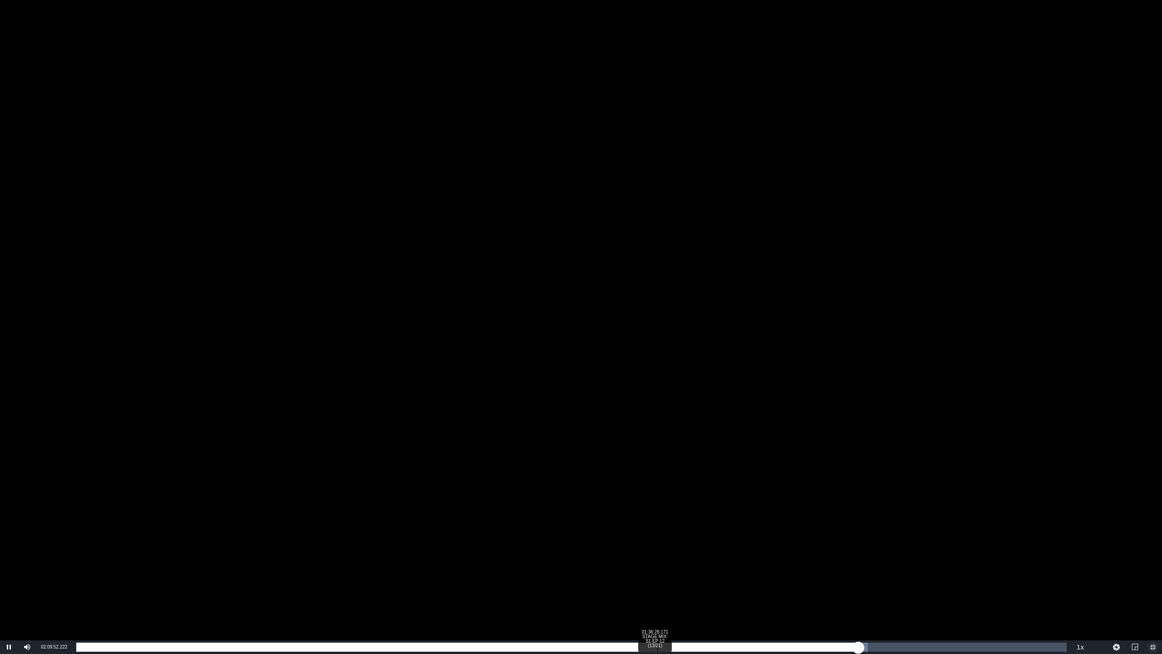
click at [657, 602] on div "01:36:28.171 STAGE MIX: S1 EP 12 (13/21)" at bounding box center [657, 646] width 0 height 9
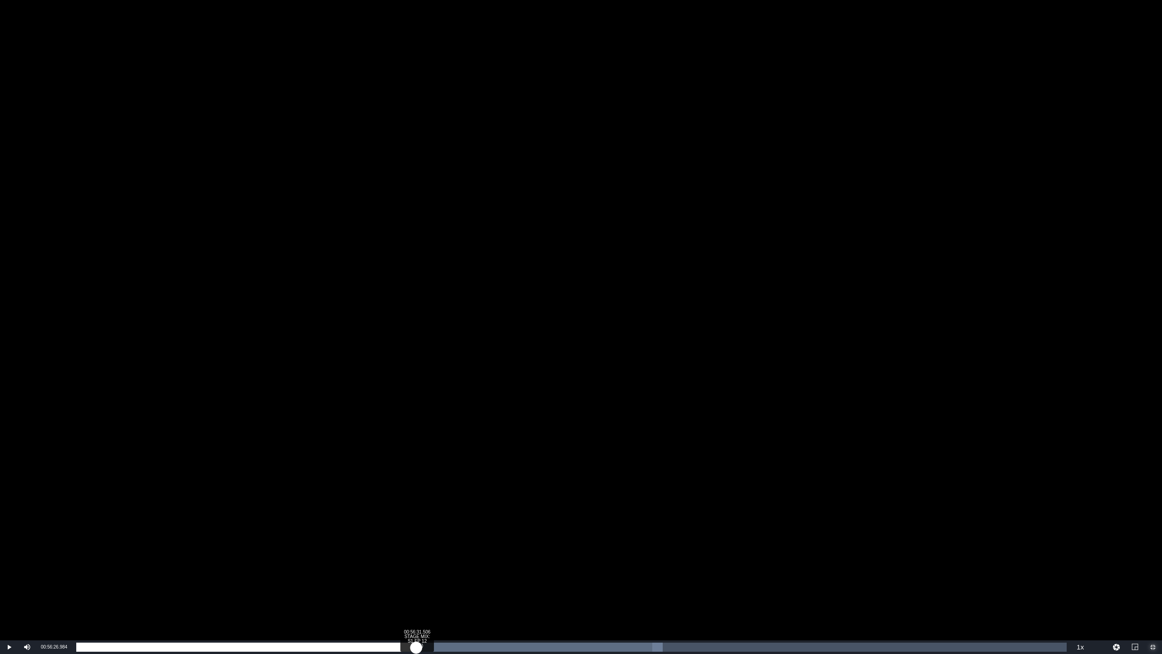
click at [416, 602] on div "01:21:00.408" at bounding box center [246, 646] width 340 height 9
click at [166, 602] on div "00:48:31.742" at bounding box center [246, 646] width 340 height 9
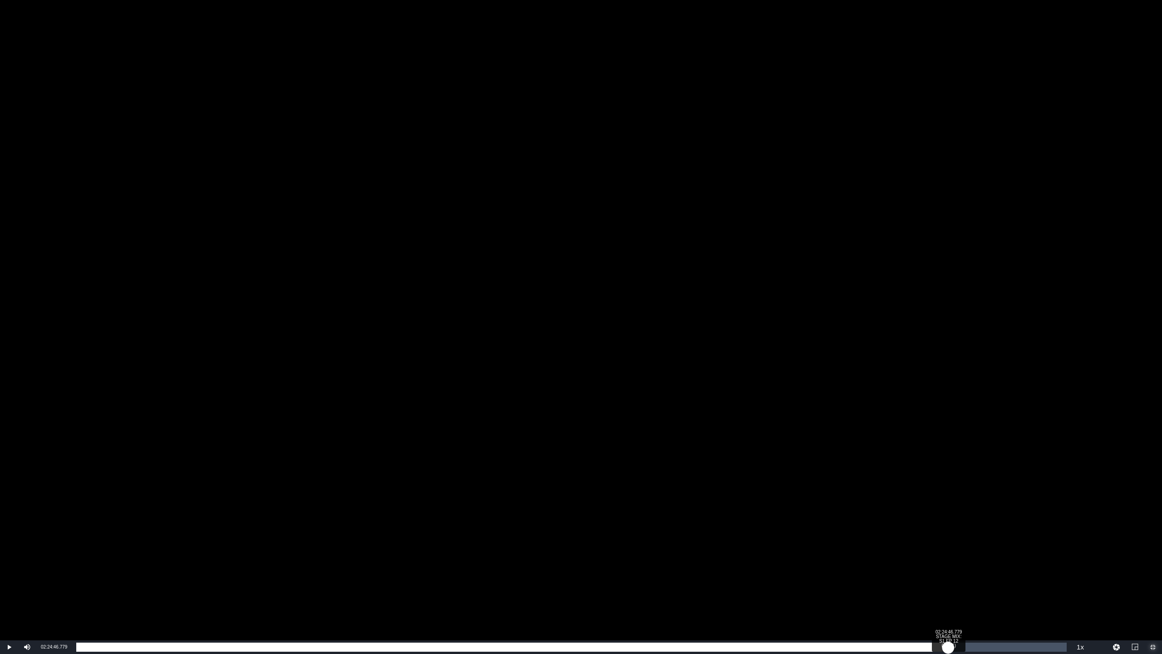
click at [891, 602] on div "Loaded : 9.62% 02:24:46.779 STAGE MIX: S1 EP 12 (19/21) 00:12:53.084" at bounding box center [571, 646] width 991 height 9
click at [891, 602] on div "Loaded : 89.23% 02:40:09.269 STAGE MIX: S1 EP 12 (21/21) 02:02:55.945" at bounding box center [571, 646] width 991 height 9
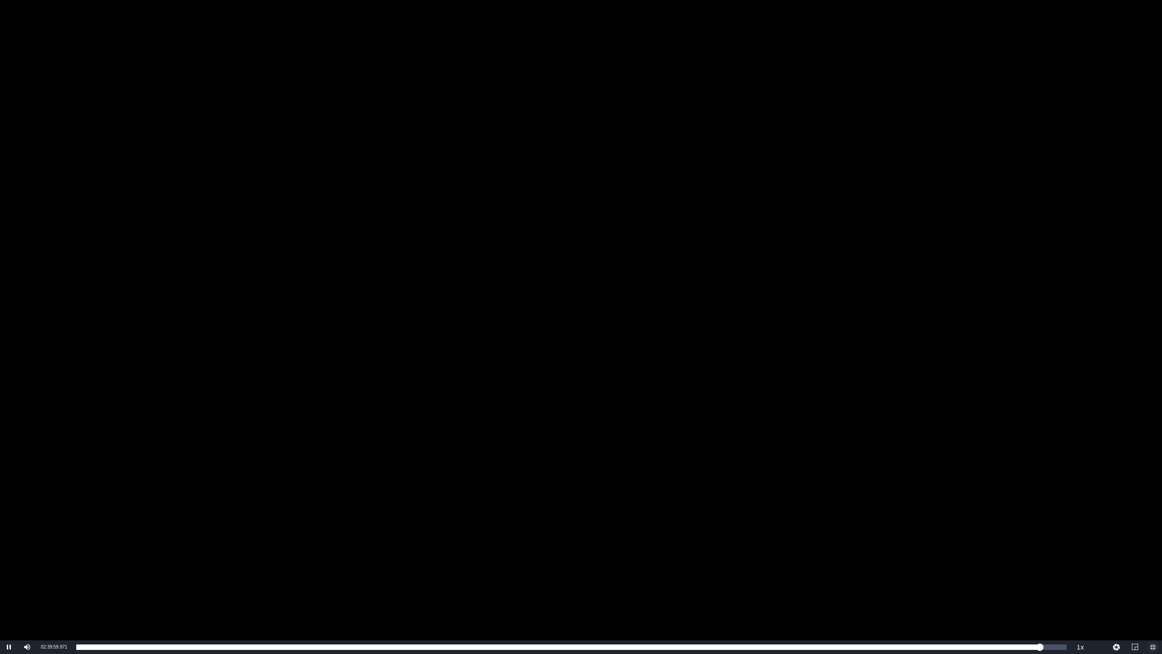
click at [891, 602] on span "Video Player" at bounding box center [1153, 647] width 0 height 0
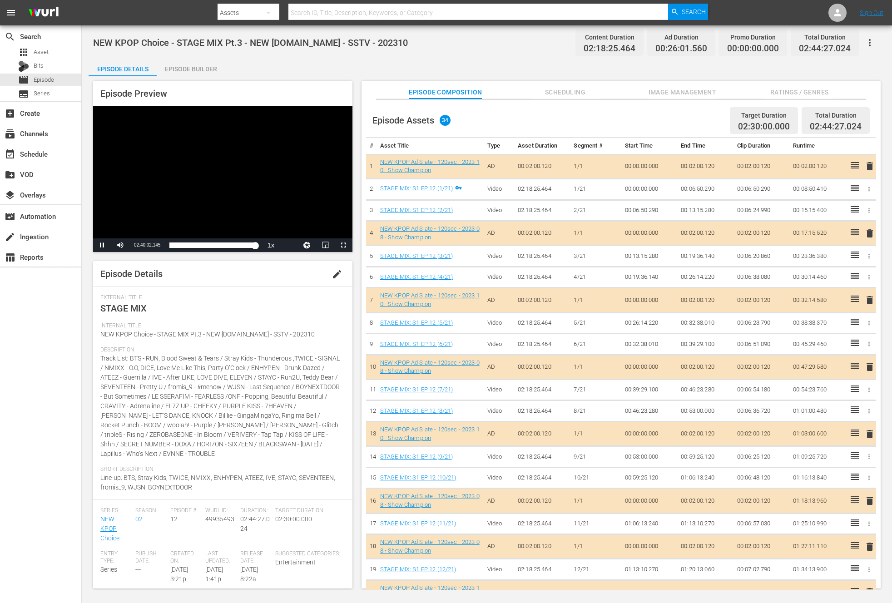
click at [267, 202] on div "Video Player" at bounding box center [222, 172] width 259 height 132
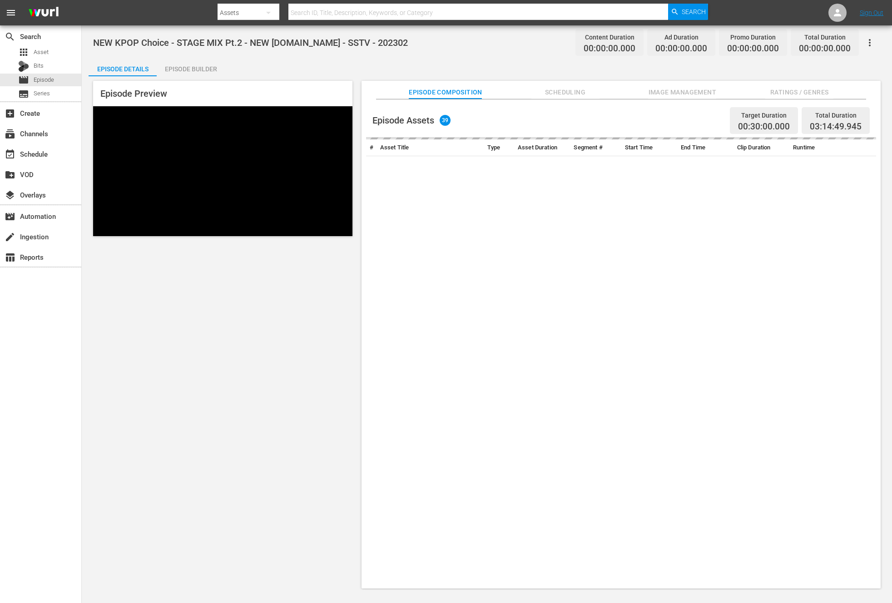
click at [178, 63] on div "Episode Builder" at bounding box center [191, 69] width 68 height 22
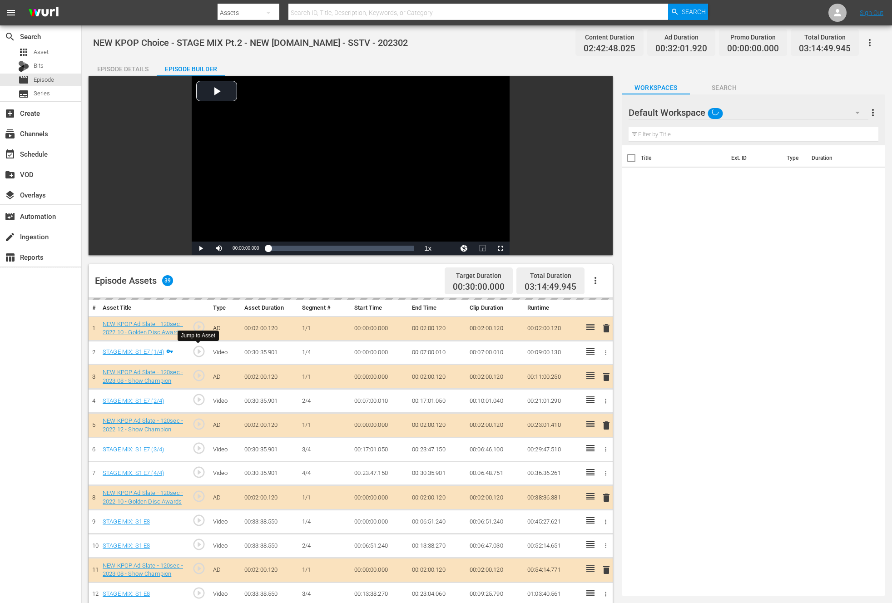
click at [193, 355] on span "play_circle_outline" at bounding box center [199, 352] width 14 height 14
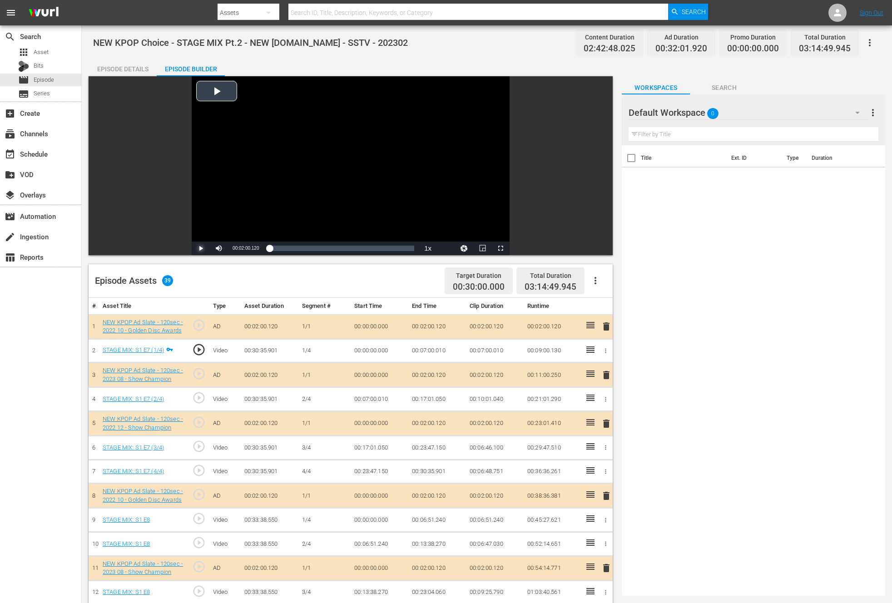
click at [201, 248] on span "Video Player" at bounding box center [201, 248] width 0 height 0
click at [200, 394] on span "play_circle_outline" at bounding box center [199, 398] width 14 height 14
click at [500, 248] on span "Video Player" at bounding box center [500, 248] width 0 height 0
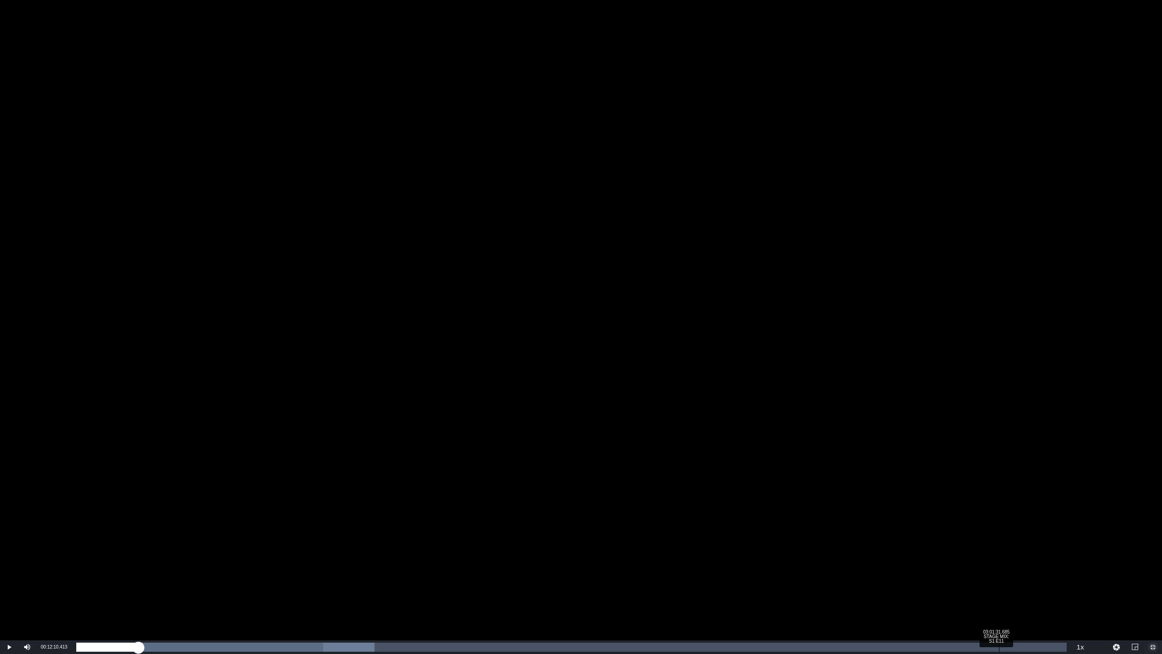
click at [891, 602] on div "Loaded : 30.09% 03:01:31.685 STAGE MIX: S1 E11 00:08:10.130" at bounding box center [571, 646] width 991 height 9
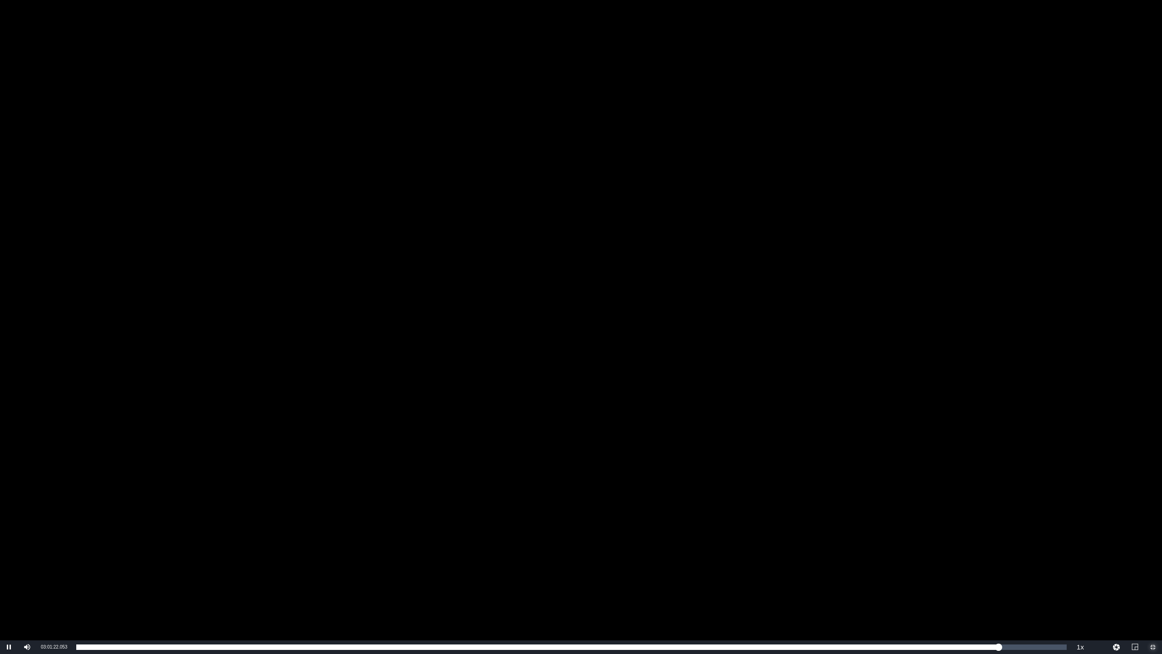
click at [891, 602] on span "Video Player" at bounding box center [1153, 647] width 0 height 0
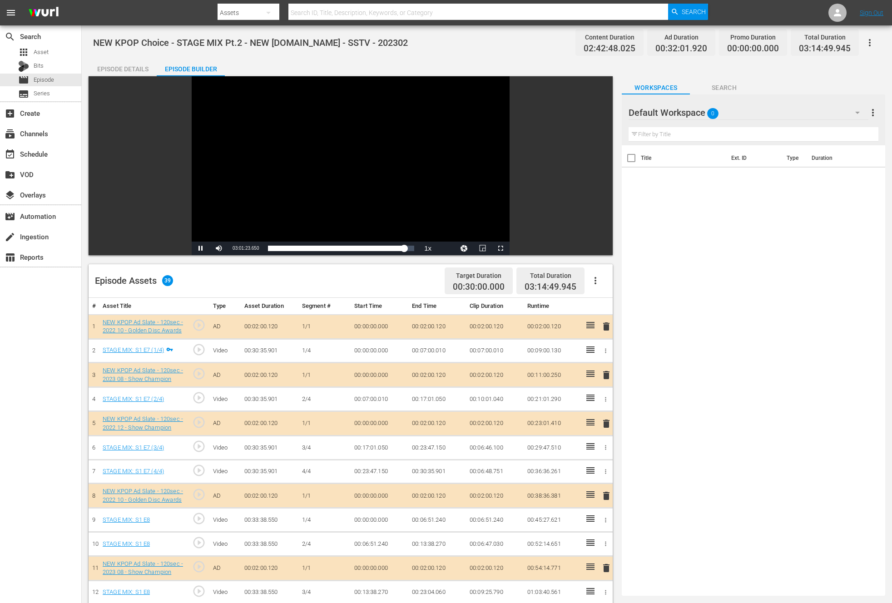
click at [434, 209] on div "Video Player" at bounding box center [351, 158] width 318 height 165
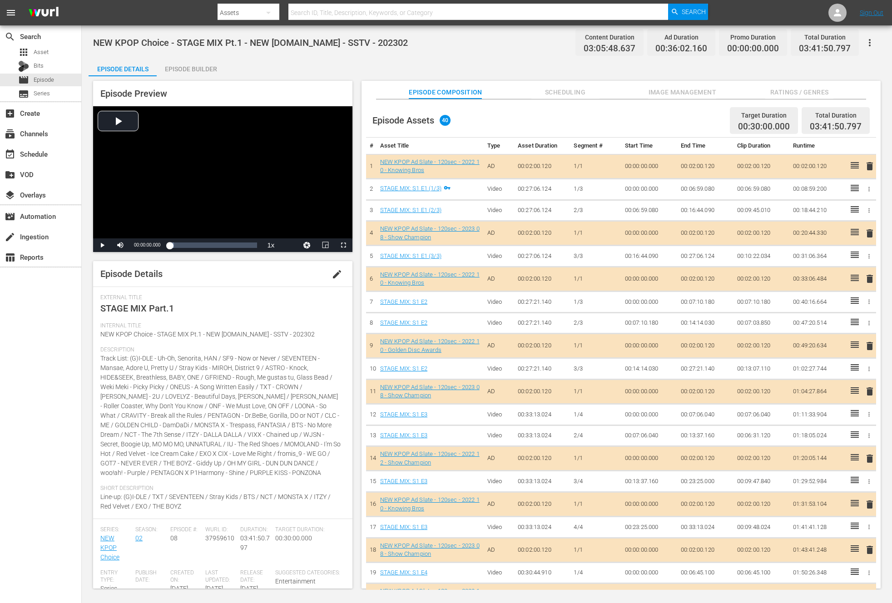
click at [192, 76] on div "Episode Preview Video Player is loading. Play Video Play Mute Current Time 00:0…" at bounding box center [487, 335] width 796 height 519
click at [193, 76] on div "Episode Builder" at bounding box center [191, 69] width 68 height 22
click at [203, 65] on div "Episode Builder" at bounding box center [191, 69] width 68 height 22
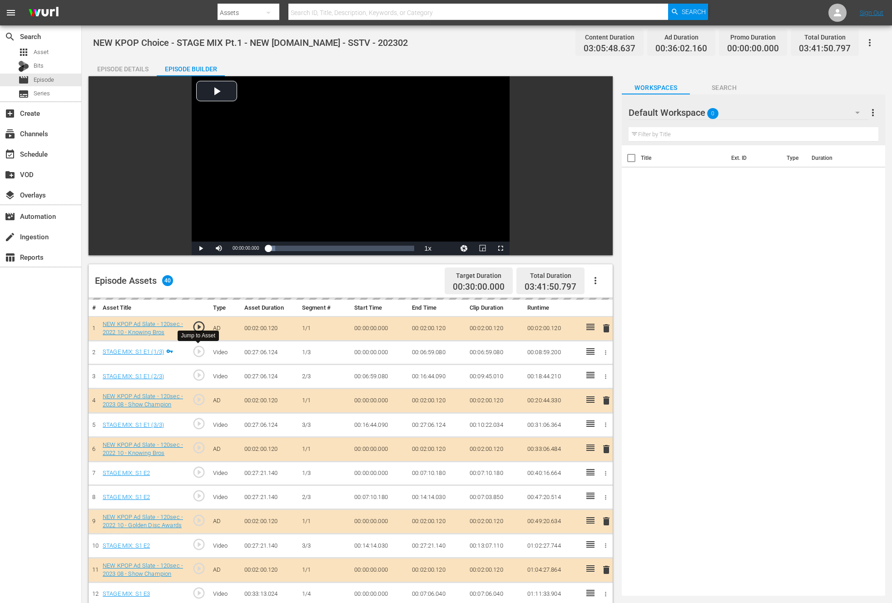
click at [193, 353] on span "play_circle_outline" at bounding box center [199, 352] width 14 height 14
click at [201, 248] on span "Video Player" at bounding box center [201, 248] width 0 height 0
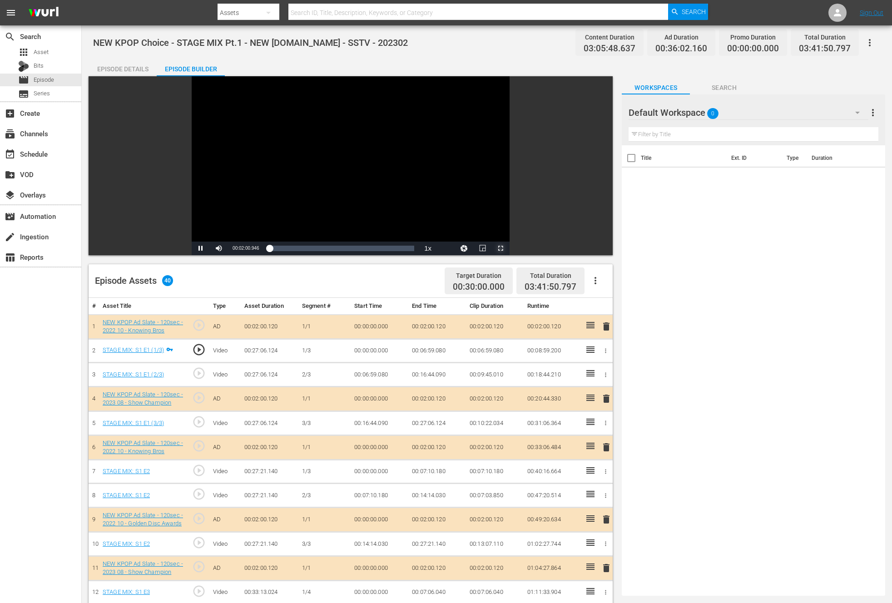
click at [500, 248] on span "Video Player" at bounding box center [500, 248] width 0 height 0
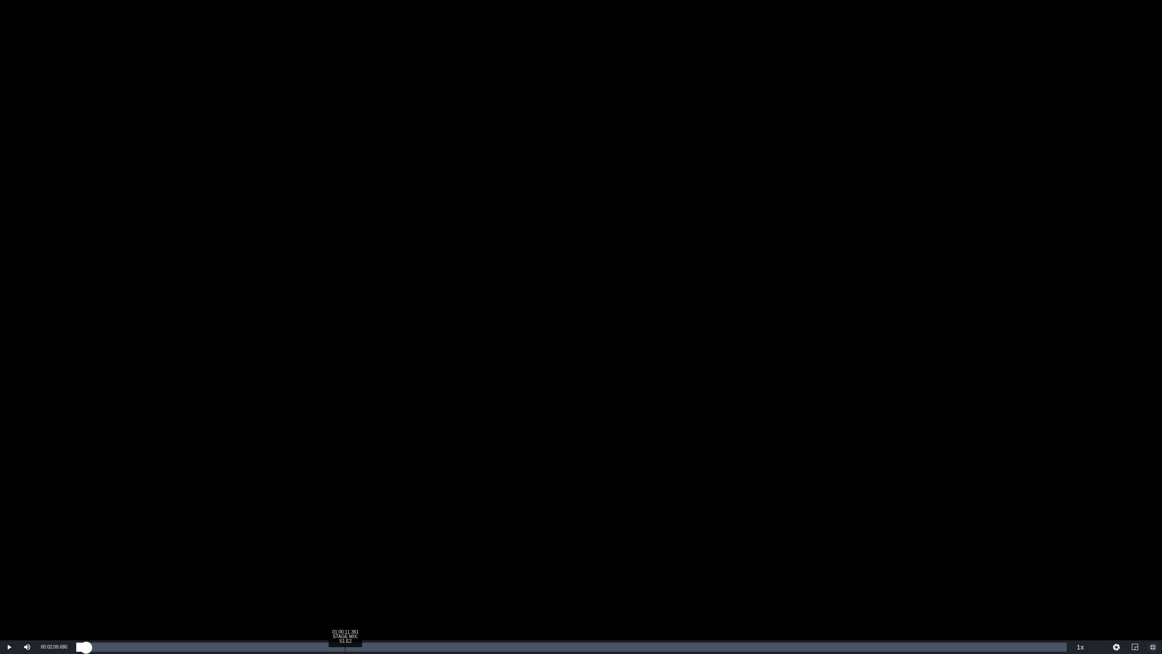
click at [345, 602] on div "01:00:11.361 STAGE MIX: S1 E2" at bounding box center [345, 646] width 0 height 9
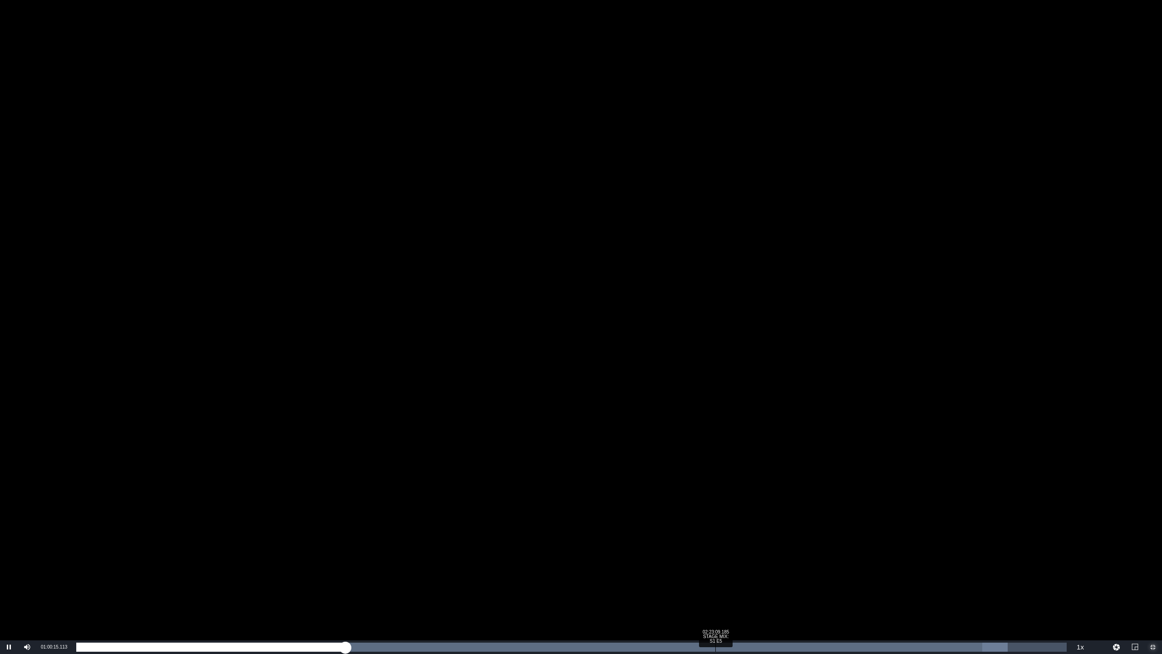
click at [715, 602] on div "Loaded : 94.05% 02:23:09.185 STAGE MIX: S1 E5 00:25:08.673" at bounding box center [572, 647] width 1000 height 14
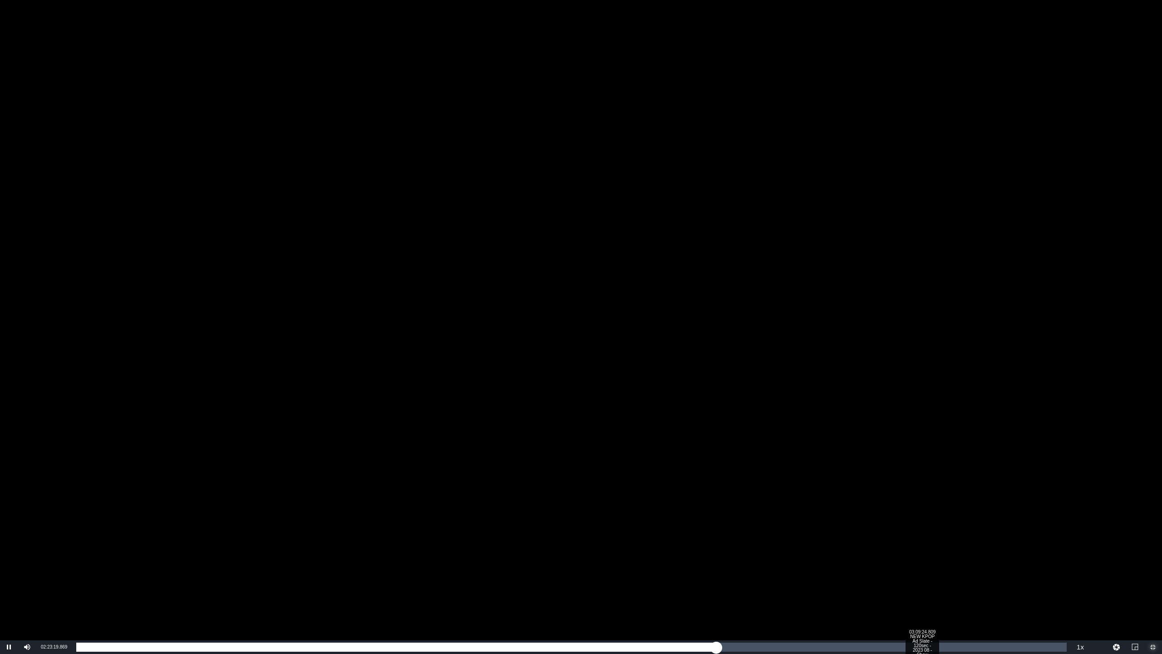
click at [891, 602] on div "Loaded : 4.17% 03:09:24.809 NEW KPOP Ad Slate - 120sec - 2023 08 - Show Champio…" at bounding box center [571, 646] width 991 height 9
click at [891, 602] on div "Loaded : 14.87% 03:28:43.861 STAGE MIX: S1 E6 00:00:11.541" at bounding box center [571, 646] width 991 height 9
click at [857, 602] on div "02:54:46.370 STAGE MIX: S1 E5" at bounding box center [857, 646] width 0 height 9
click at [722, 602] on div "Loaded : 84.95% 02:24:40.689 STAGE MIX: S1 E5 00:28:20.409" at bounding box center [571, 646] width 991 height 9
click at [598, 602] on div "Loaded : 7.15% 01:56:49.214 STAGE MIX: S1 E4 00:02:14.690" at bounding box center [571, 646] width 991 height 9
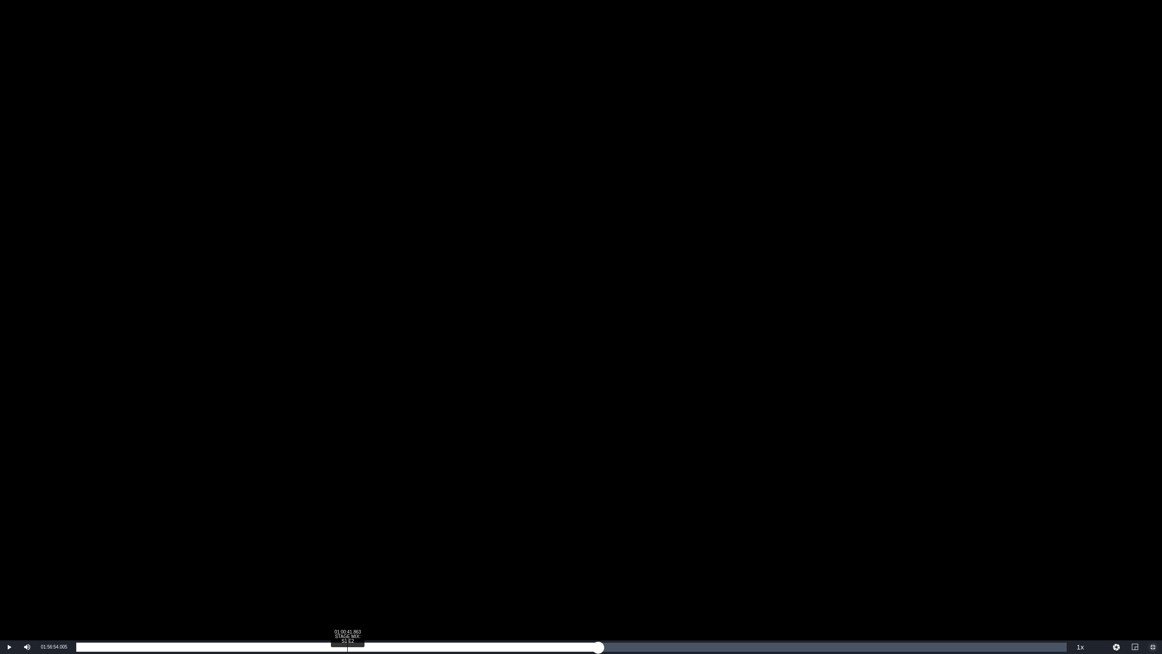
click at [344, 602] on div "00:11:12.839" at bounding box center [337, 646] width 522 height 9
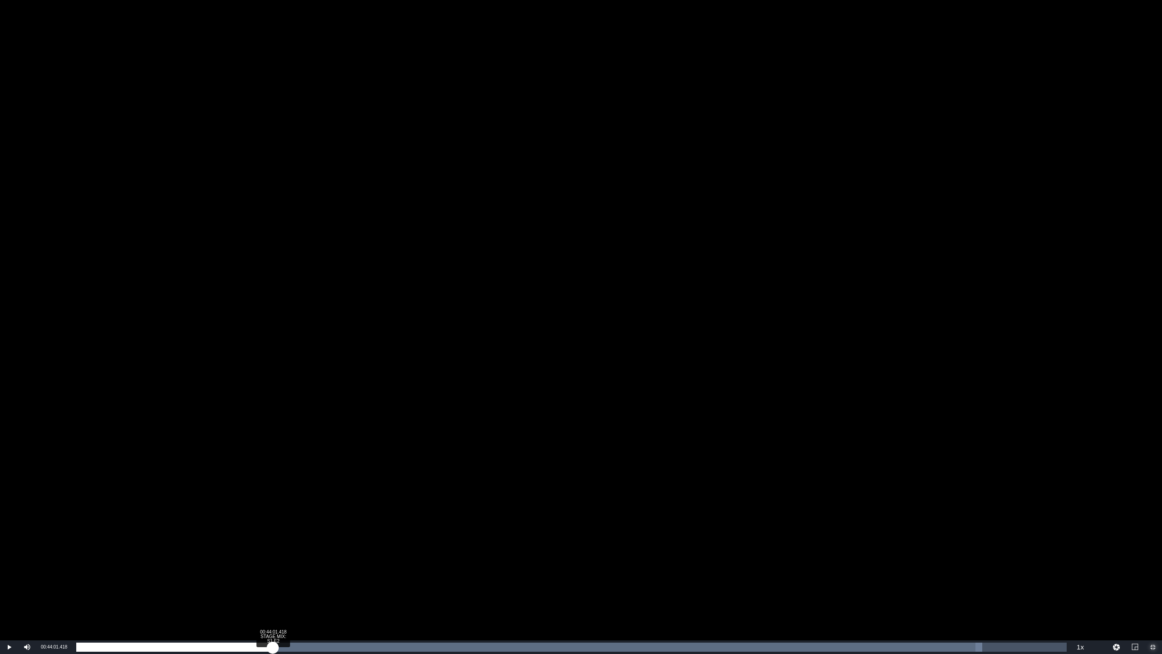
click at [272, 602] on div "Loaded : 91.49% 00:44:01.418 STAGE MIX: S1 E2 00:24:53.169" at bounding box center [572, 647] width 1000 height 14
click at [424, 602] on div "Loaded : 41.71% 01:17:46.709 STAGE MIX: S1 E3 00:10:58.033" at bounding box center [572, 647] width 1000 height 14
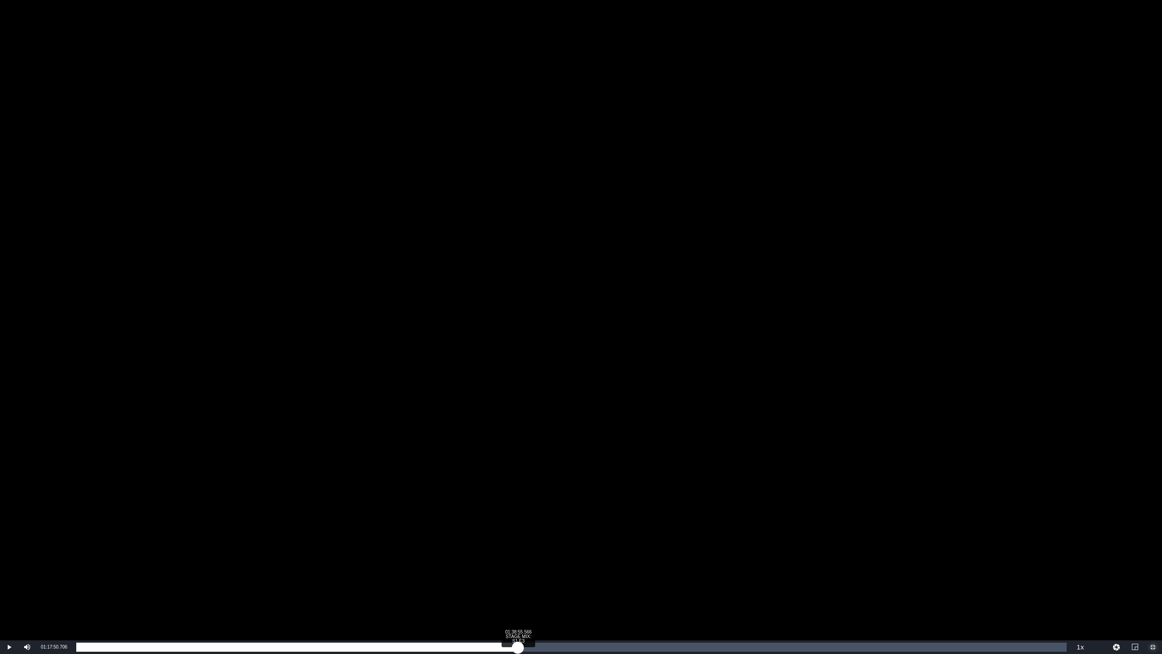
click at [518, 602] on div "Loaded : 41.88% 01:38:55.566 STAGE MIX: S1 E3 00:13:22.999" at bounding box center [571, 646] width 991 height 9
click at [653, 602] on div "Loaded : 92.81%" at bounding box center [535, 646] width 919 height 9
click at [891, 602] on div "Loaded : 75.20% 03:05:57.400 STAGE MIX: S1 E6 00:22:09.228" at bounding box center [572, 647] width 1000 height 14
click at [891, 602] on div "Loaded : 11.25% 03:22:01.243 STAGE MIX: S1 E6 00:03:28.718" at bounding box center [571, 646] width 991 height 9
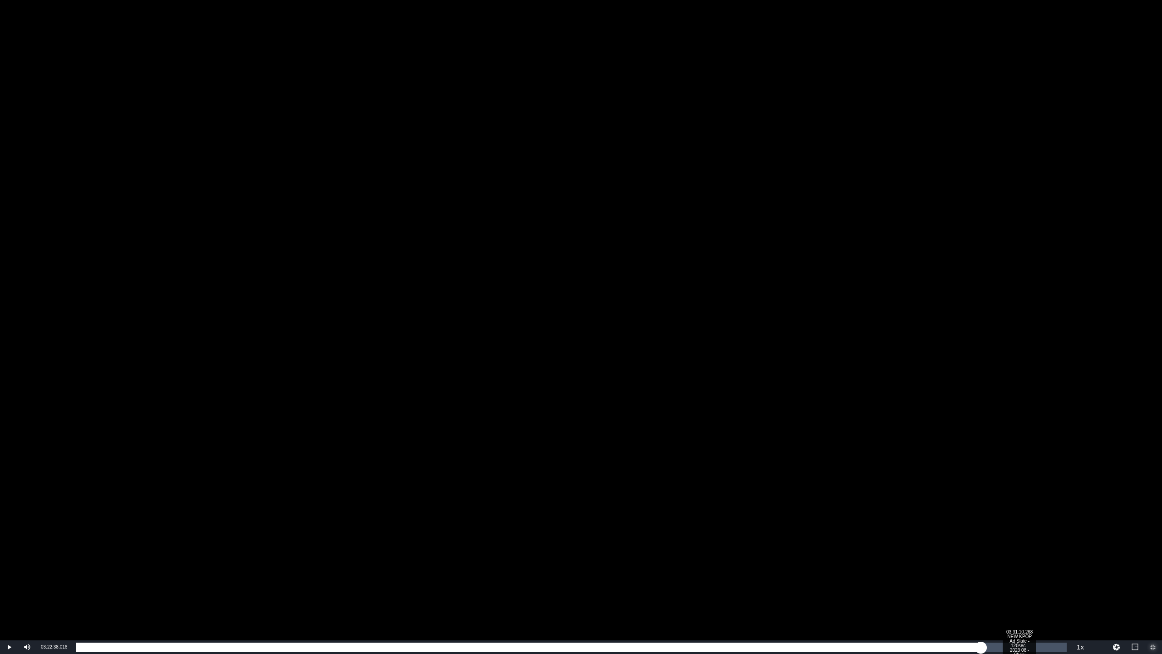
click at [891, 602] on div "Loaded : 52.11% 03:31:10.268 NEW KPOP Ad Slate - 120sec - 2023 08 - Show Champi…" at bounding box center [572, 647] width 1000 height 14
click at [891, 602] on div "Loaded : 69.92% 03:36:27.482 STAGE MIX: S1 E6 00:01:22.589" at bounding box center [572, 647] width 1000 height 14
click at [805, 602] on div "Loaded : 86.75% 02:43:17.039 STAGE MIX: S1 E5 00:28:38.226" at bounding box center [572, 647] width 1000 height 14
click at [707, 602] on div "Loaded : 59.91% 02:21:13.280 NEW KPOP Ad Slate - 120sec - 2023 08 - Show Champi…" at bounding box center [571, 646] width 991 height 9
click at [616, 602] on div "00:00:49.468" at bounding box center [391, 646] width 631 height 9
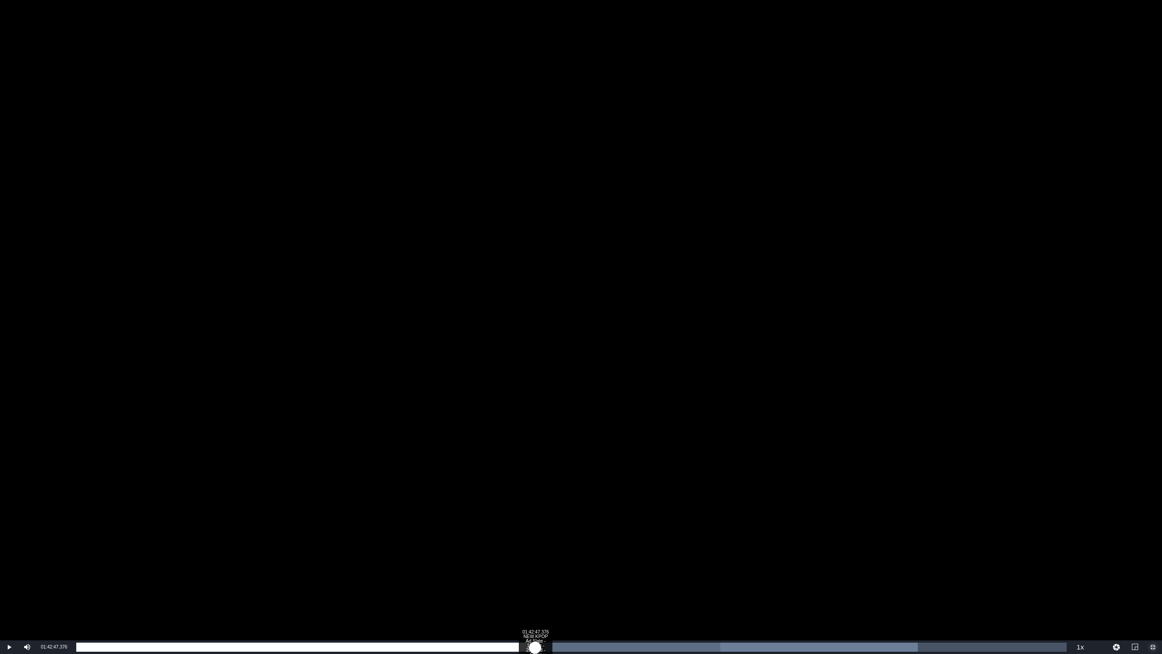
click at [535, 602] on div "Loaded : 84.95% 01:42:47.376 NEW KPOP Ad Slate - 120sec - 2023 08 - Show Champi…" at bounding box center [571, 646] width 991 height 9
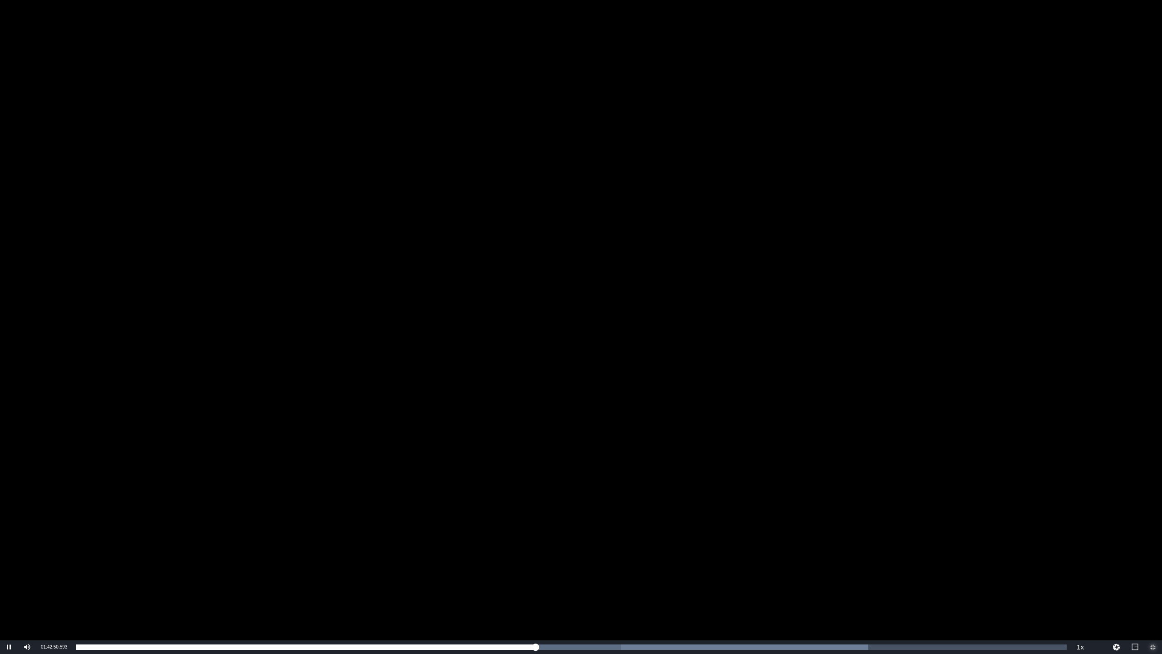
click at [891, 602] on span "Video Player" at bounding box center [1153, 647] width 0 height 0
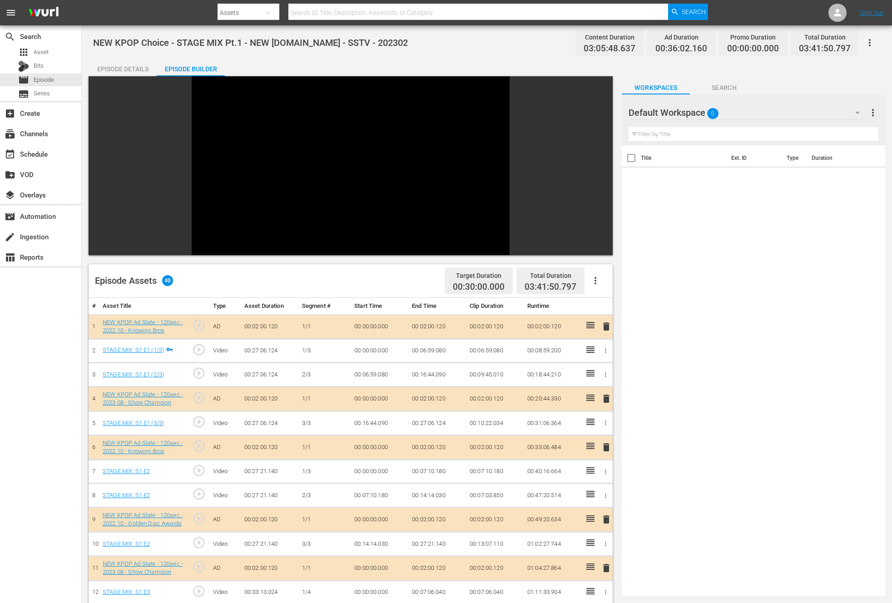
click at [234, 266] on div "Episode Assets 40 Target Duration 00:30:00.000 Total Duration 03:41:50.797" at bounding box center [351, 281] width 524 height 34
click at [201, 248] on span "Video Player" at bounding box center [201, 248] width 0 height 0
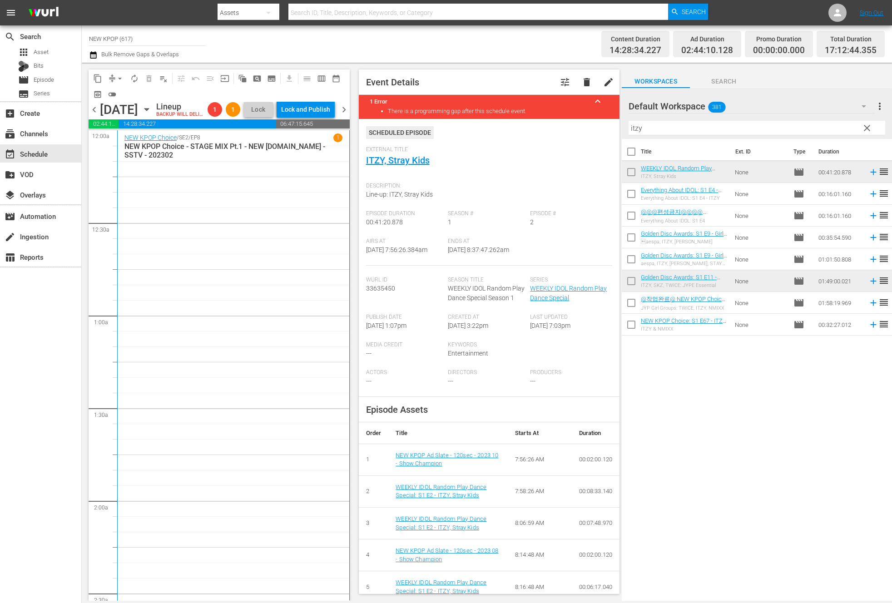
scroll to position [1804, 0]
